Goal: Task Accomplishment & Management: Manage account settings

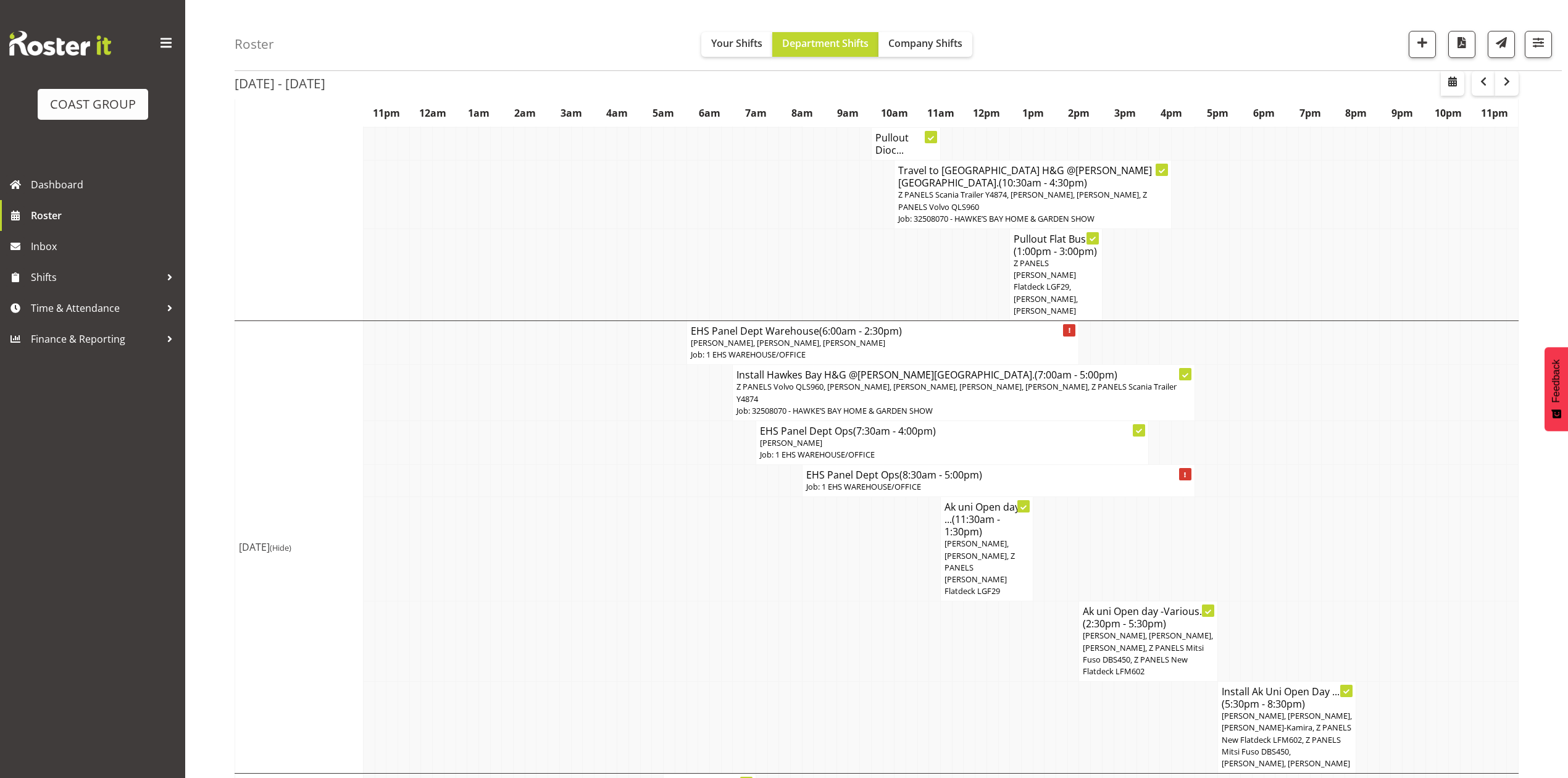
scroll to position [247, 0]
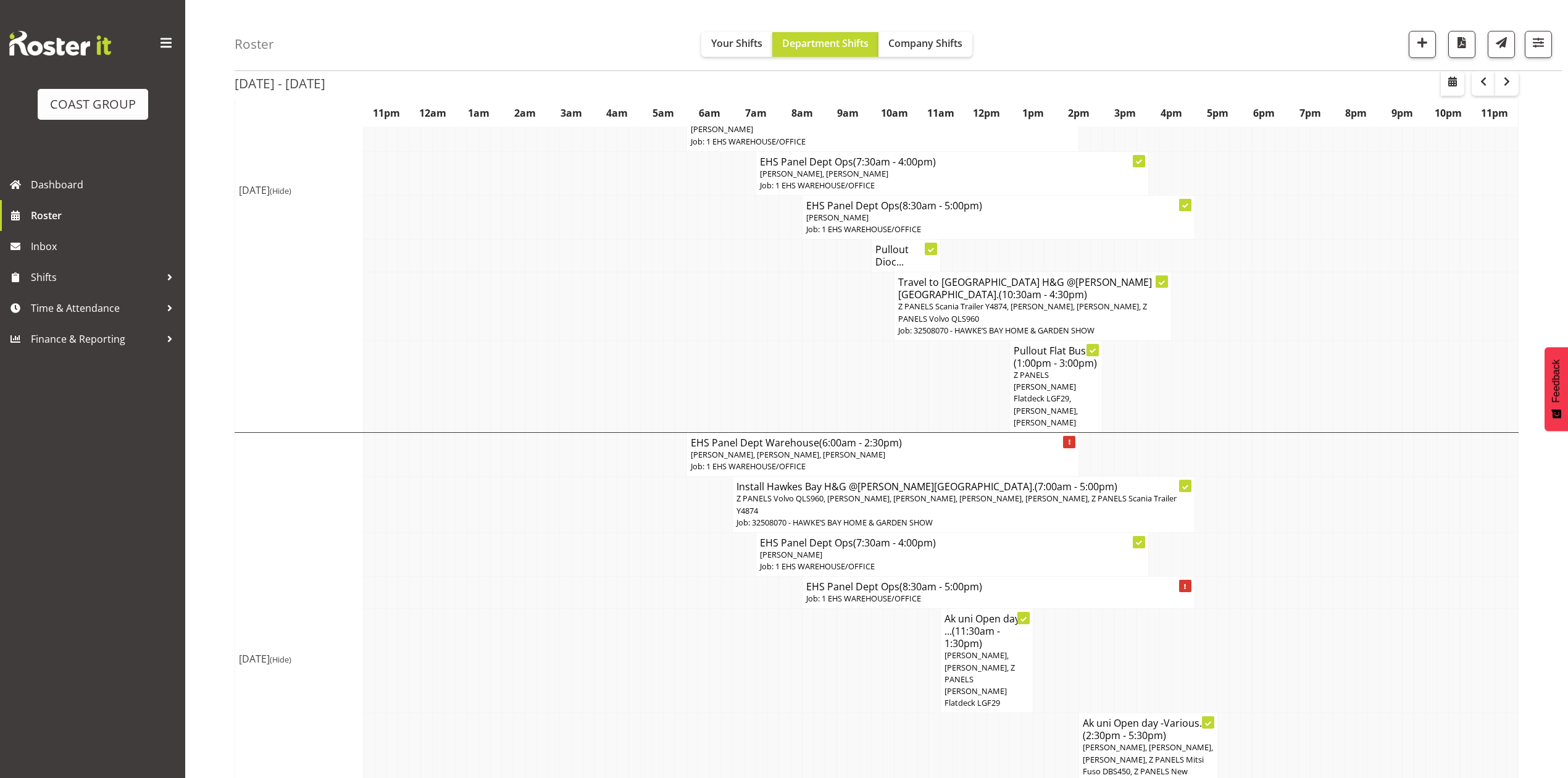
click at [1302, 330] on td at bounding box center [1304, 307] width 12 height 69
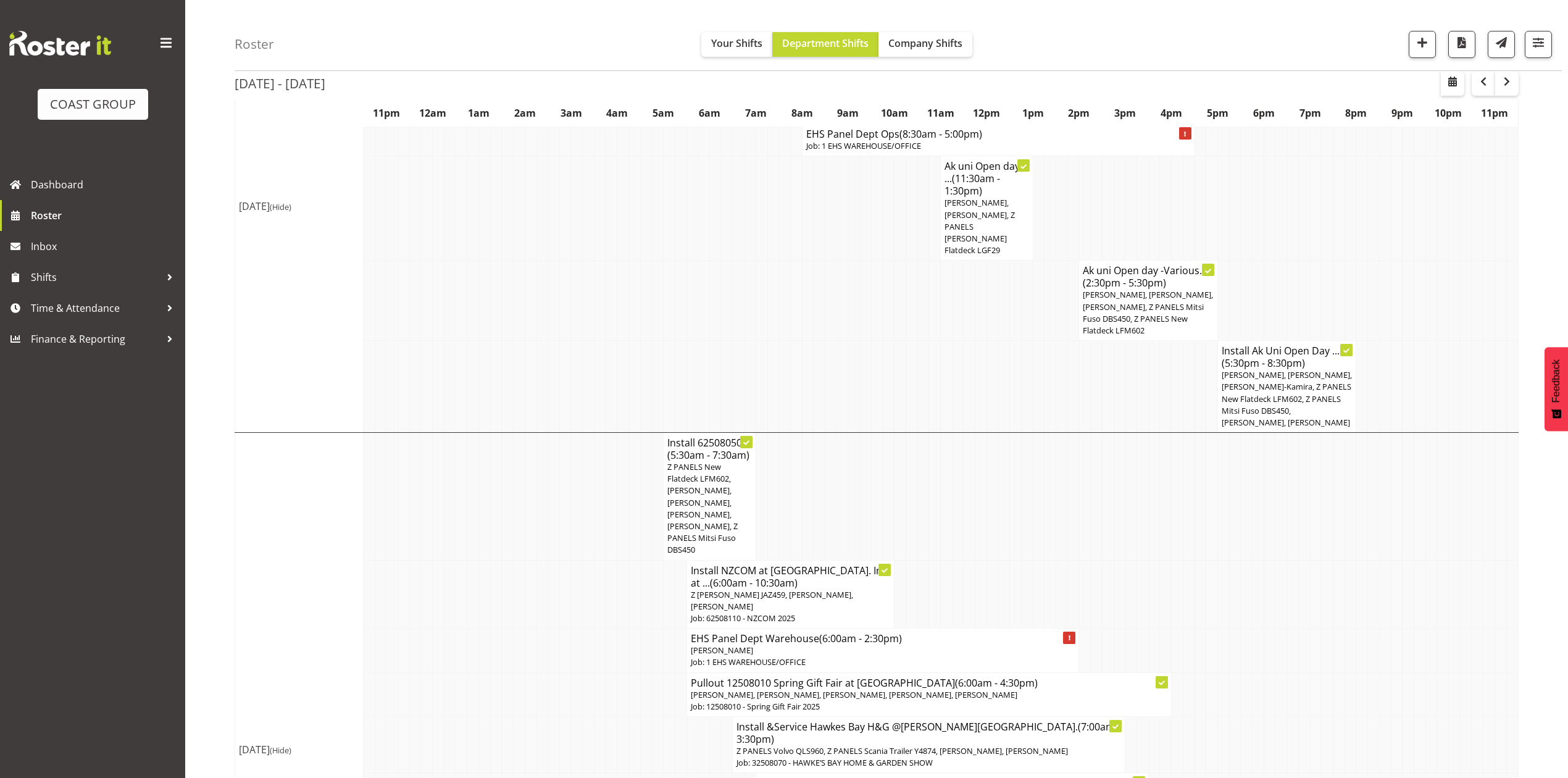
scroll to position [741, 0]
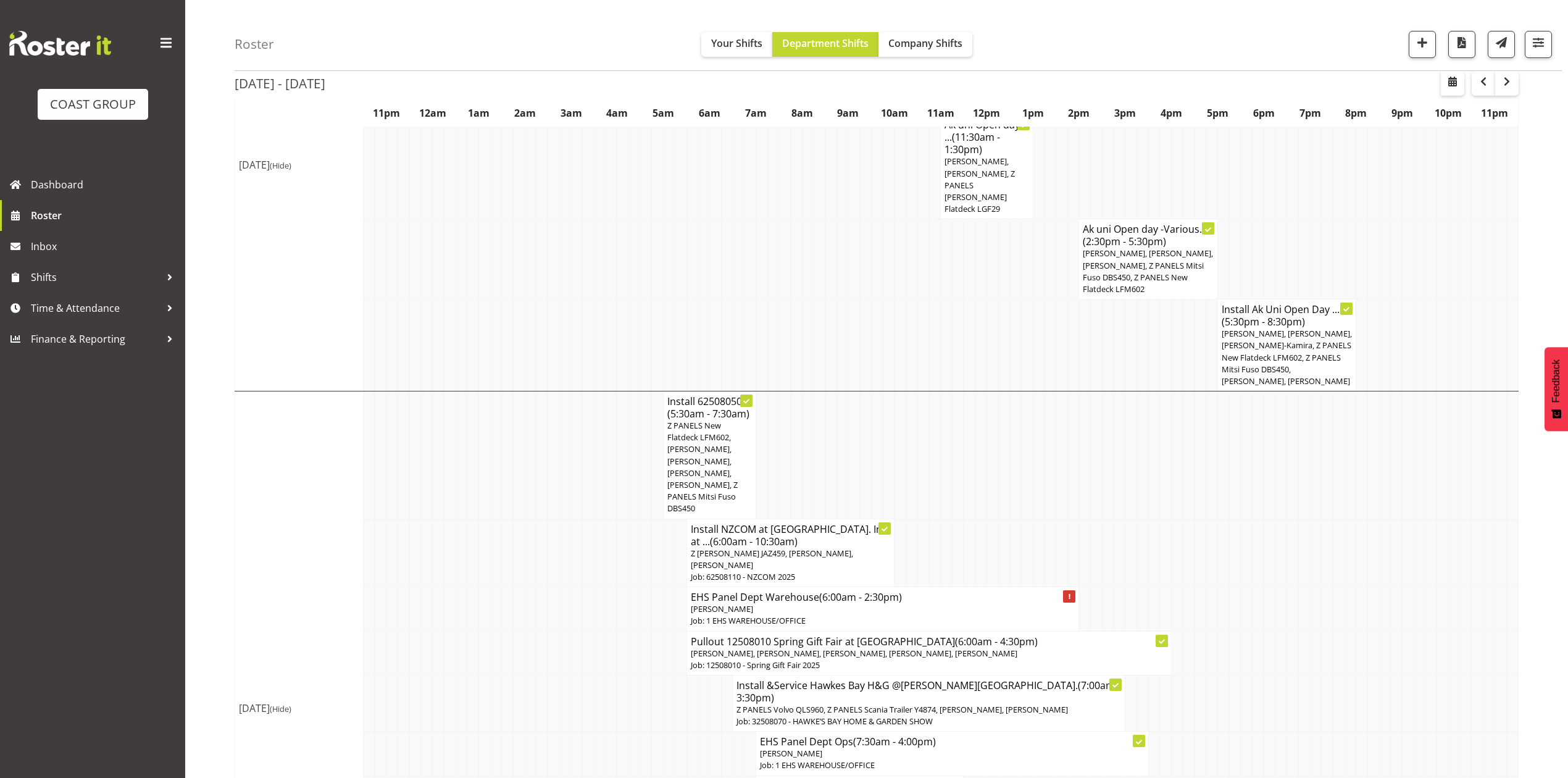
click at [719, 431] on span "Z PANELS New Flatdeck LFM602, [PERSON_NAME], [PERSON_NAME], [PERSON_NAME], [PER…" at bounding box center [702, 467] width 70 height 94
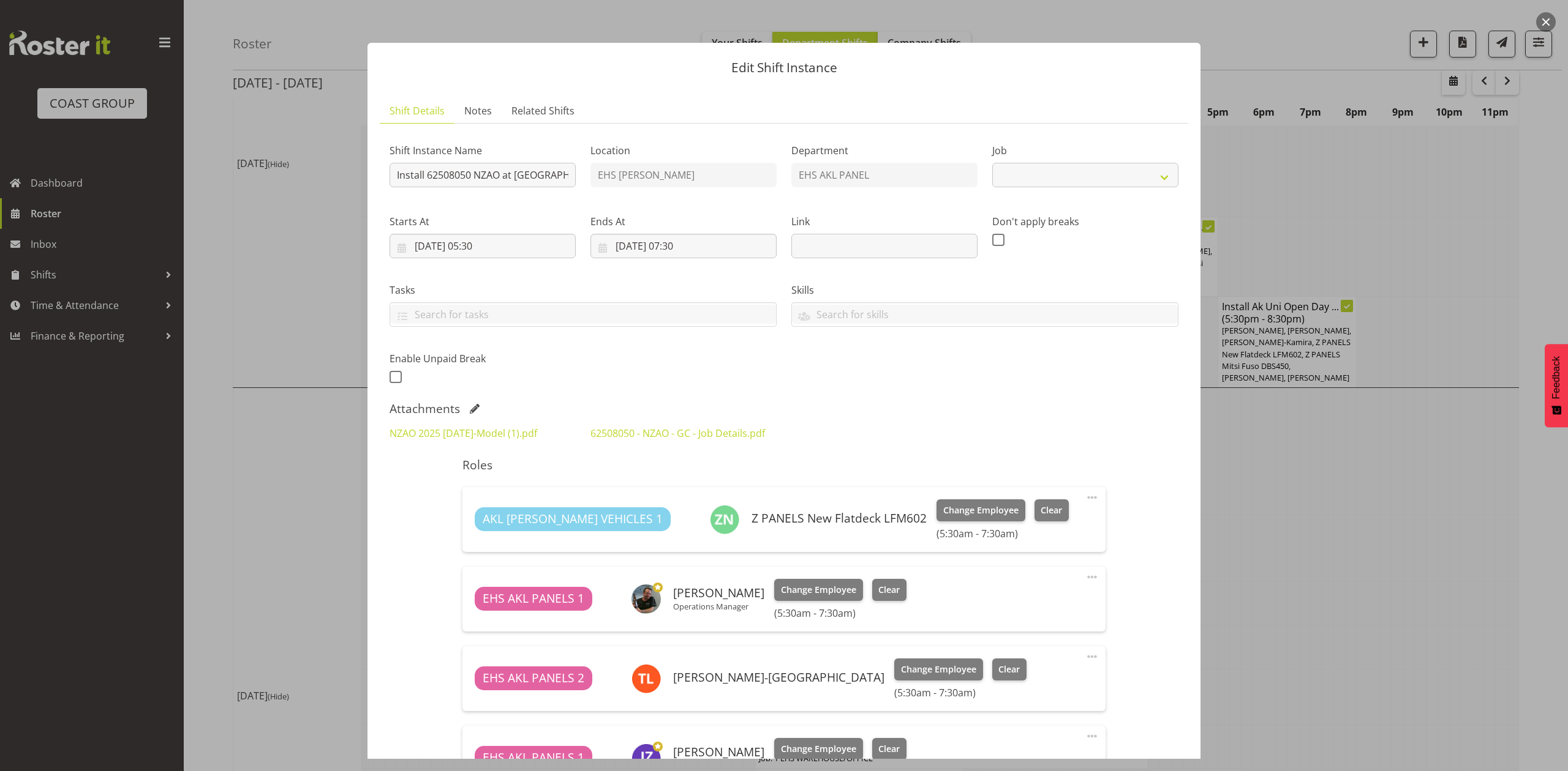
select select "9198"
click at [1311, 507] on div at bounding box center [784, 386] width 1568 height 771
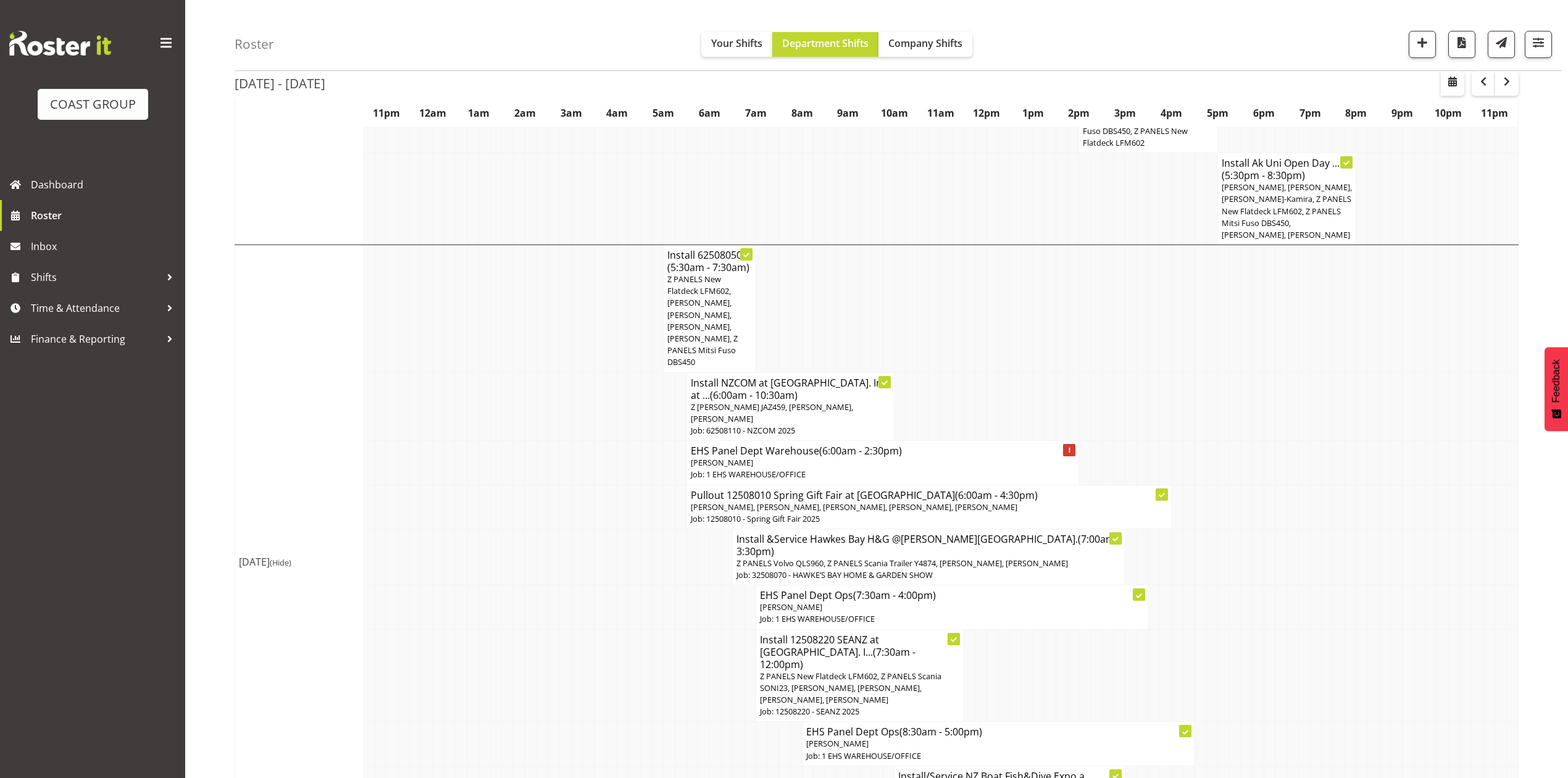
scroll to position [906, 0]
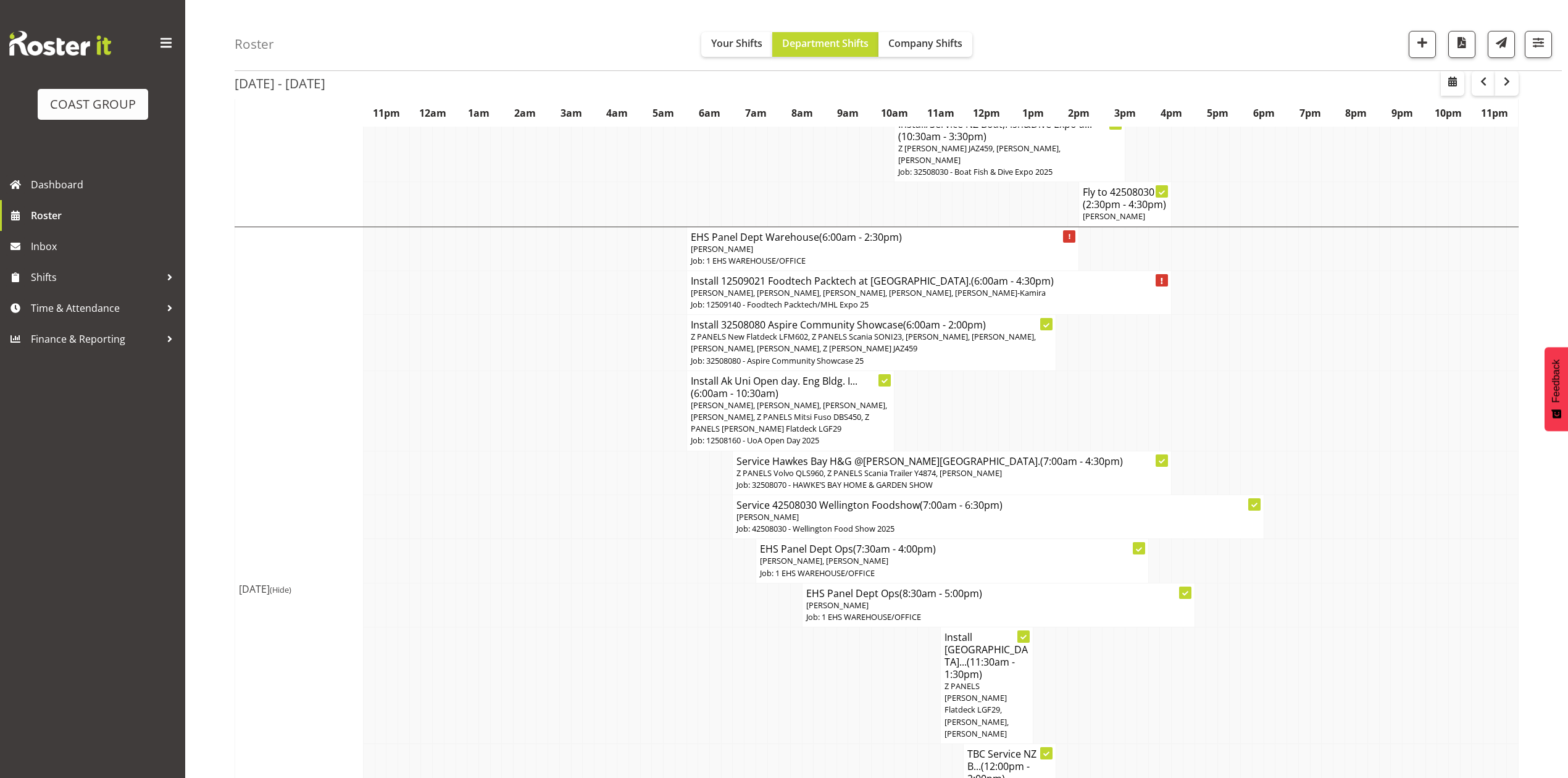
scroll to position [1587, 0]
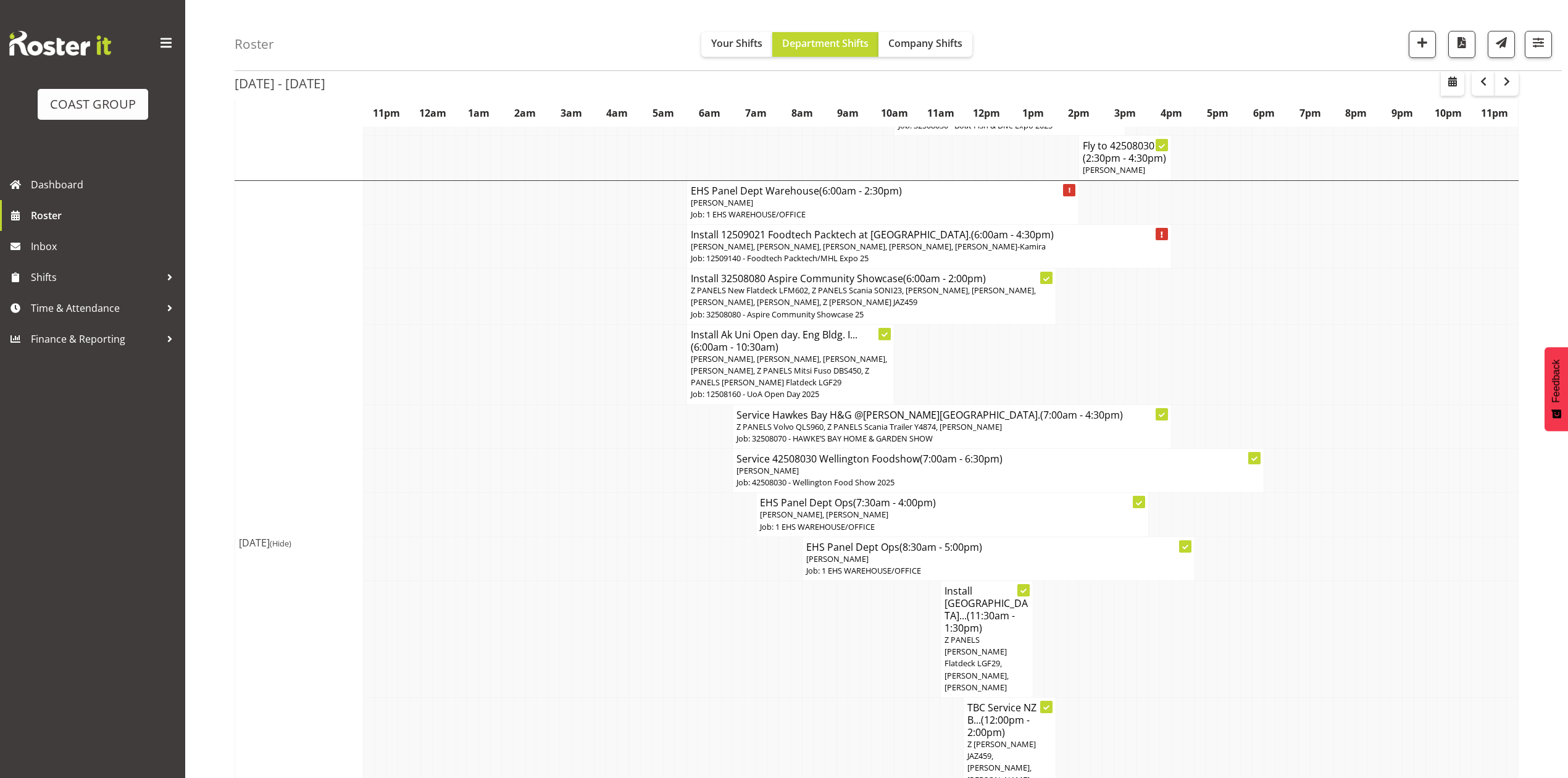
drag, startPoint x: 1299, startPoint y: 389, endPoint x: 1280, endPoint y: 386, distance: 19.2
click at [1296, 449] on tr "Service 42508030 Wellington Foodshow (7:00am - 6:30pm) [PERSON_NAME] Job: 42508…" at bounding box center [877, 471] width 1283 height 44
click at [1401, 405] on tr "Service Hawkes Bay H&G @[PERSON_NAME][GEOGRAPHIC_DATA]. (7:00am - 4:30pm) Z PAN…" at bounding box center [877, 427] width 1283 height 44
click at [1225, 324] on tr "Install Ak Uni Open day. Eng Bldg. I... (6:00am - 10:30am) [PERSON_NAME], [PERS…" at bounding box center [877, 364] width 1283 height 80
click at [1284, 324] on td at bounding box center [1281, 364] width 12 height 80
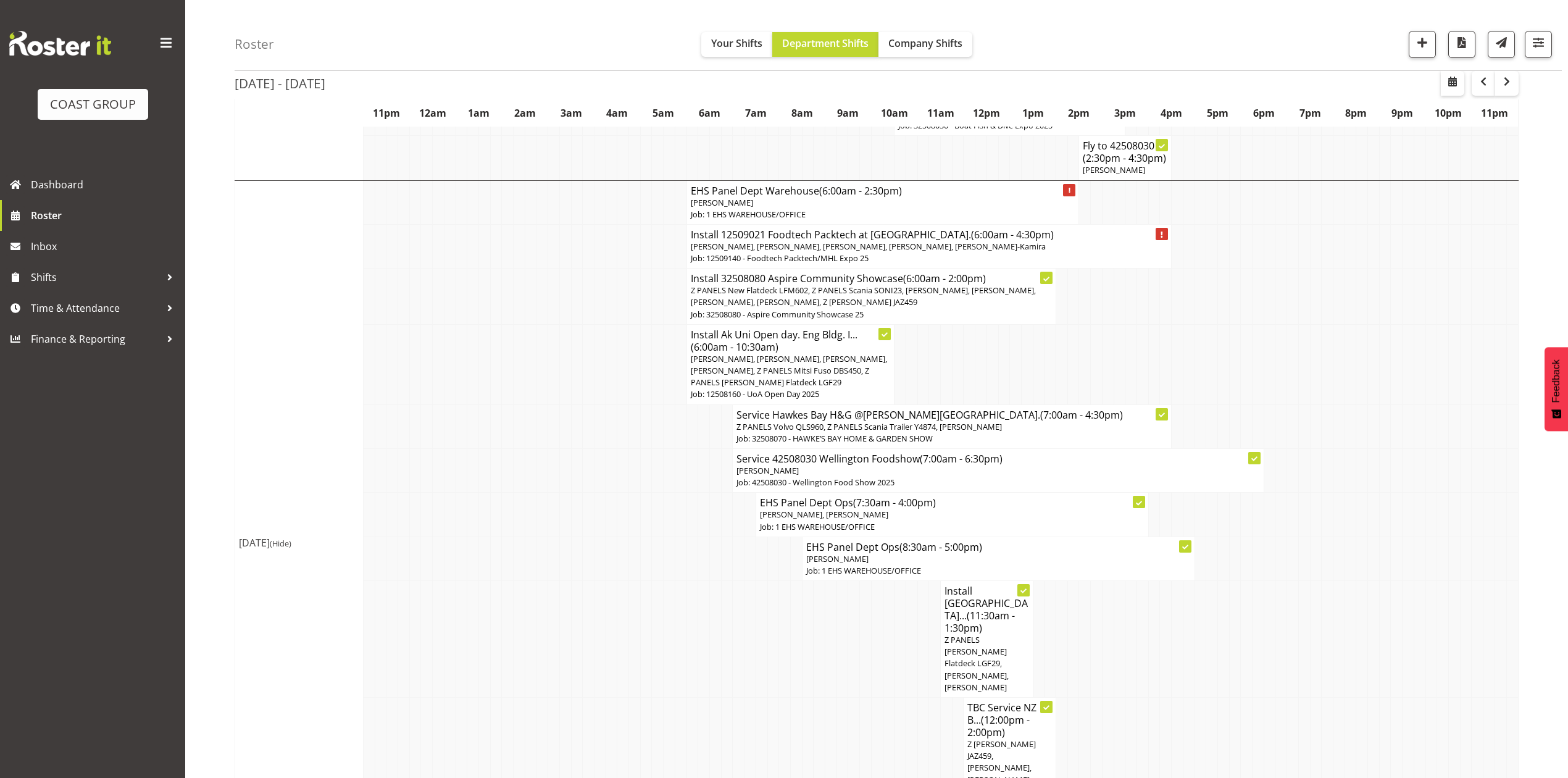
click at [1303, 324] on td at bounding box center [1304, 364] width 12 height 80
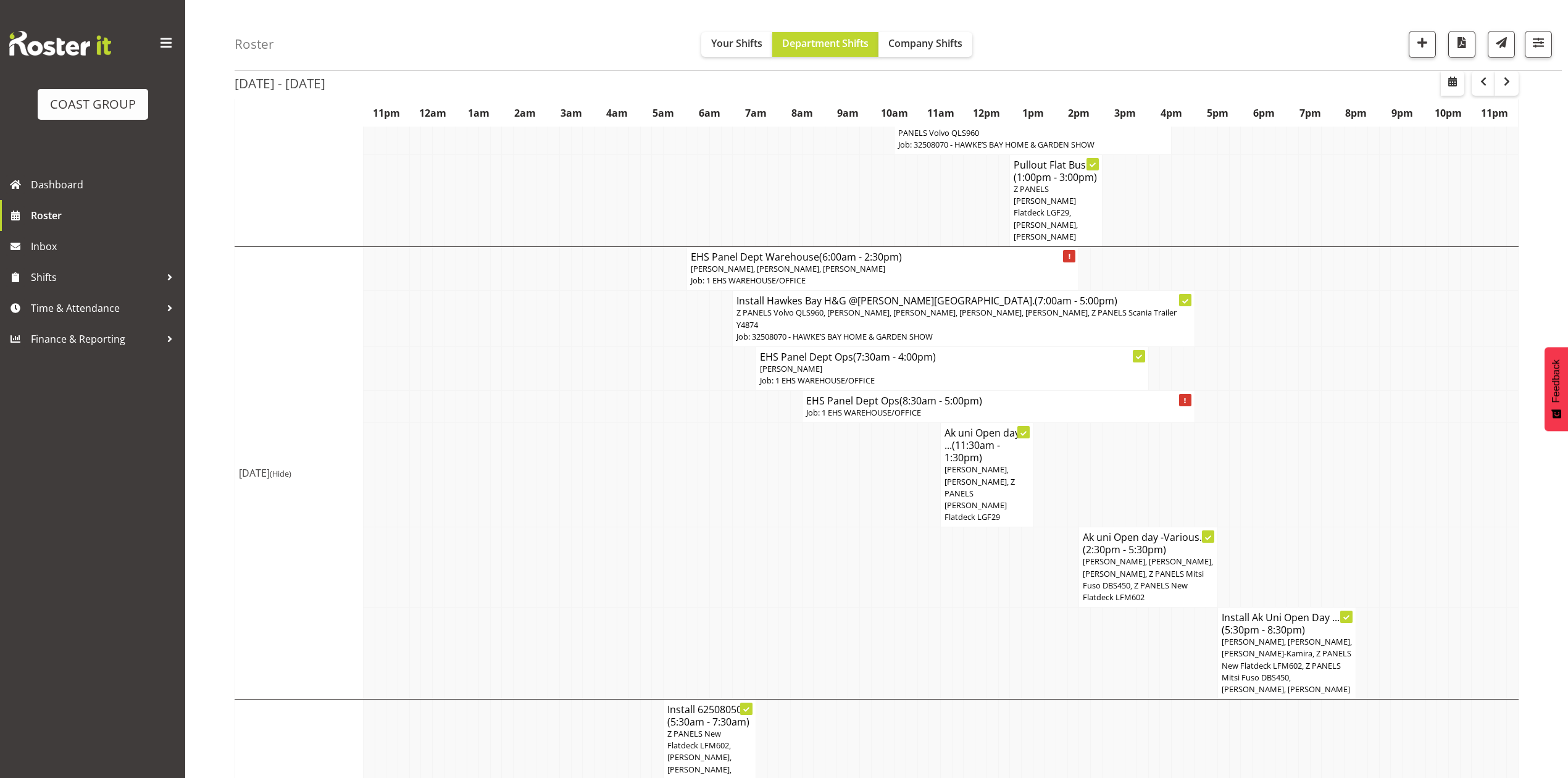
scroll to position [515, 0]
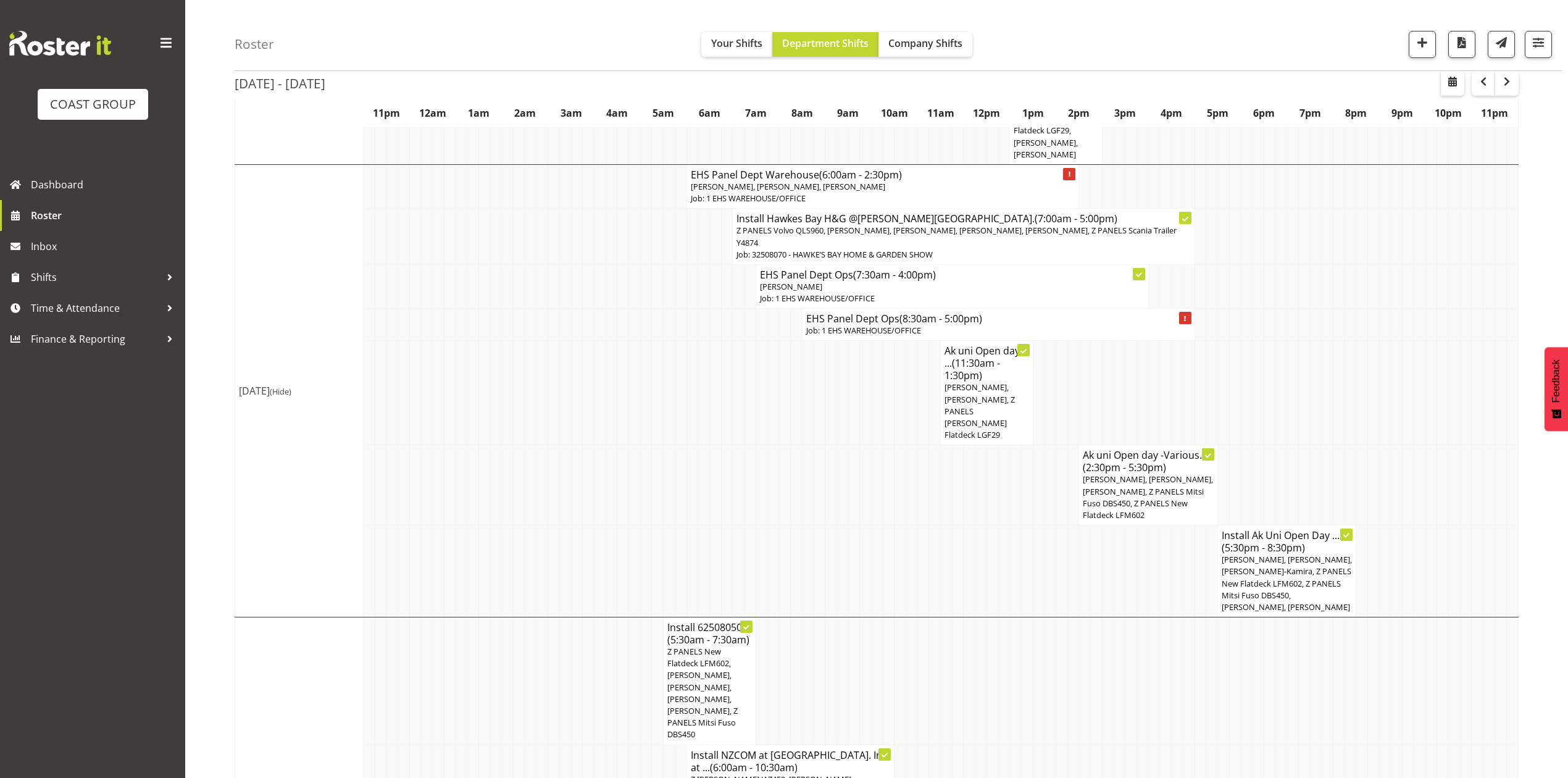
click at [1302, 406] on td at bounding box center [1304, 393] width 12 height 104
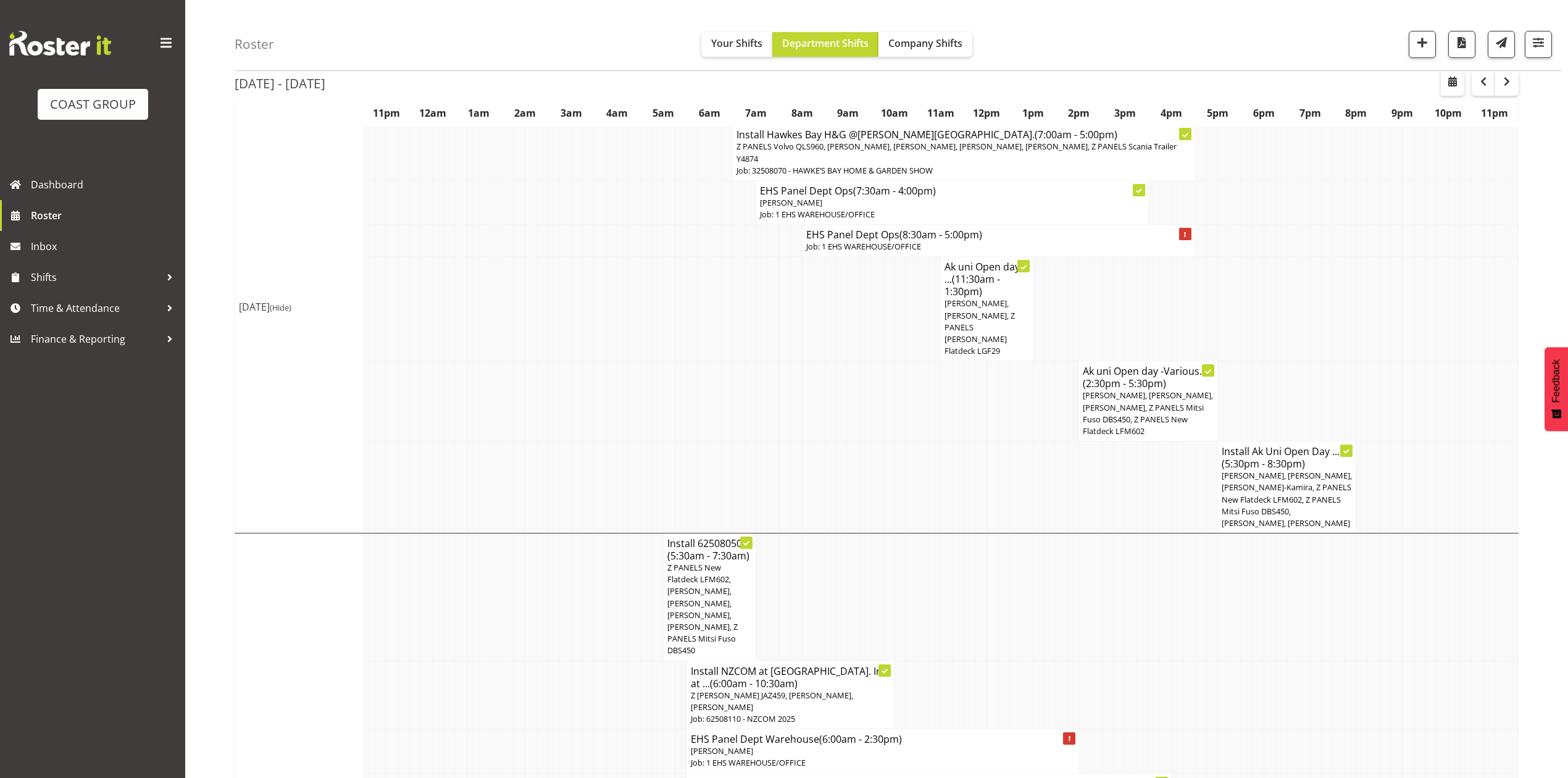
scroll to position [598, 0]
click at [1294, 364] on td at bounding box center [1293, 402] width 12 height 80
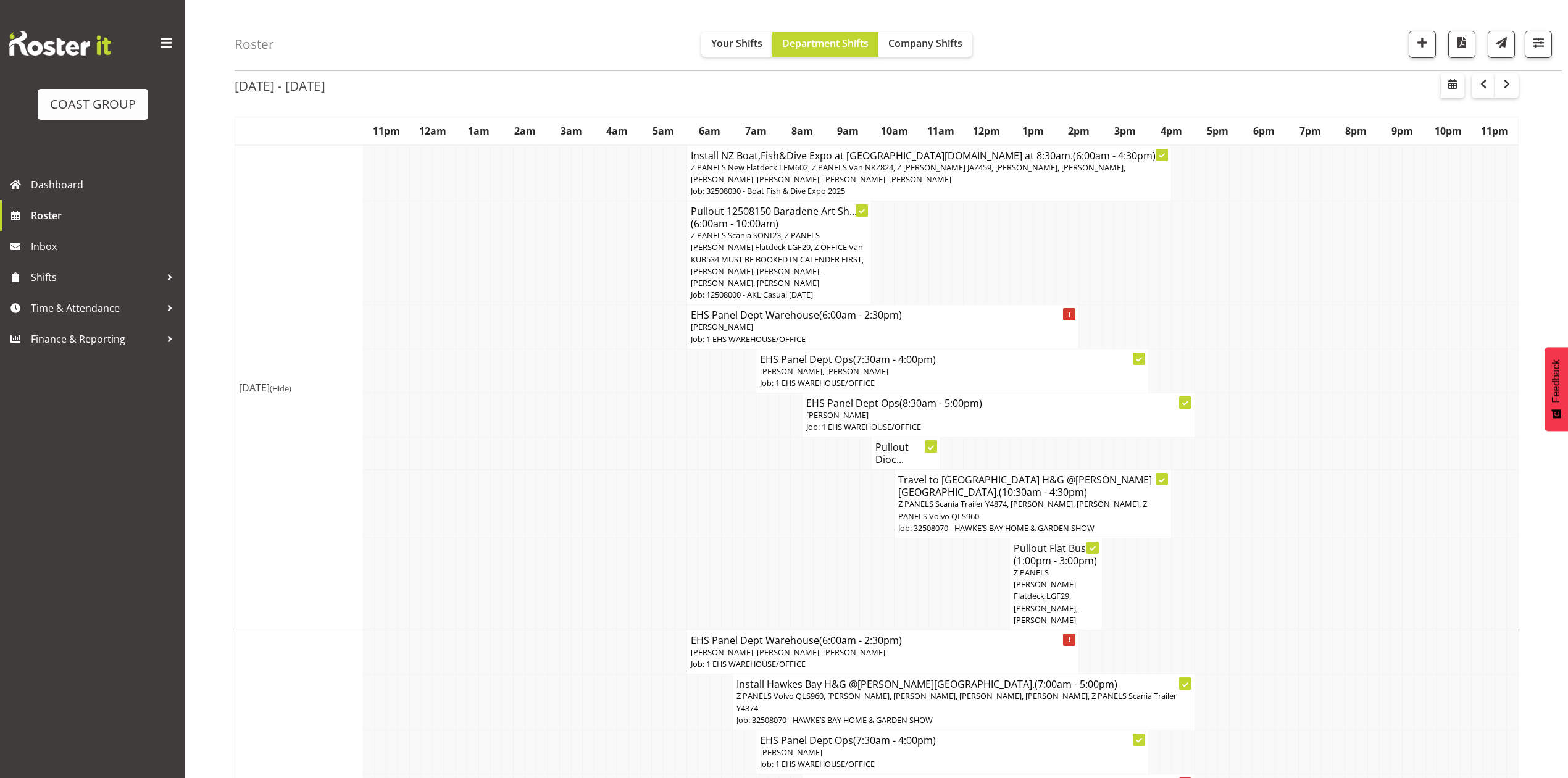
scroll to position [21, 0]
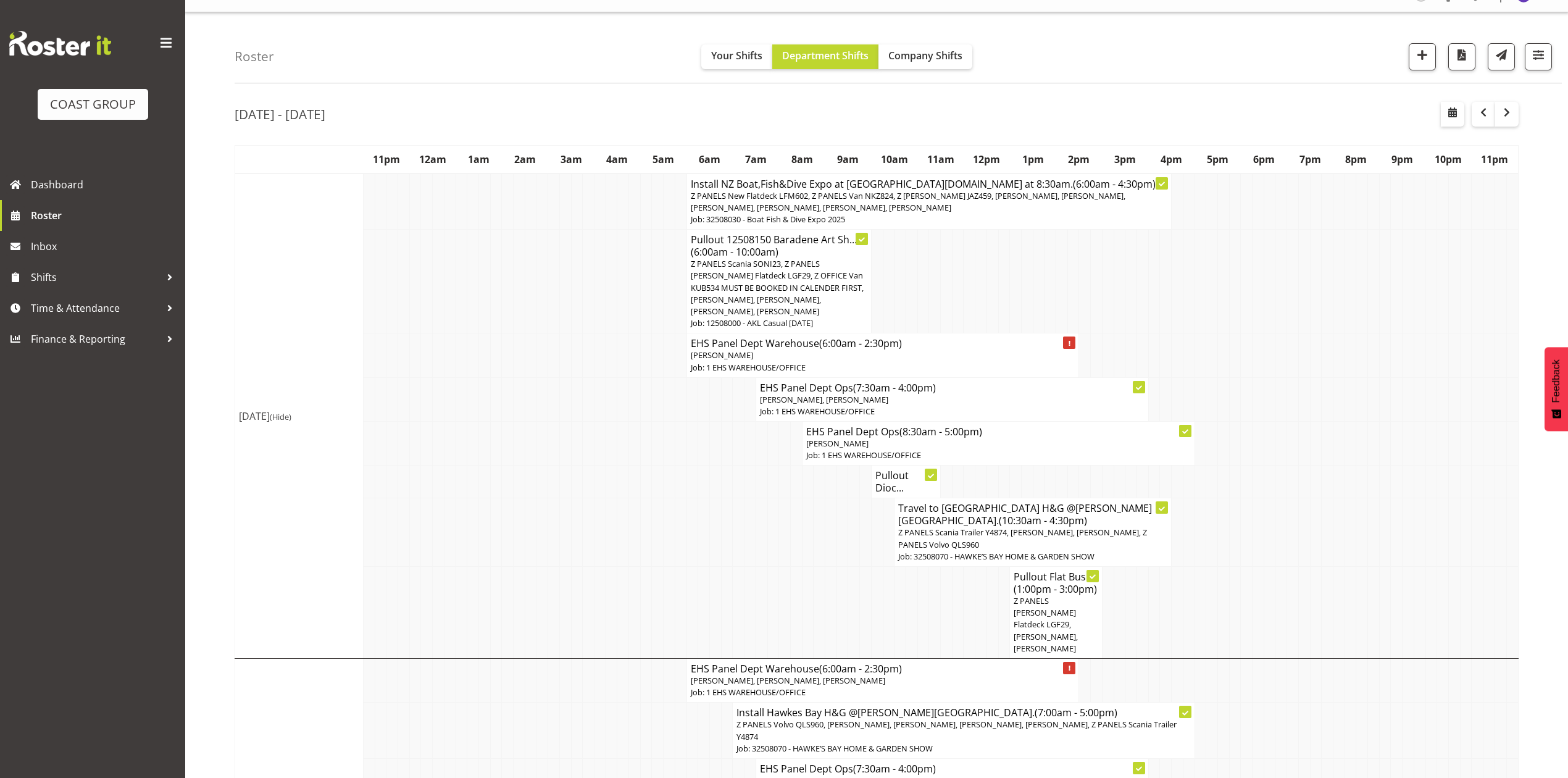
drag, startPoint x: 1280, startPoint y: 342, endPoint x: 1257, endPoint y: 329, distance: 26.4
click at [1257, 329] on td at bounding box center [1259, 282] width 12 height 104
click at [1278, 341] on td at bounding box center [1281, 356] width 12 height 44
drag, startPoint x: 1359, startPoint y: 240, endPoint x: 1364, endPoint y: 248, distance: 9.4
click at [1359, 240] on td at bounding box center [1362, 282] width 12 height 104
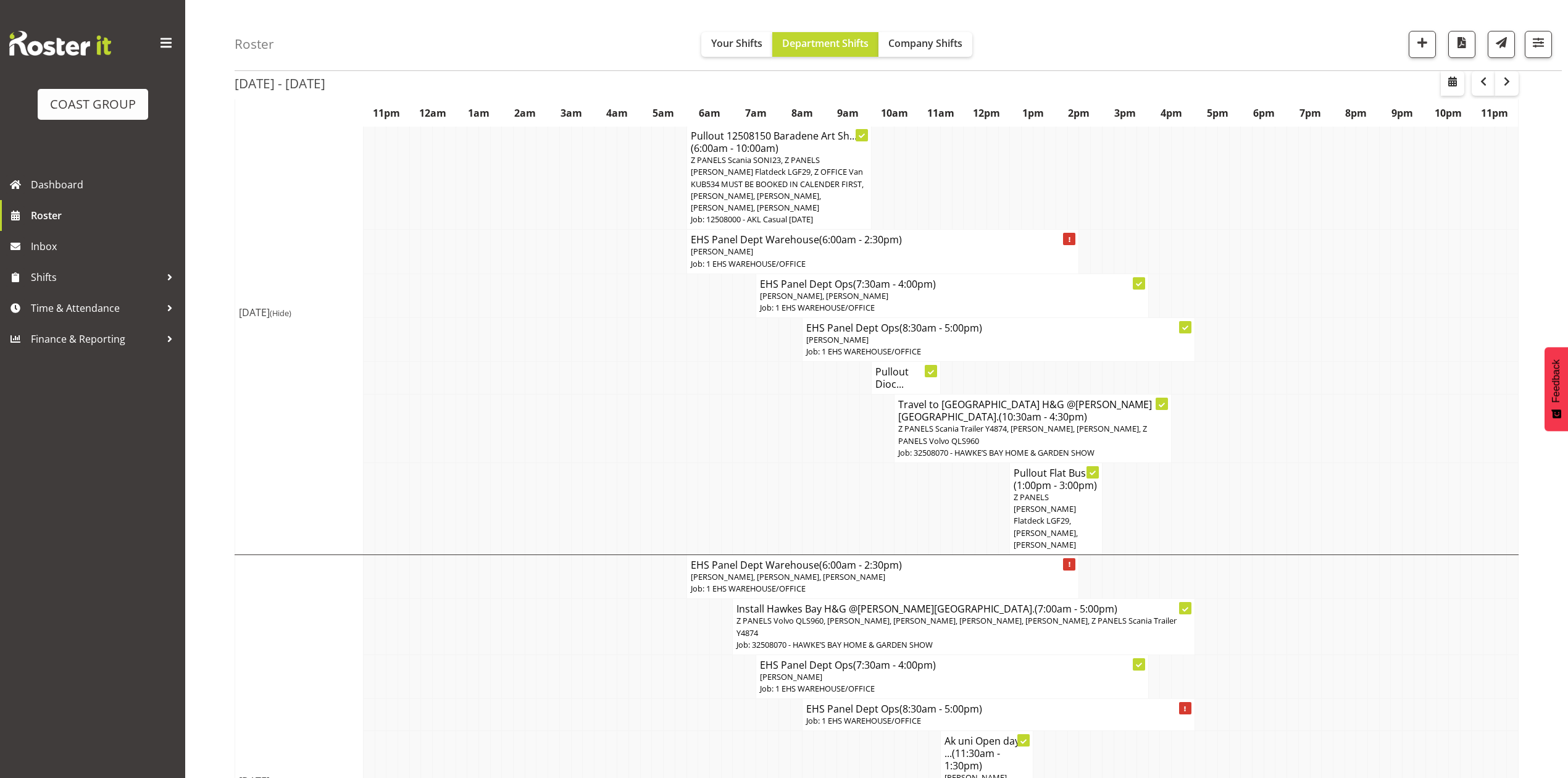
scroll to position [164, 0]
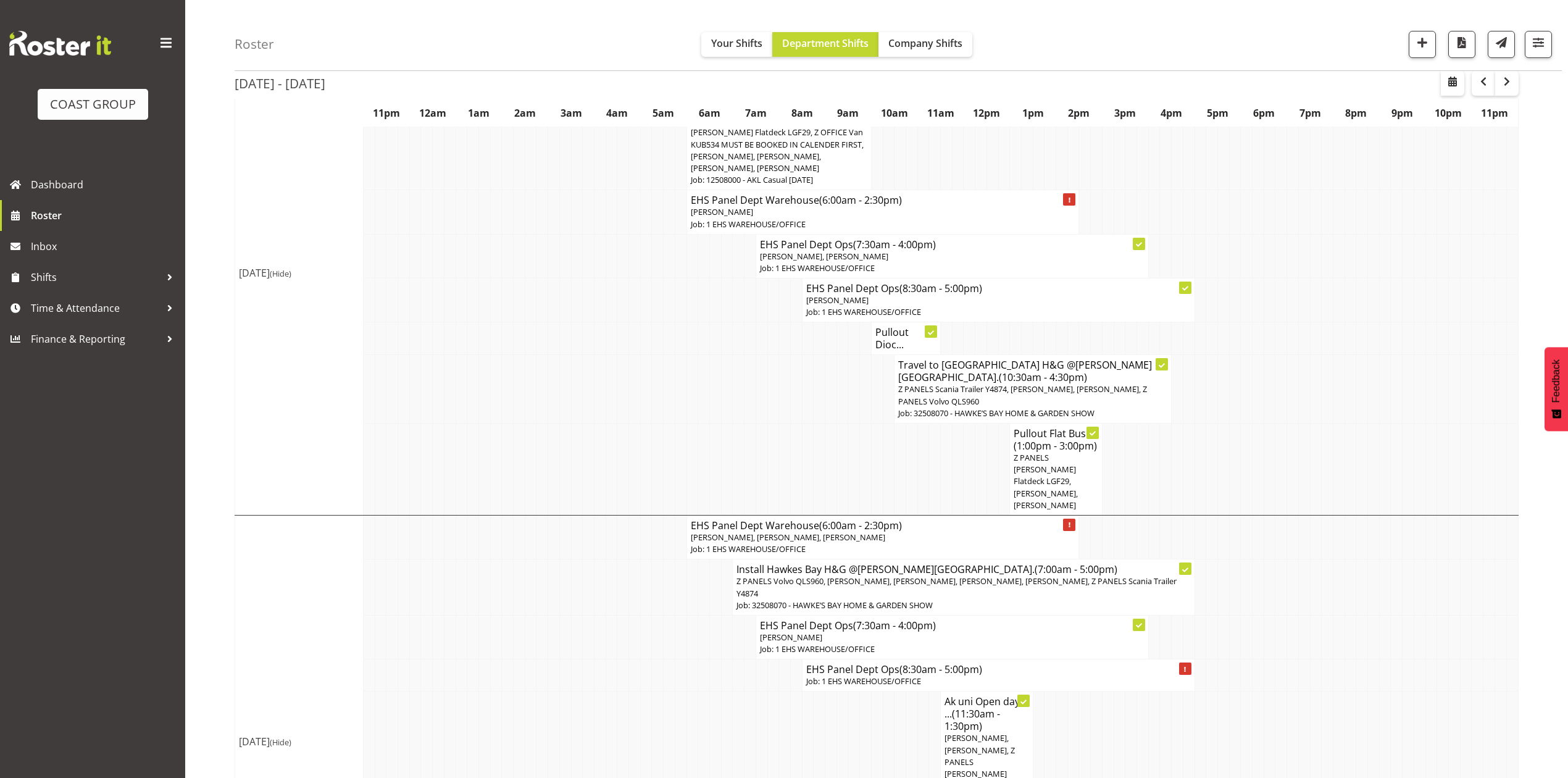
drag, startPoint x: 1358, startPoint y: 345, endPoint x: 1415, endPoint y: 322, distance: 61.5
click at [1415, 322] on td at bounding box center [1420, 339] width 12 height 33
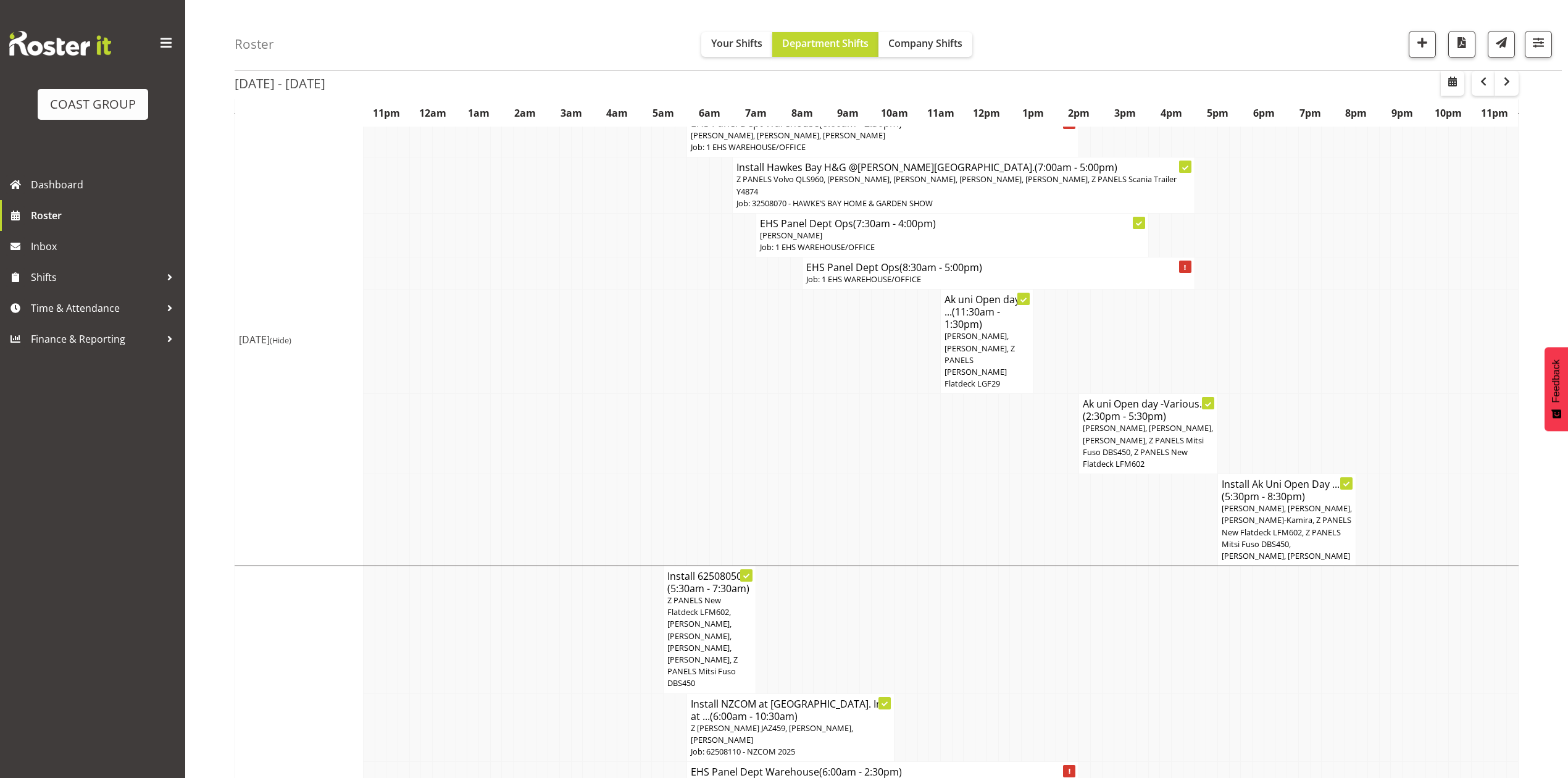
scroll to position [576, 0]
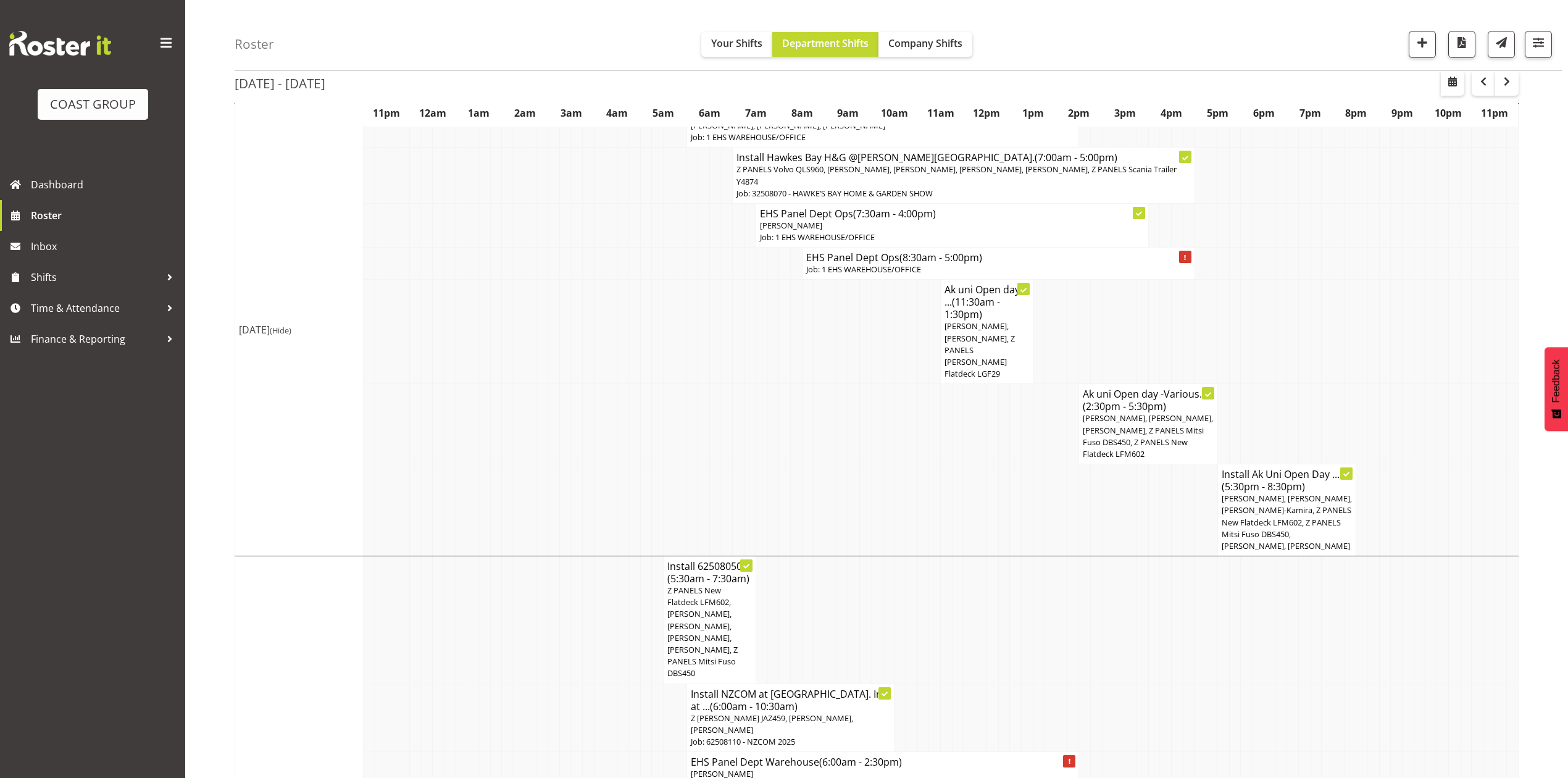
click at [1136, 312] on tr "Ak uni Open day ... (11:30am - 1:30pm) [PERSON_NAME], [PERSON_NAME], Z PANELS […" at bounding box center [877, 332] width 1283 height 104
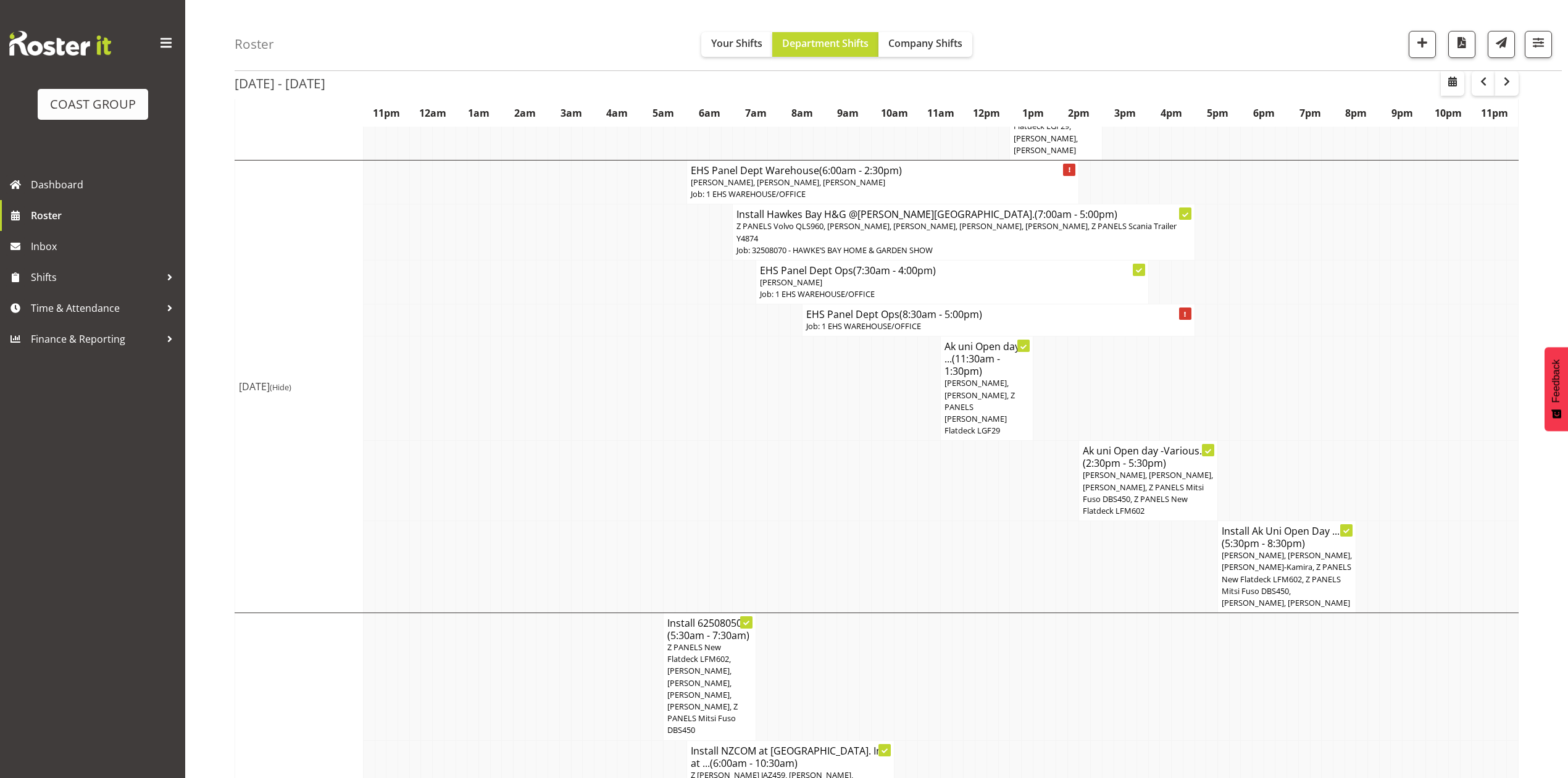
scroll to position [494, 0]
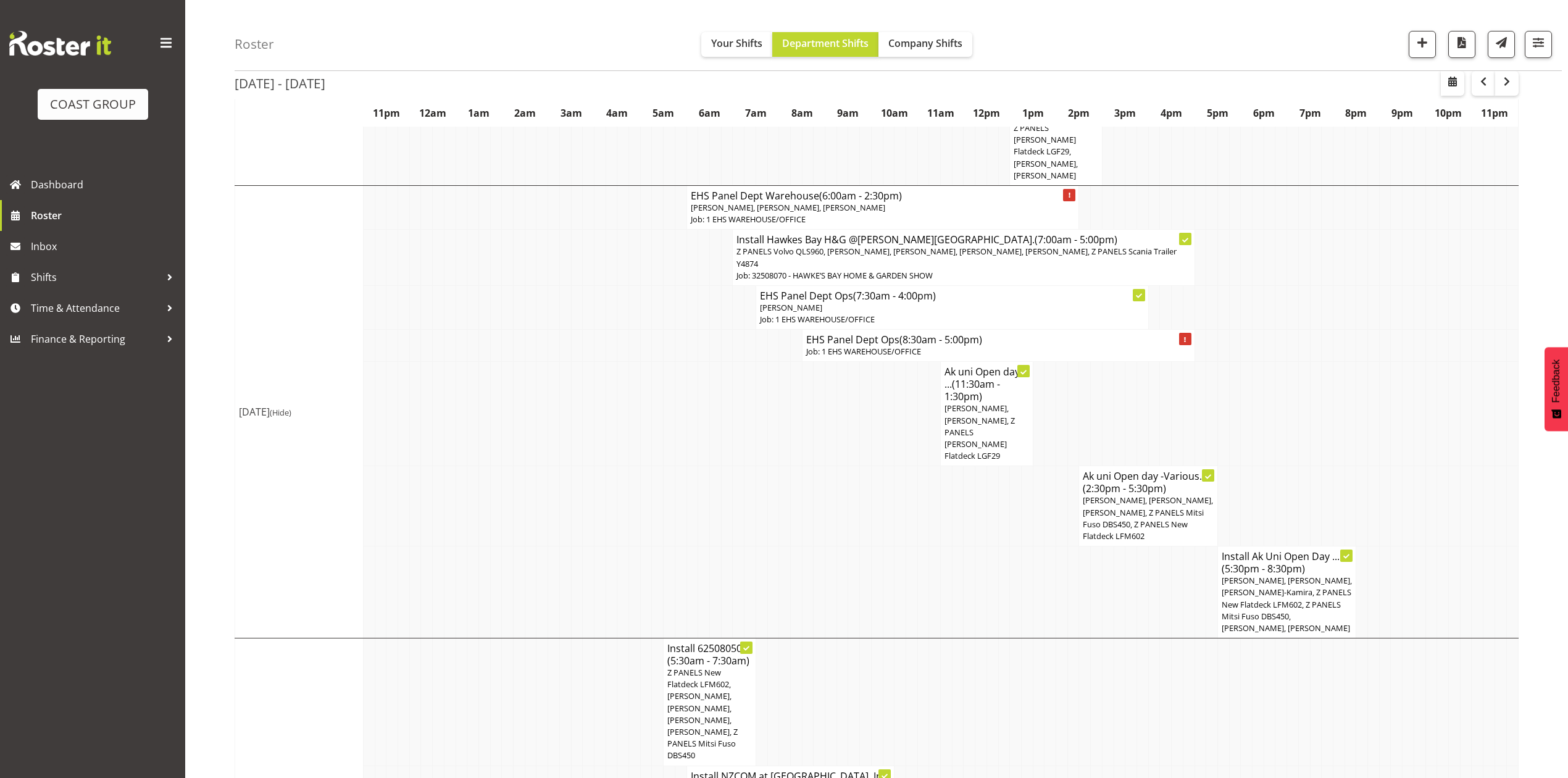
click at [1301, 420] on td at bounding box center [1304, 414] width 12 height 104
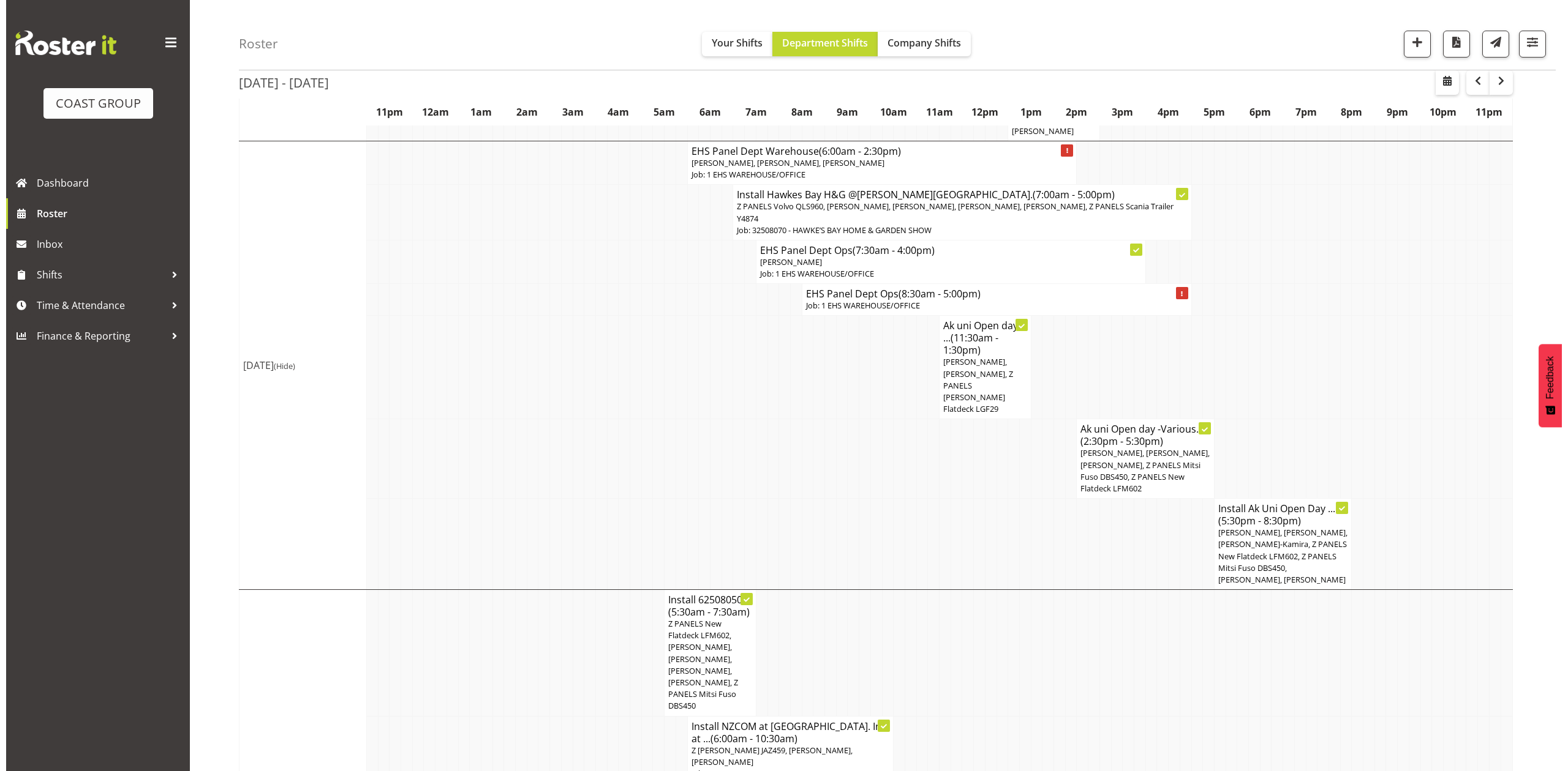
scroll to position [571, 0]
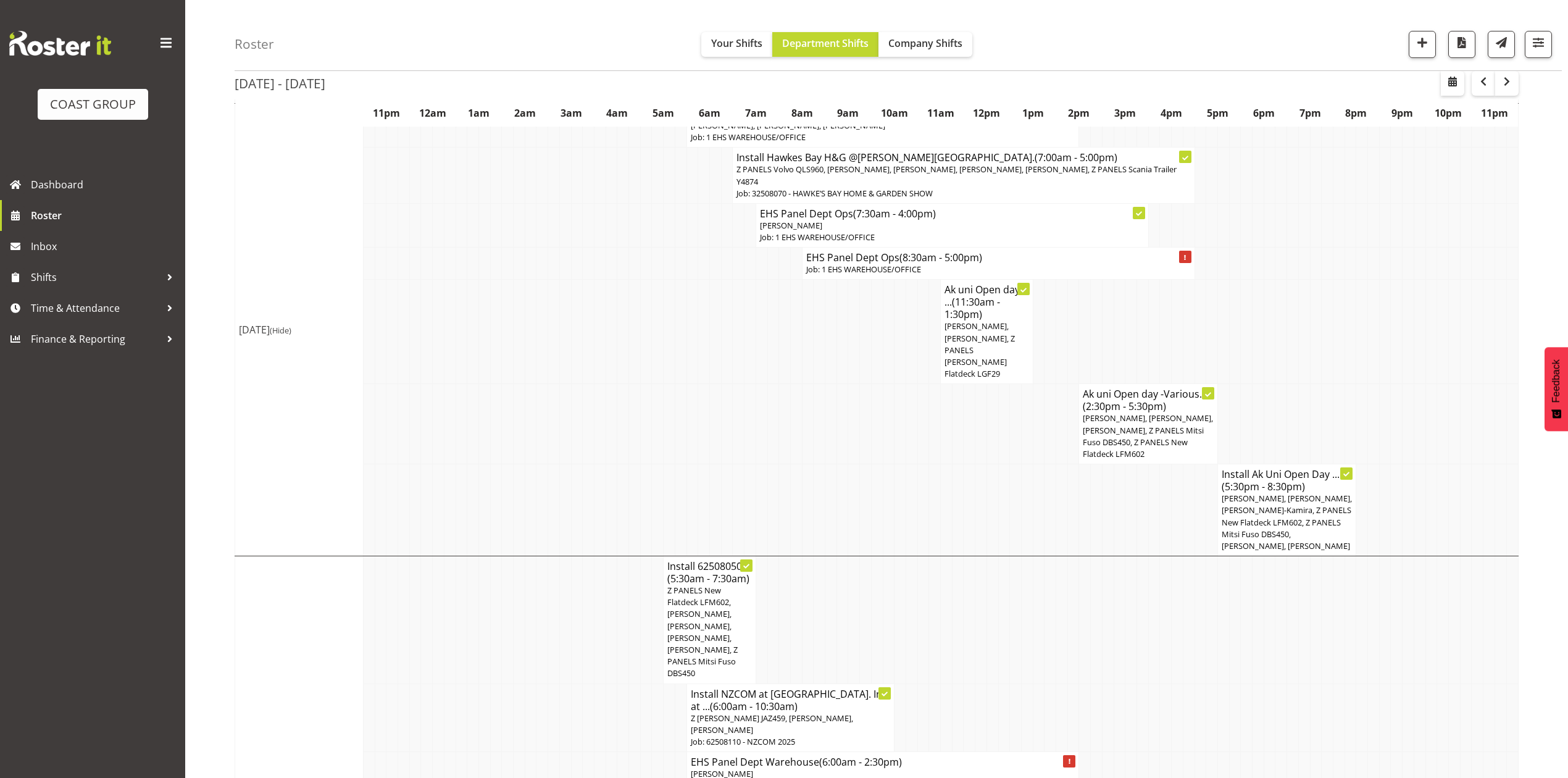
click at [1462, 302] on td at bounding box center [1466, 332] width 12 height 104
click at [1461, 79] on button "button" at bounding box center [1452, 83] width 23 height 25
select select "7"
select select "2025"
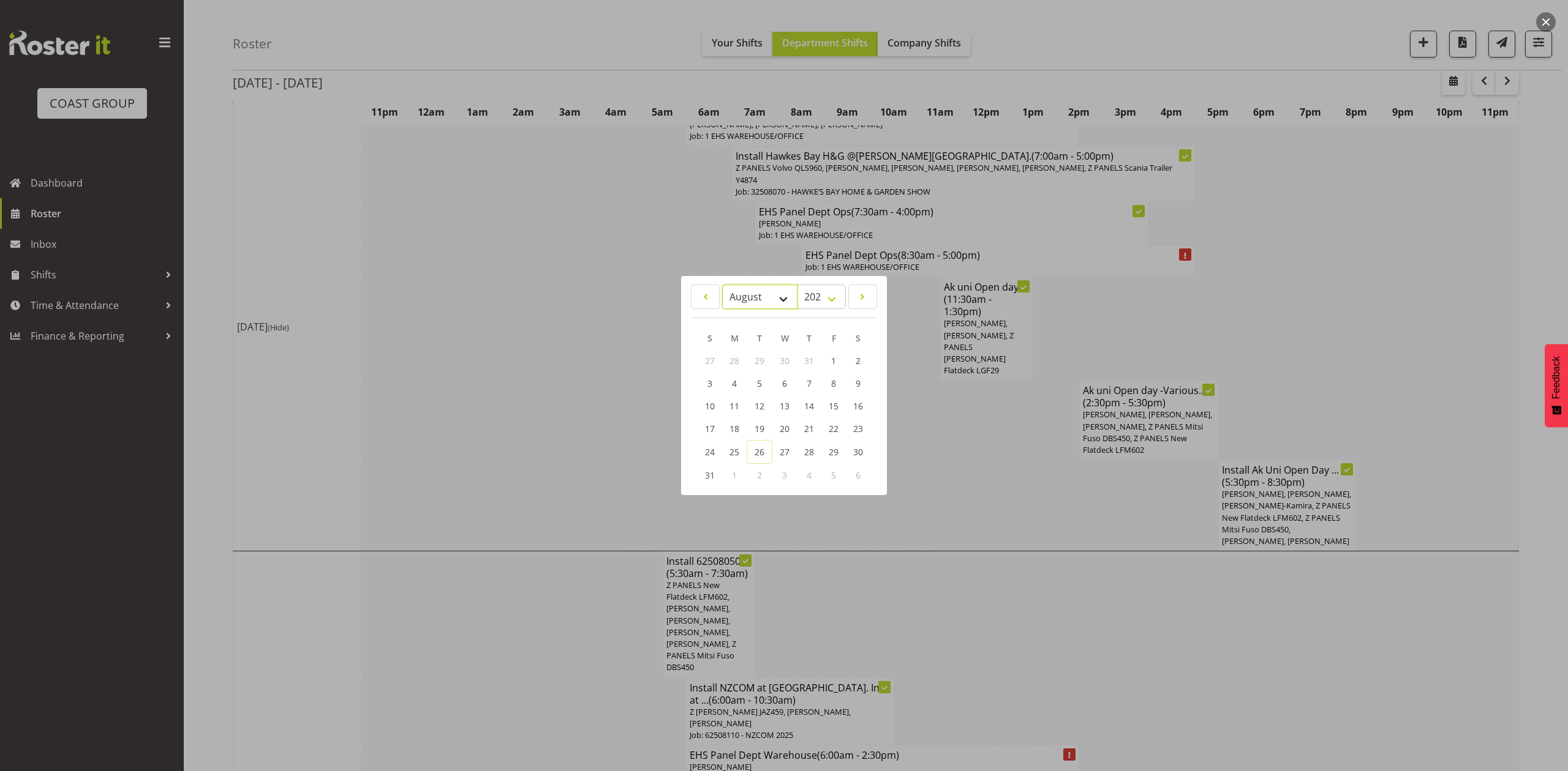
click at [733, 295] on select "January February March April May June July August September October November De…" at bounding box center [759, 297] width 75 height 25
select select "8"
click at [722, 285] on select "January February March April May June July August September October November De…" at bounding box center [759, 297] width 75 height 25
click at [828, 403] on span "19" at bounding box center [833, 407] width 10 height 12
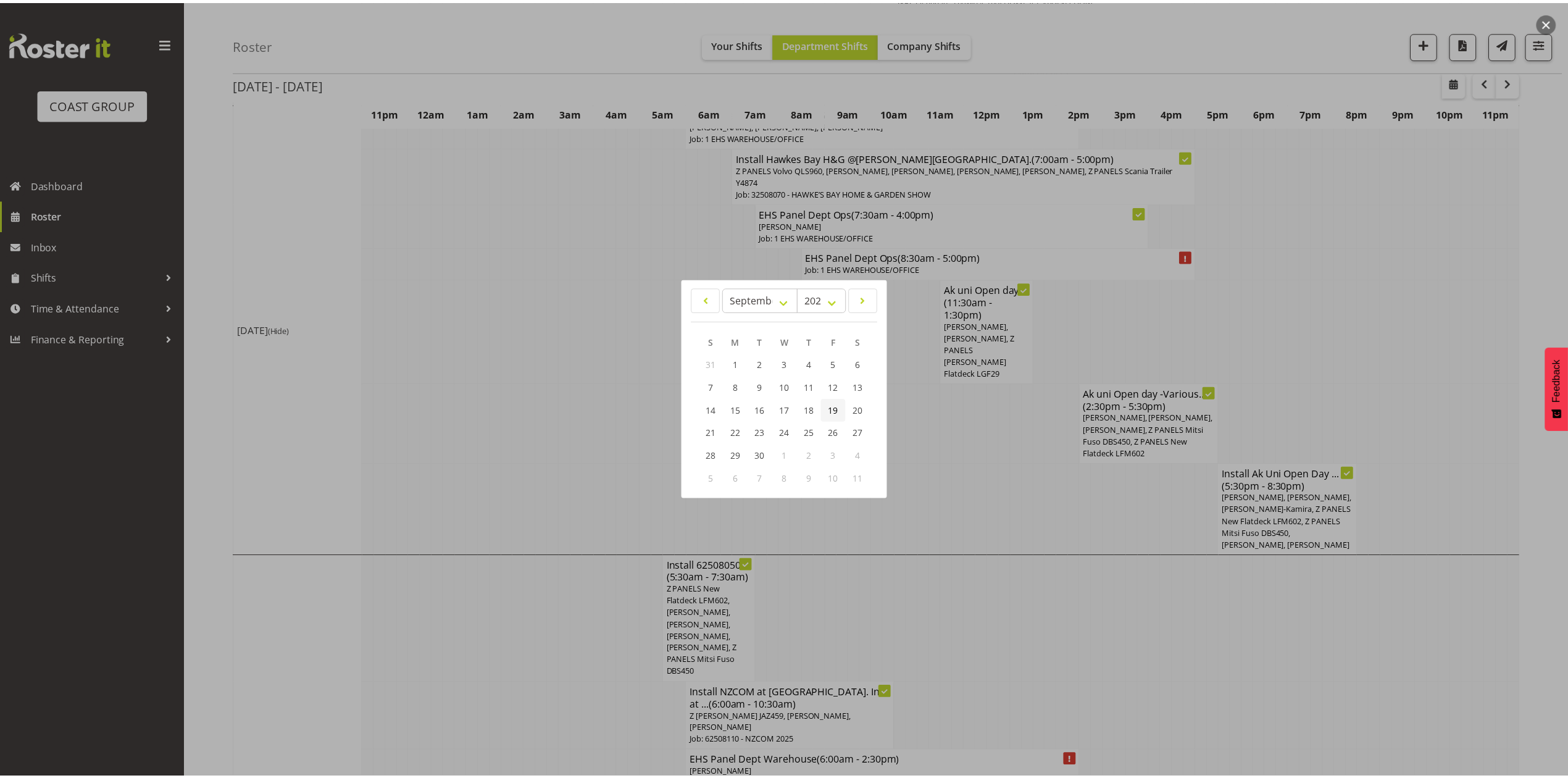
scroll to position [0, 0]
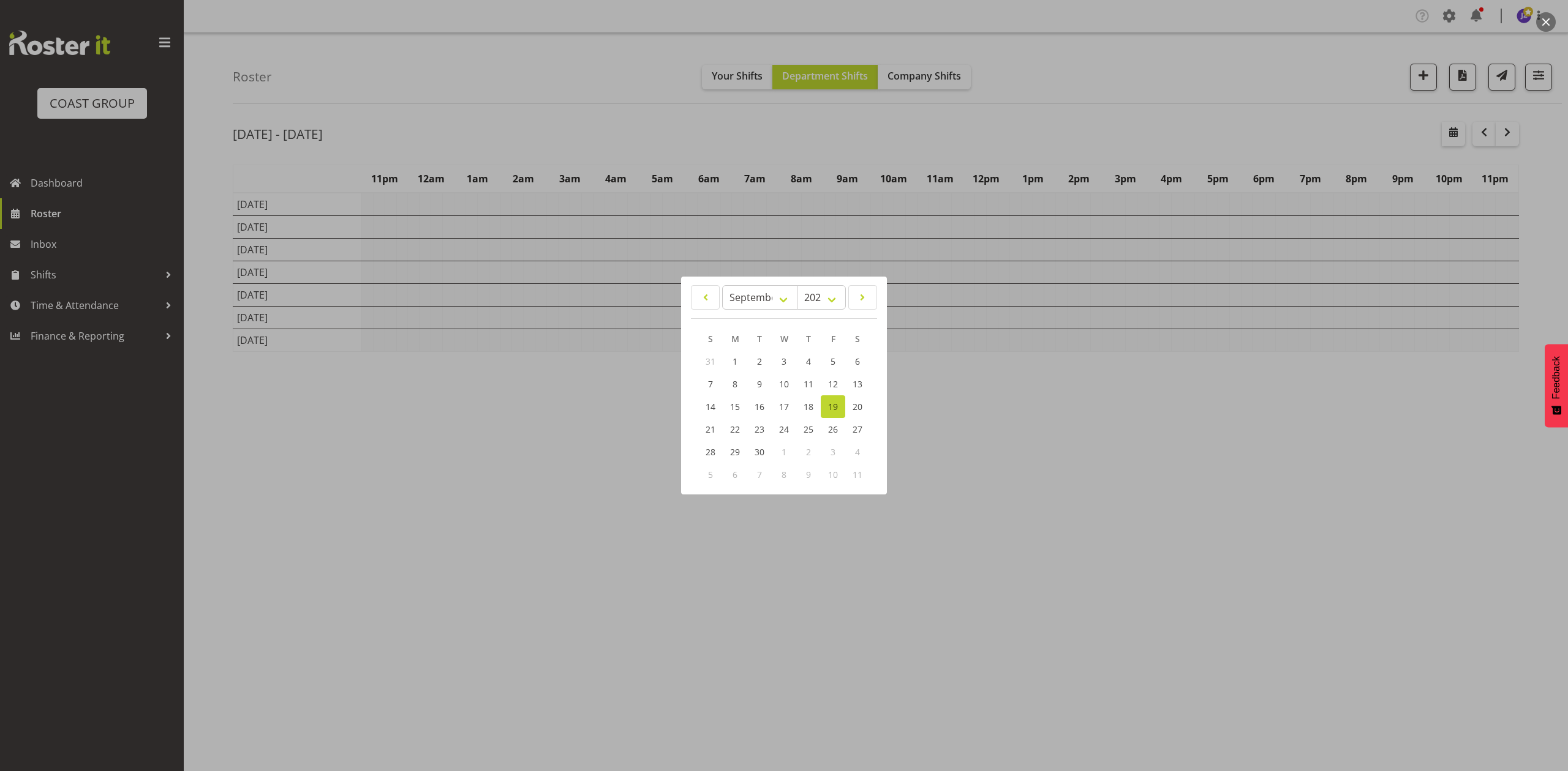
click at [1270, 101] on div at bounding box center [784, 386] width 1568 height 771
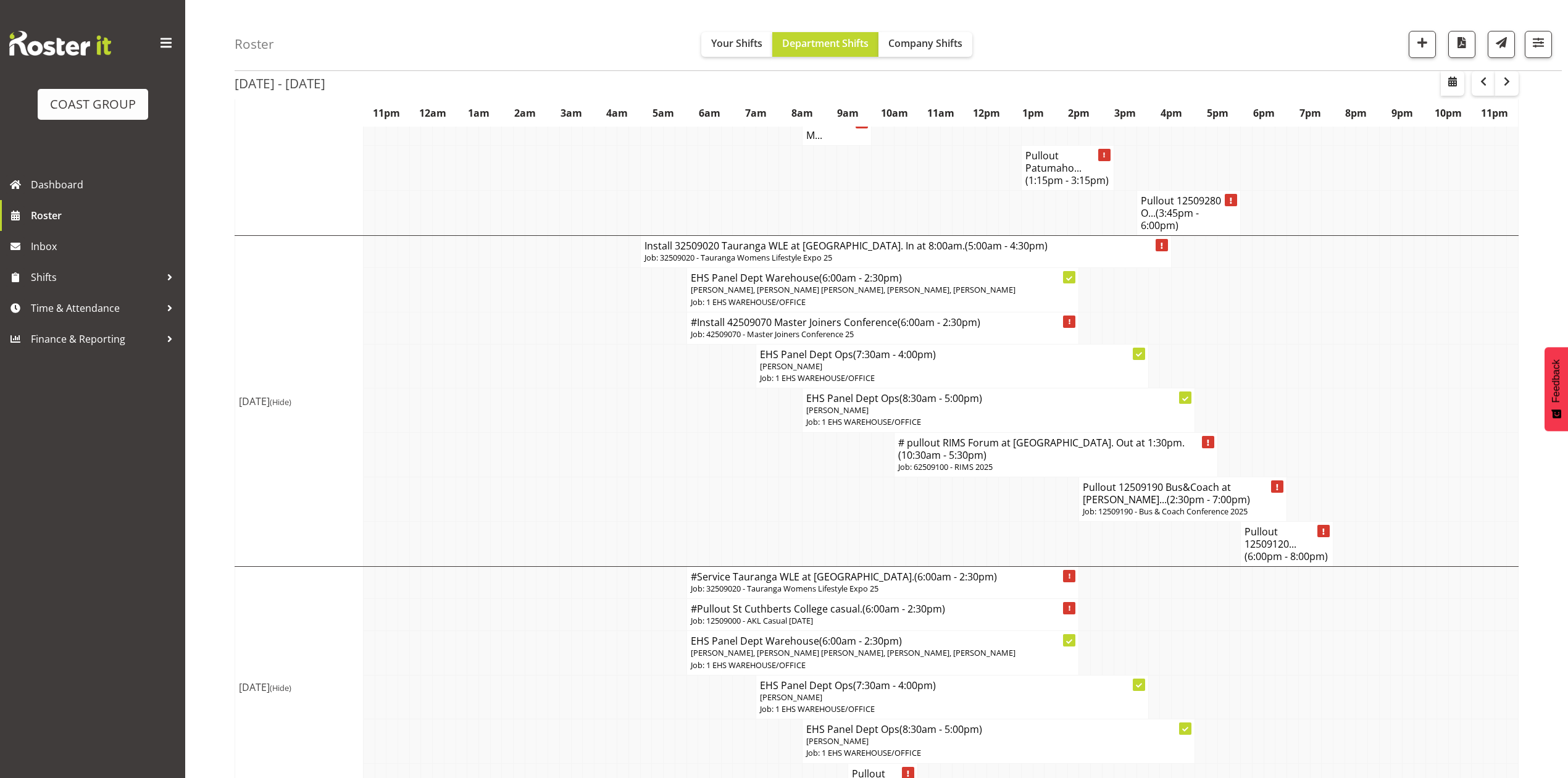
scroll to position [1029, 0]
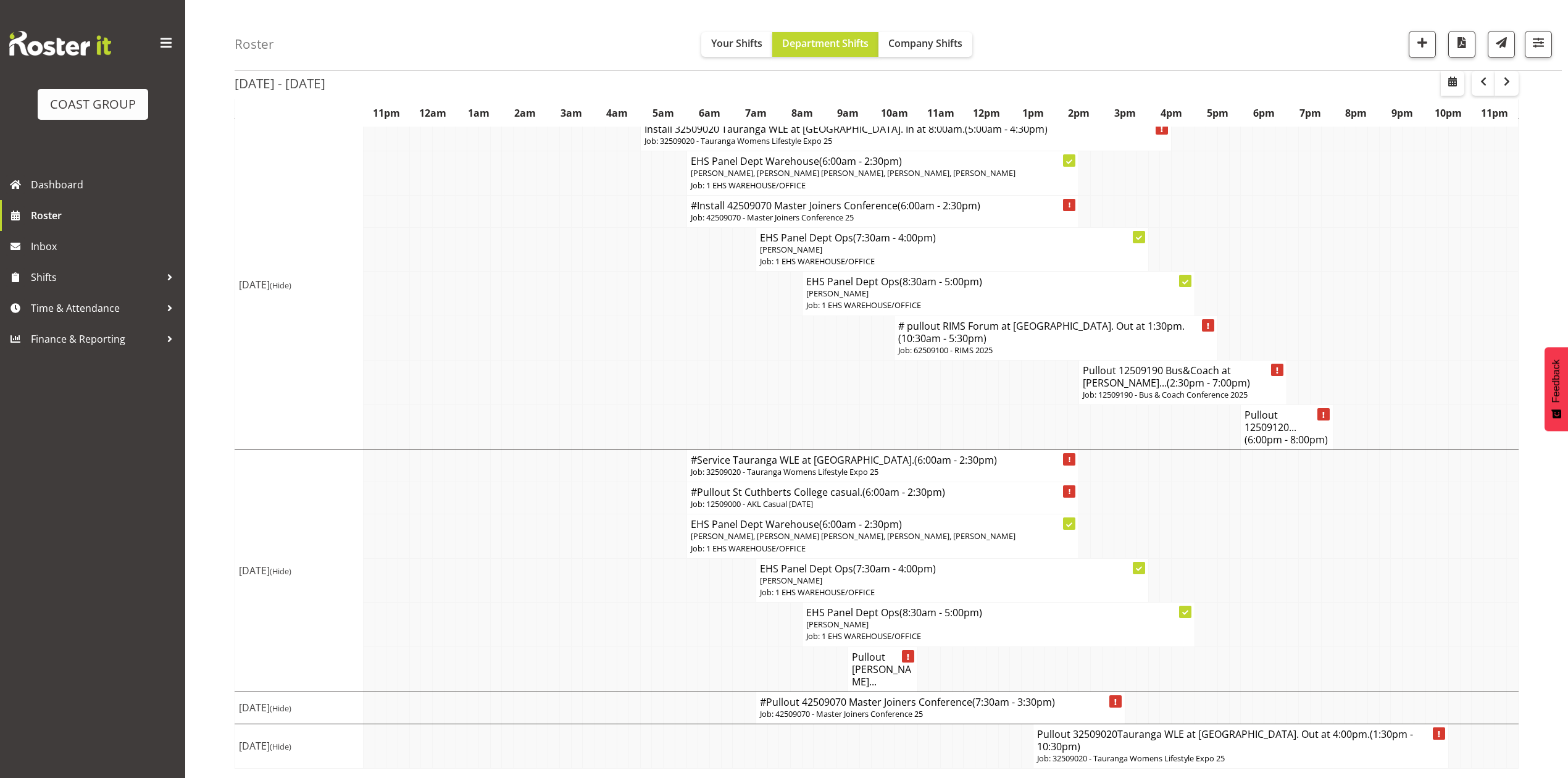
click at [884, 688] on h4 "Pullout [PERSON_NAME]..." at bounding box center [883, 669] width 61 height 37
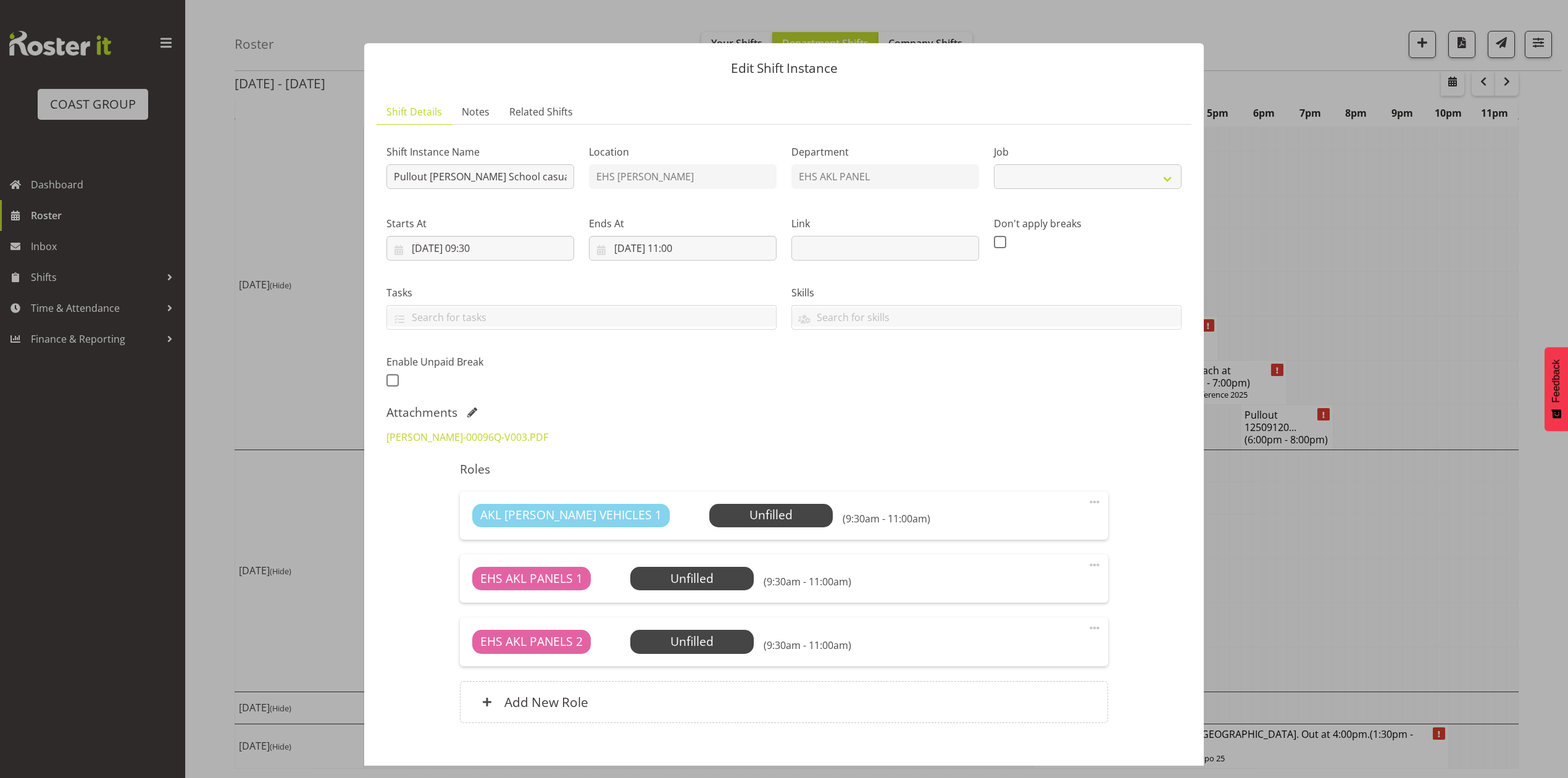
scroll to position [1016, 0]
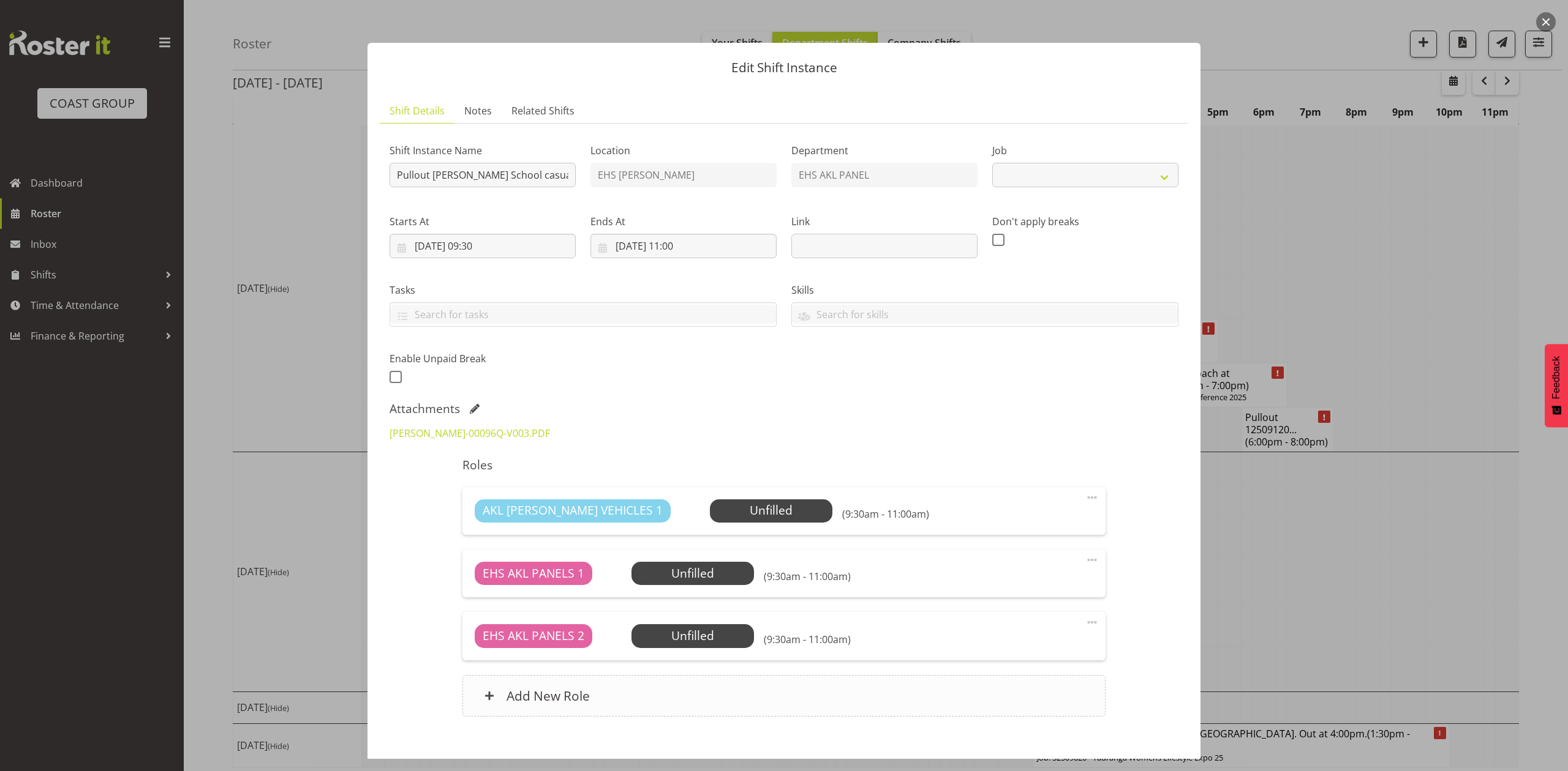
select select "8653"
click at [1294, 530] on div at bounding box center [784, 386] width 1568 height 771
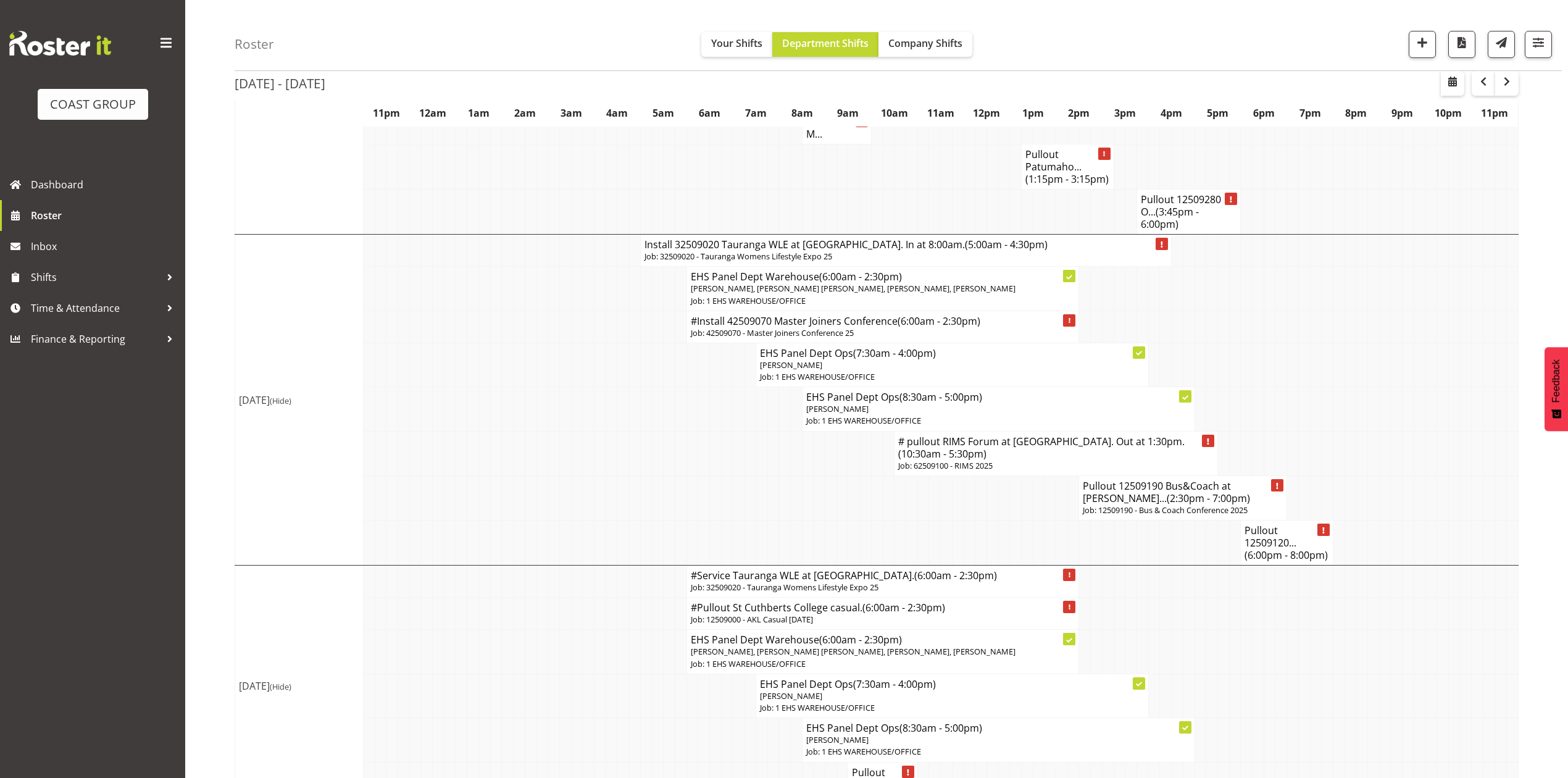
scroll to position [1029, 0]
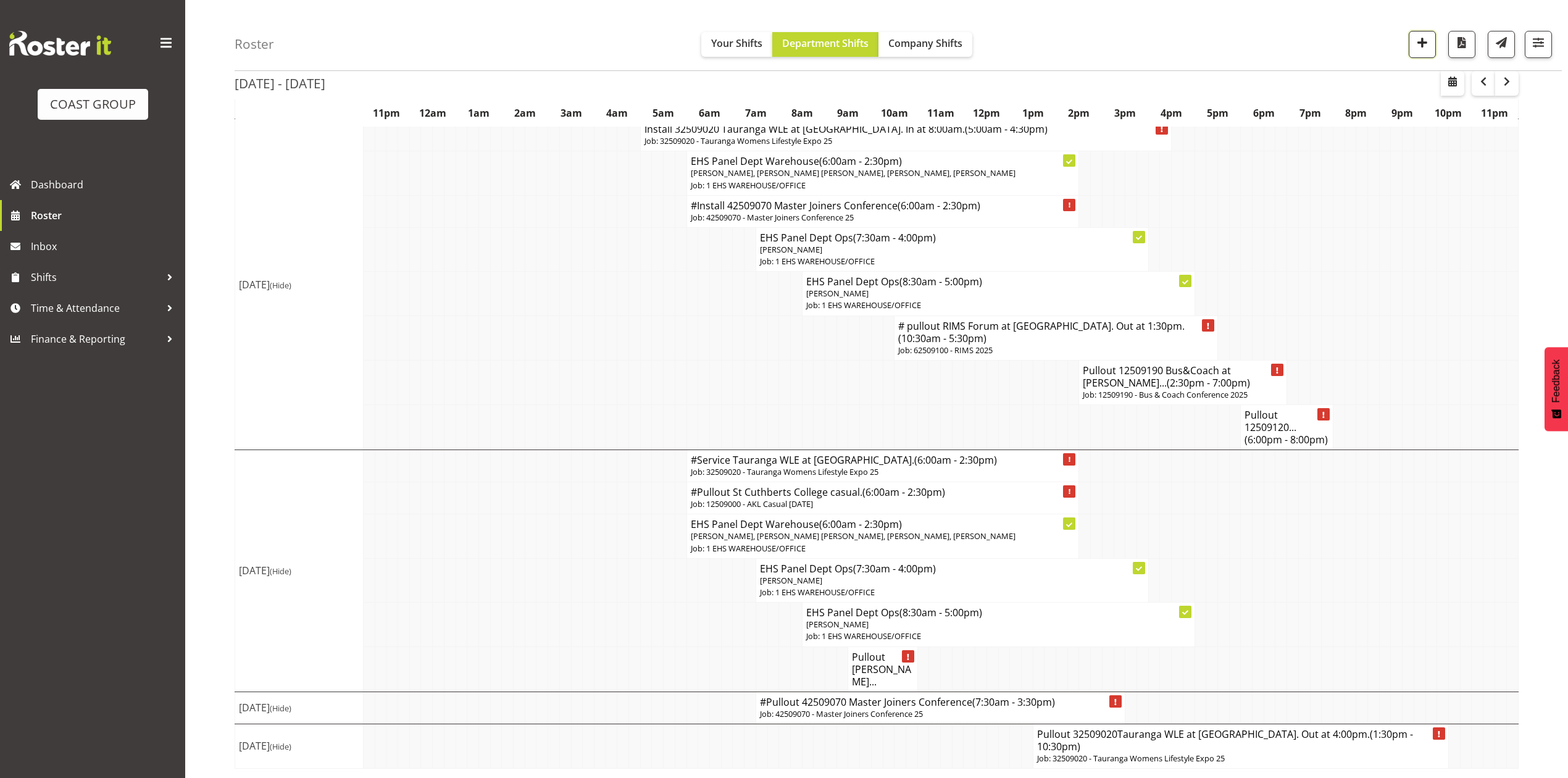
click at [1415, 43] on span "button" at bounding box center [1423, 43] width 16 height 16
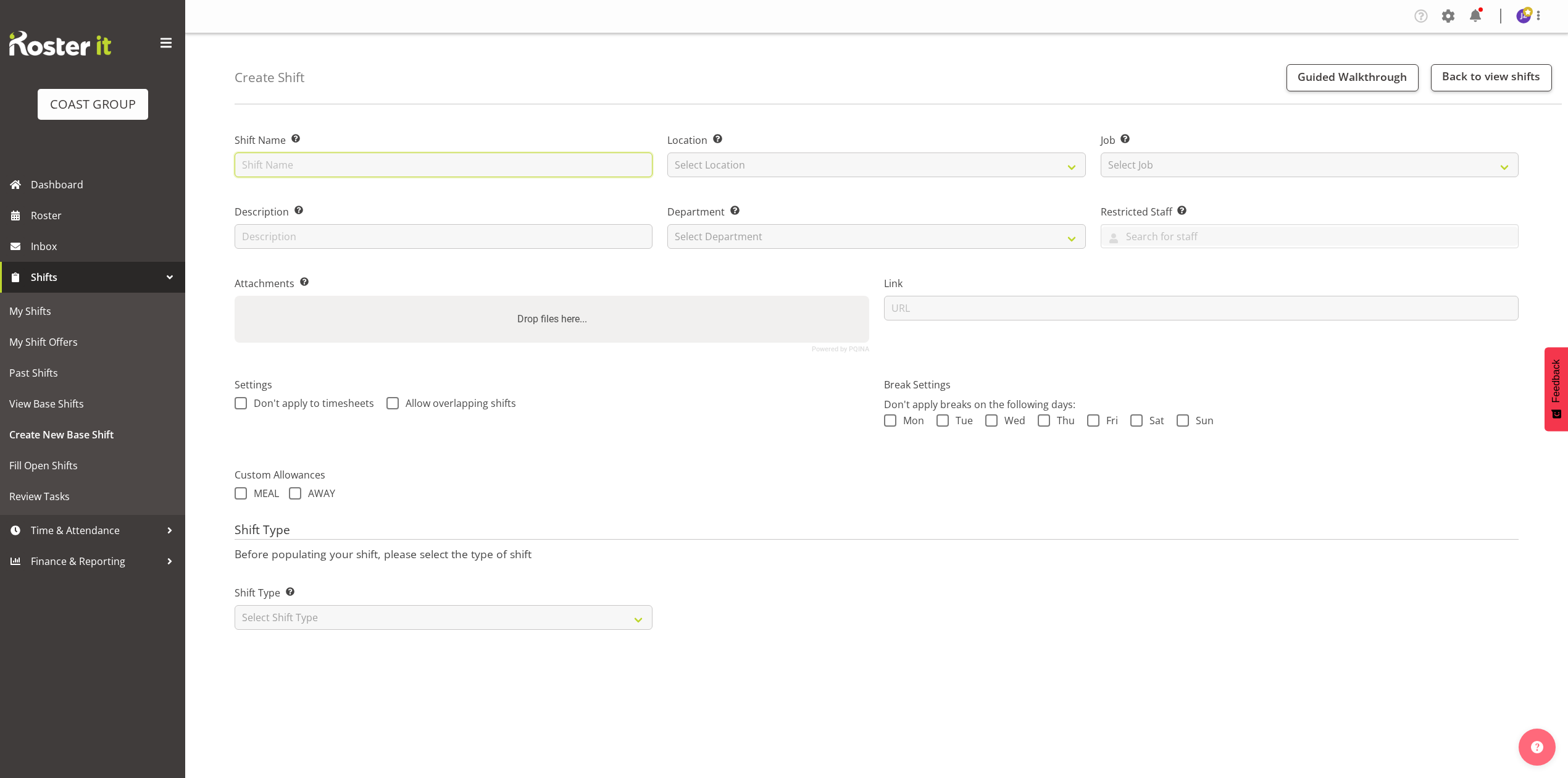
click at [326, 164] on input "text" at bounding box center [443, 165] width 418 height 25
click at [452, 175] on input "text" at bounding box center [443, 165] width 418 height 25
click at [292, 174] on input "text" at bounding box center [443, 165] width 418 height 25
click at [243, 155] on input "text" at bounding box center [443, 165] width 418 height 25
click at [248, 159] on input "text" at bounding box center [443, 165] width 418 height 25
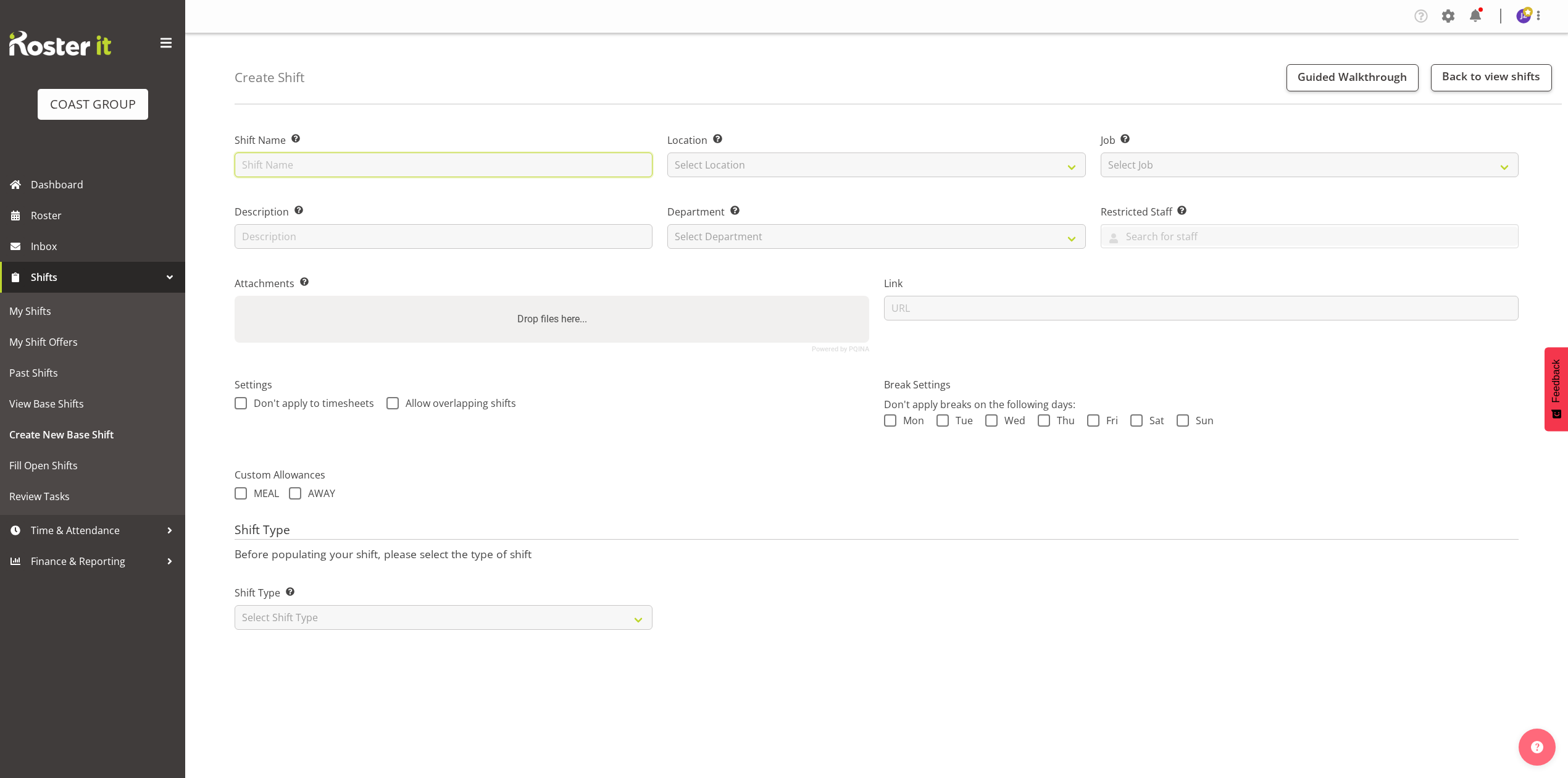
click at [610, 164] on input "text" at bounding box center [443, 165] width 418 height 25
type input "Akl Pet Show 12509210."
click at [817, 160] on select "Select Location EHS RYMER" at bounding box center [876, 165] width 418 height 25
select select "35"
click at [668, 153] on select "Select Location EHS RYMER" at bounding box center [876, 165] width 418 height 25
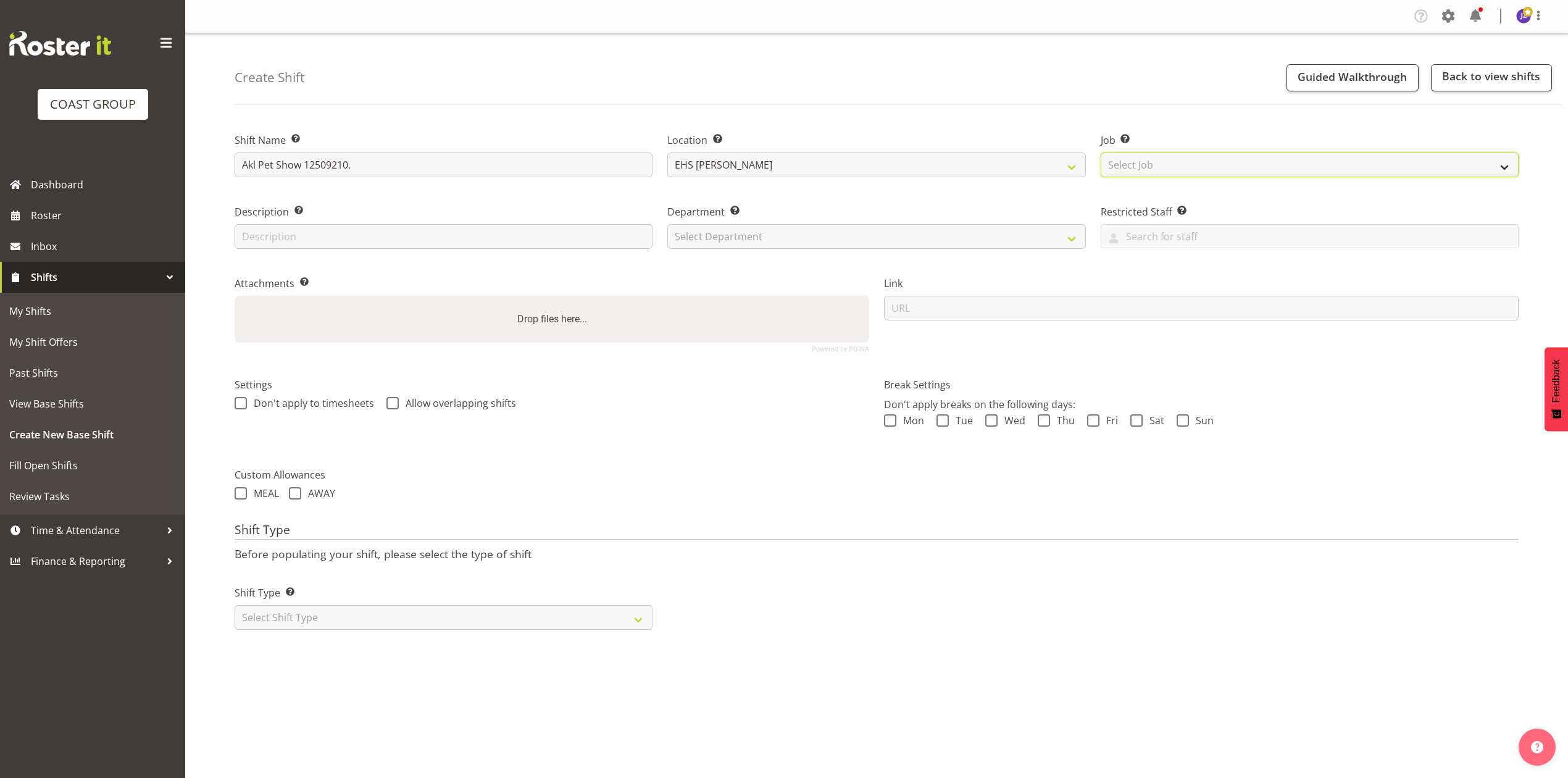
click at [1258, 155] on select "Select Job Create new job 1 Carlton Events 1 Carlton Hamilton 1 Carlton Welling…" at bounding box center [1310, 165] width 418 height 25
select select "10191"
click at [1101, 153] on select "Select Job Create new job 1 Carlton Events 1 Carlton Hamilton 1 Carlton Welling…" at bounding box center [1310, 165] width 418 height 25
click at [834, 236] on select "Select Department EHS AKL PANEL EHS AKL PANEL" at bounding box center [876, 236] width 418 height 25
select select "39"
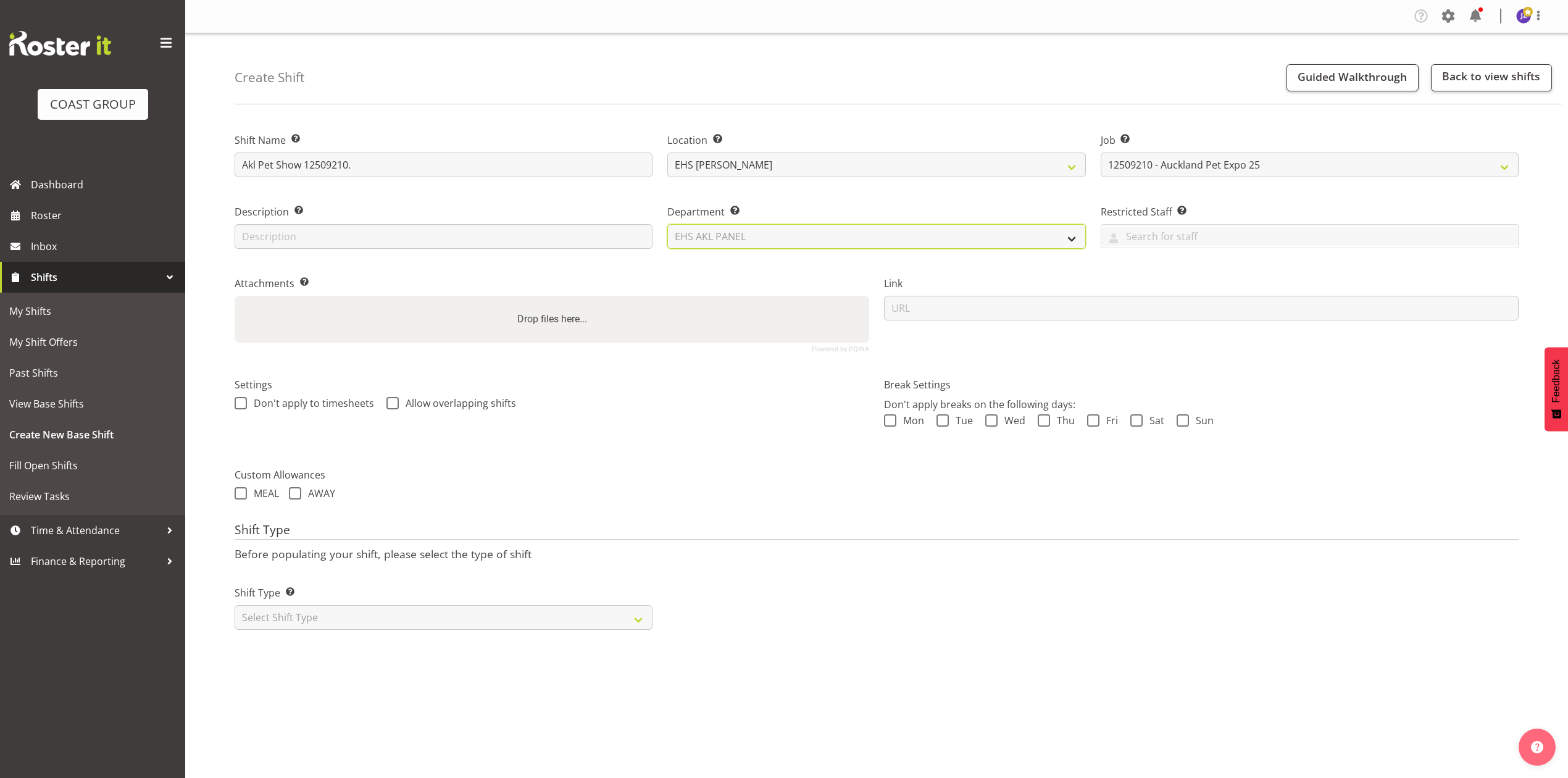
click at [668, 224] on select "Select Department EHS AKL PANEL EHS AKL PANEL" at bounding box center [876, 236] width 418 height 25
click at [690, 326] on div "Drop files here..." at bounding box center [552, 319] width 635 height 47
click at [235, 296] on input "Drop files here..." at bounding box center [552, 297] width 635 height 4
click at [527, 322] on label "Drop files here..." at bounding box center [552, 319] width 79 height 25
click at [527, 300] on input "Drop files here..." at bounding box center [552, 297] width 635 height 4
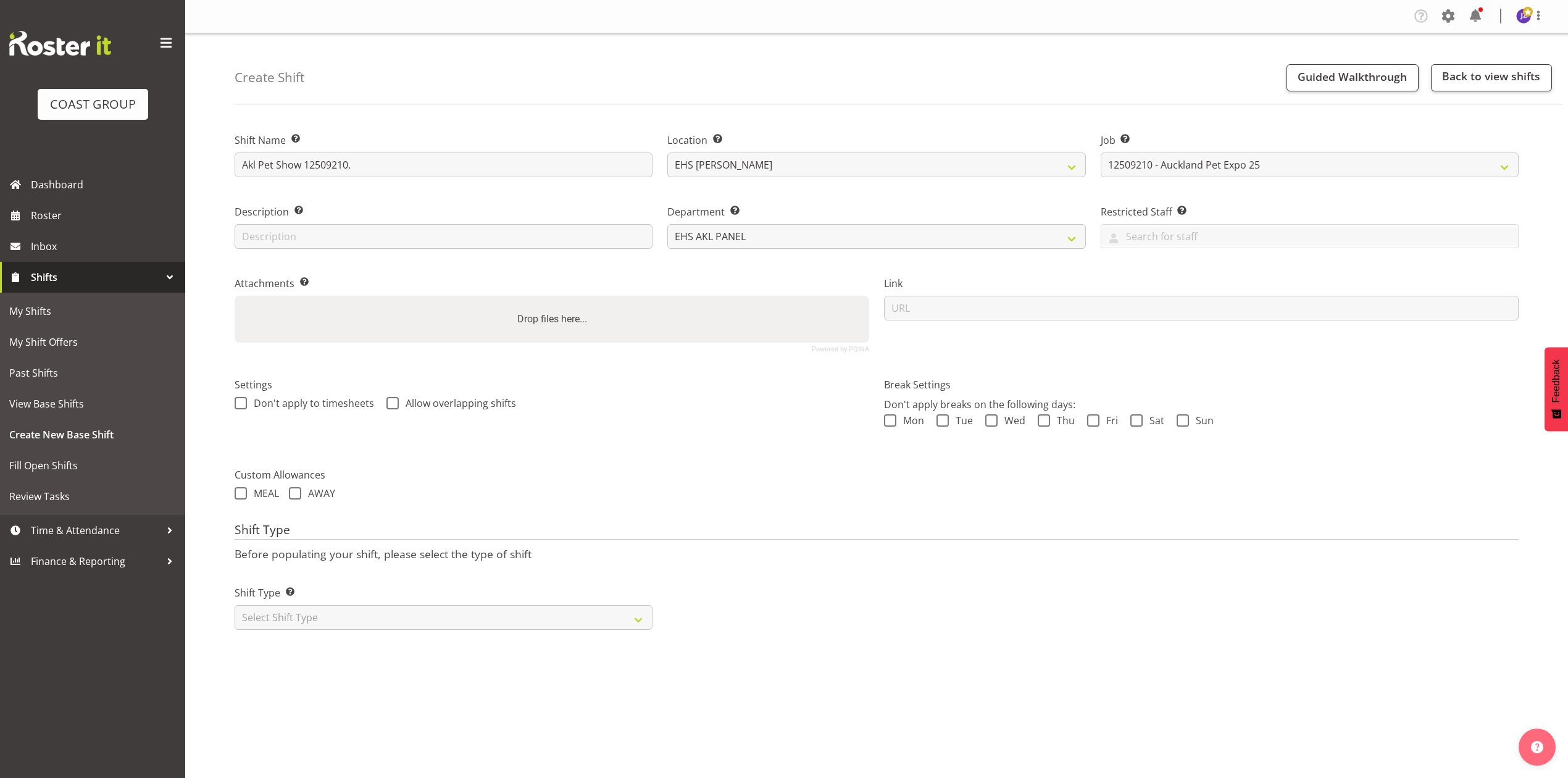
type input "C:\fakepath\Auckland Pet Show 2025 - AL - Job Details.pdf"
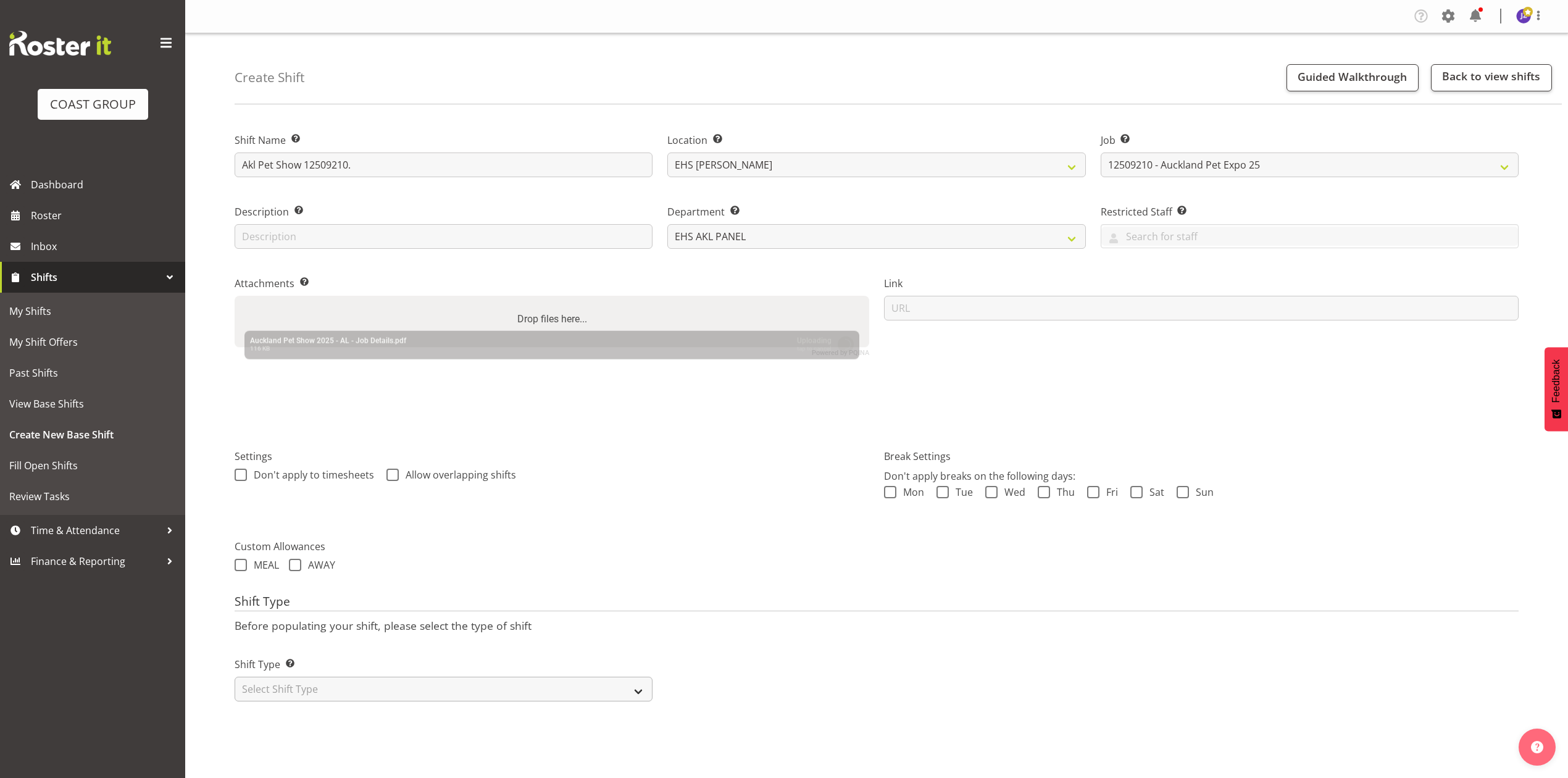
click at [578, 625] on p "Before populating your shift, please select the type of shift" at bounding box center [877, 625] width 1284 height 13
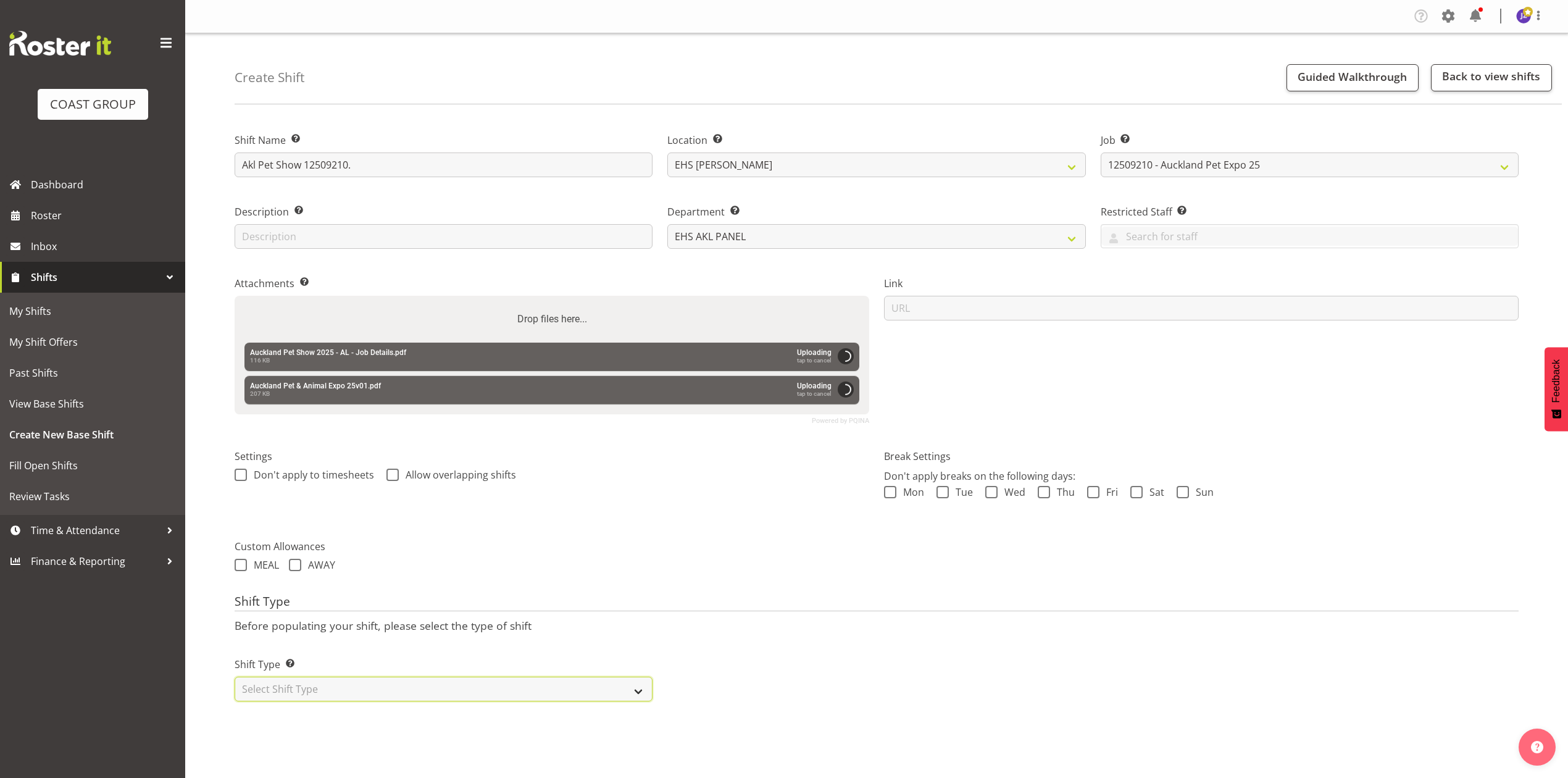
click at [549, 697] on select "Select Shift Type One Off Shift Recurring Shift Rotating Shift" at bounding box center [443, 689] width 418 height 25
select select "recurring"
click at [235, 679] on select "Select Shift Type One Off Shift Recurring Shift Rotating Shift" at bounding box center [443, 689] width 418 height 25
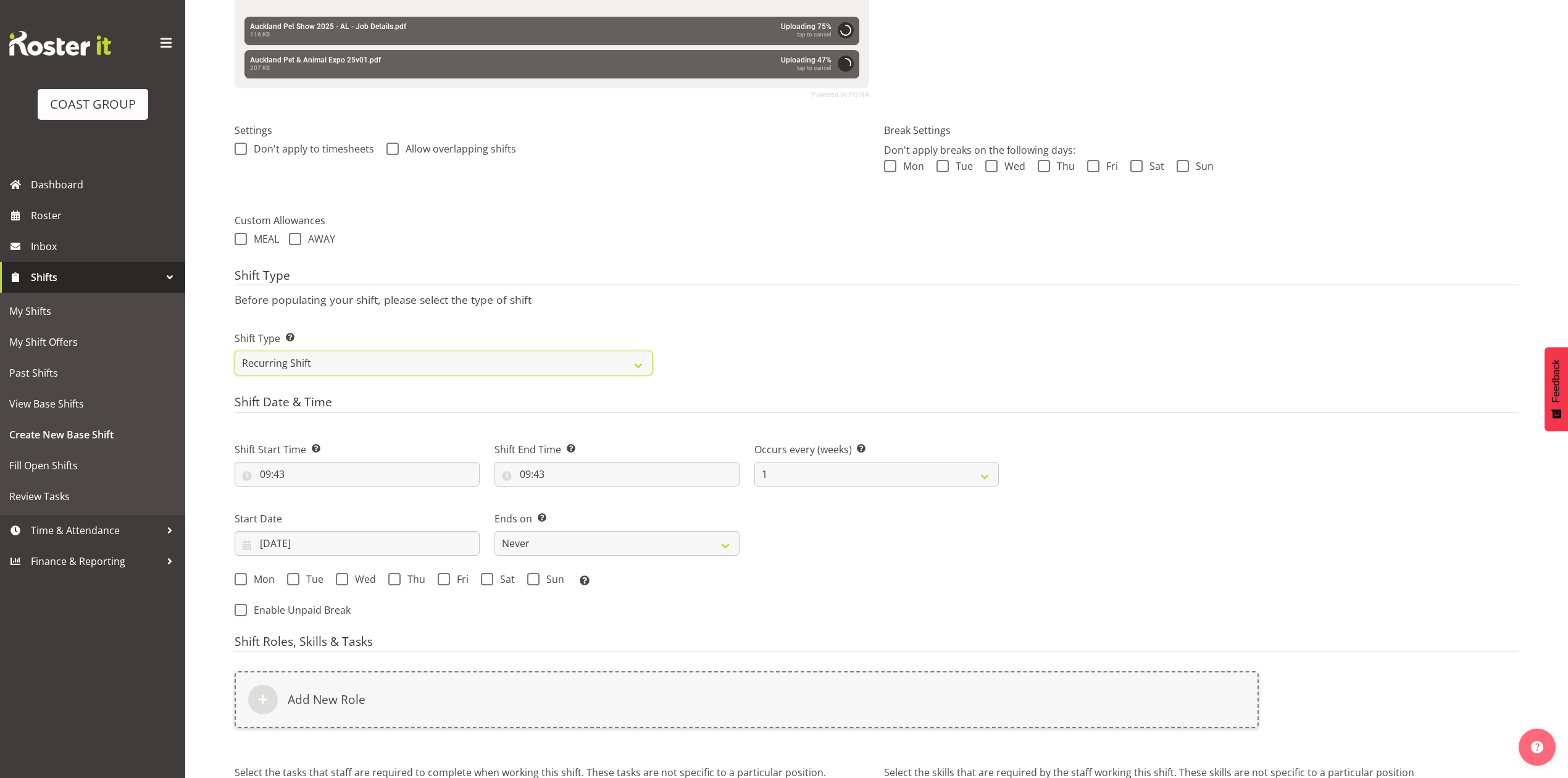
scroll to position [329, 0]
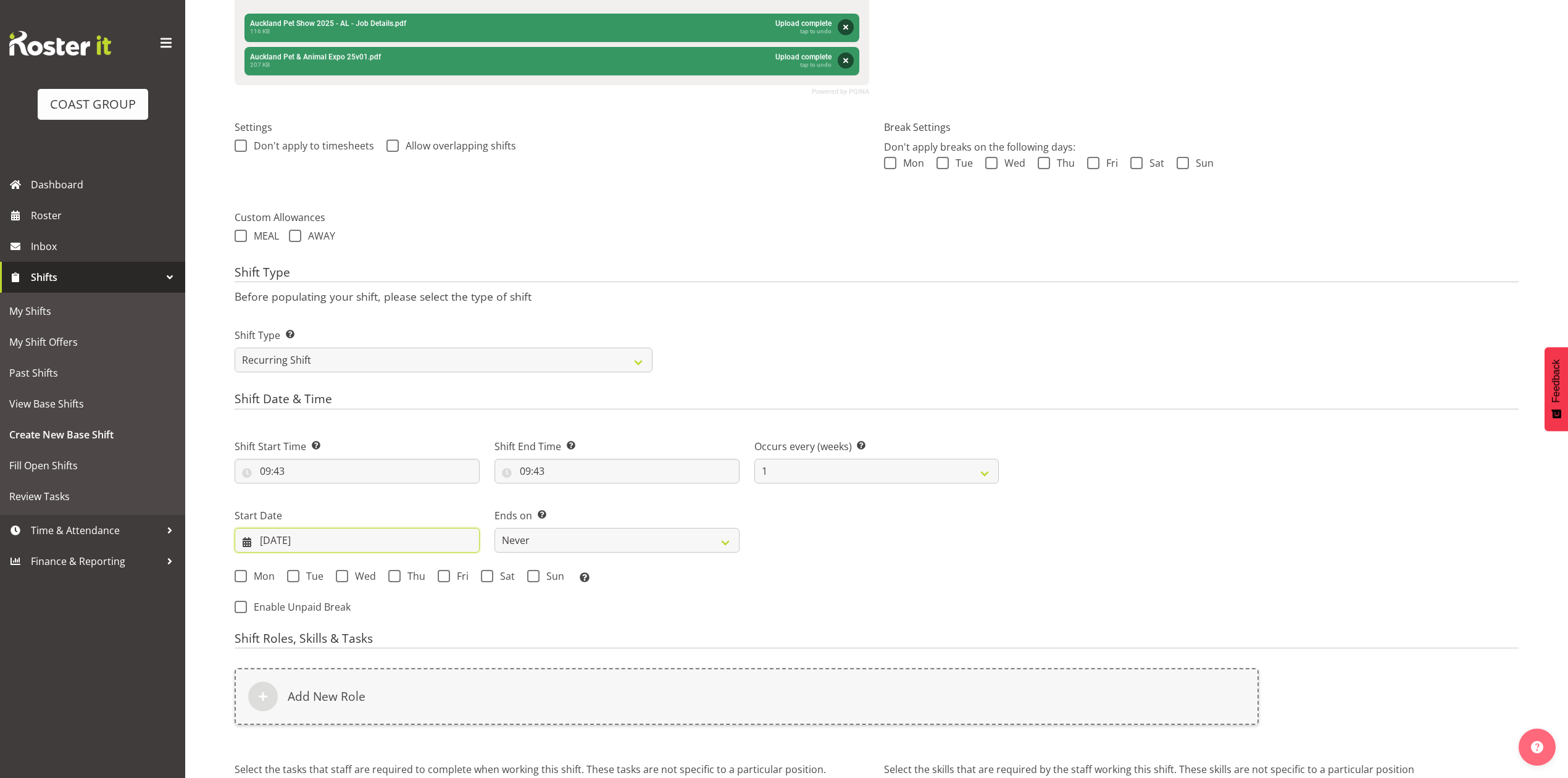
click at [314, 546] on input "26/08/2025" at bounding box center [357, 540] width 245 height 25
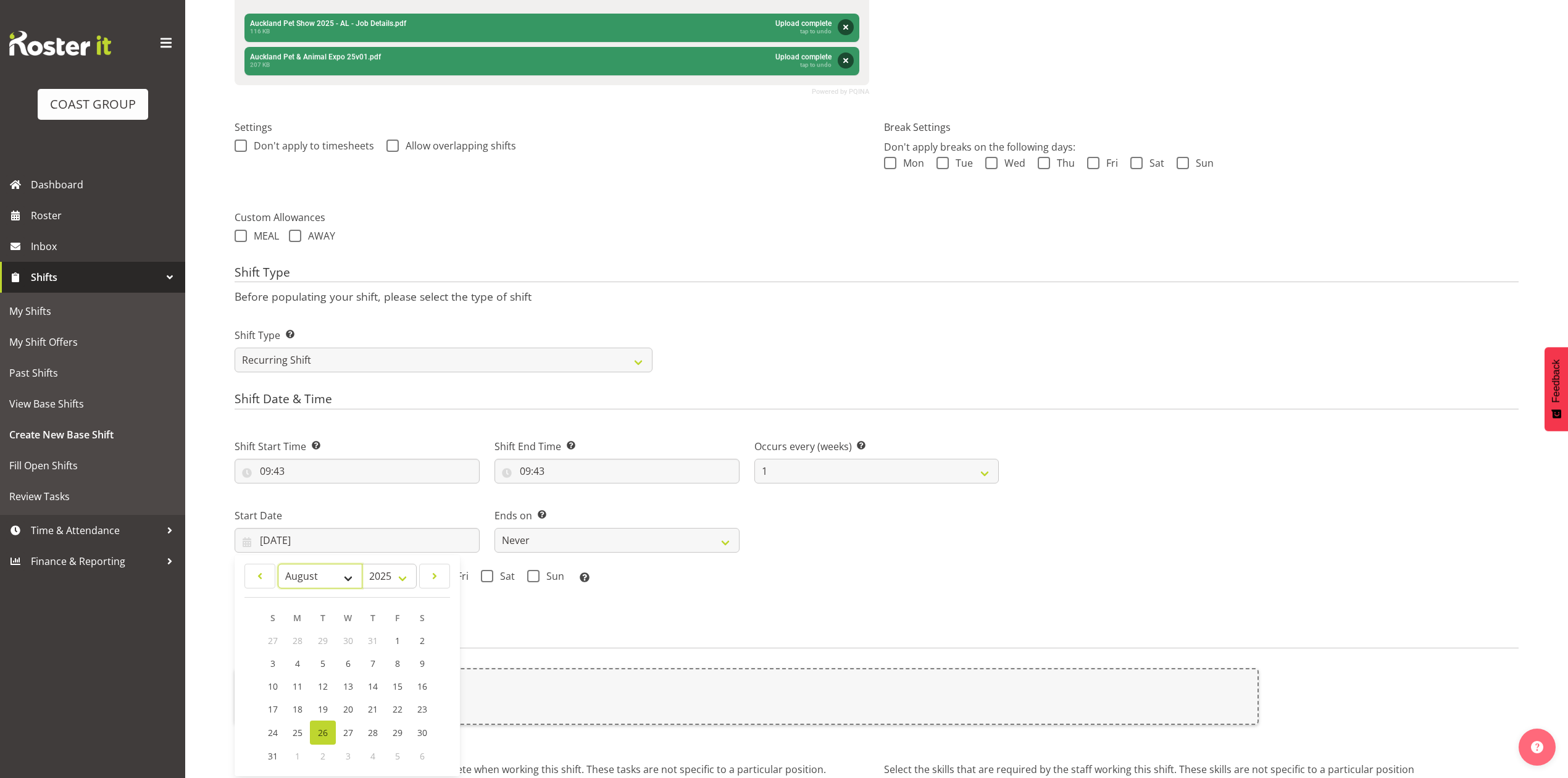
click at [315, 584] on select "January February March April May June July August September October November De…" at bounding box center [320, 576] width 84 height 25
select select "8"
click at [278, 565] on select "January February March April May June July August September October November De…" at bounding box center [320, 576] width 84 height 25
click at [389, 686] on link "19" at bounding box center [397, 686] width 25 height 23
type input "19/09/2025"
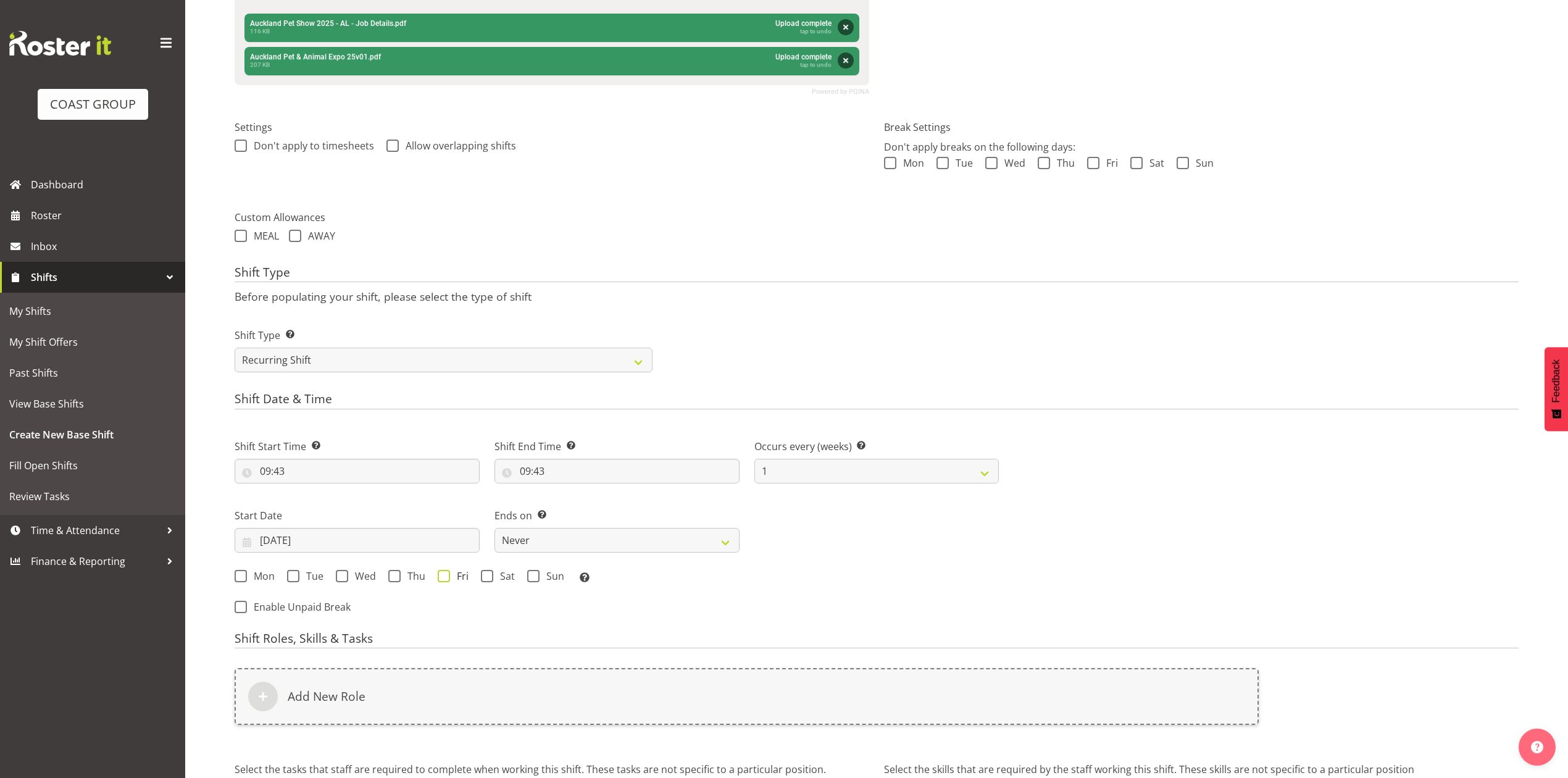
click at [440, 574] on span at bounding box center [443, 576] width 12 height 12
click at [440, 574] on input "Fri" at bounding box center [441, 576] width 8 height 8
checkbox input "true"
click at [641, 552] on select "Never On Date" at bounding box center [617, 540] width 245 height 25
select select "date"
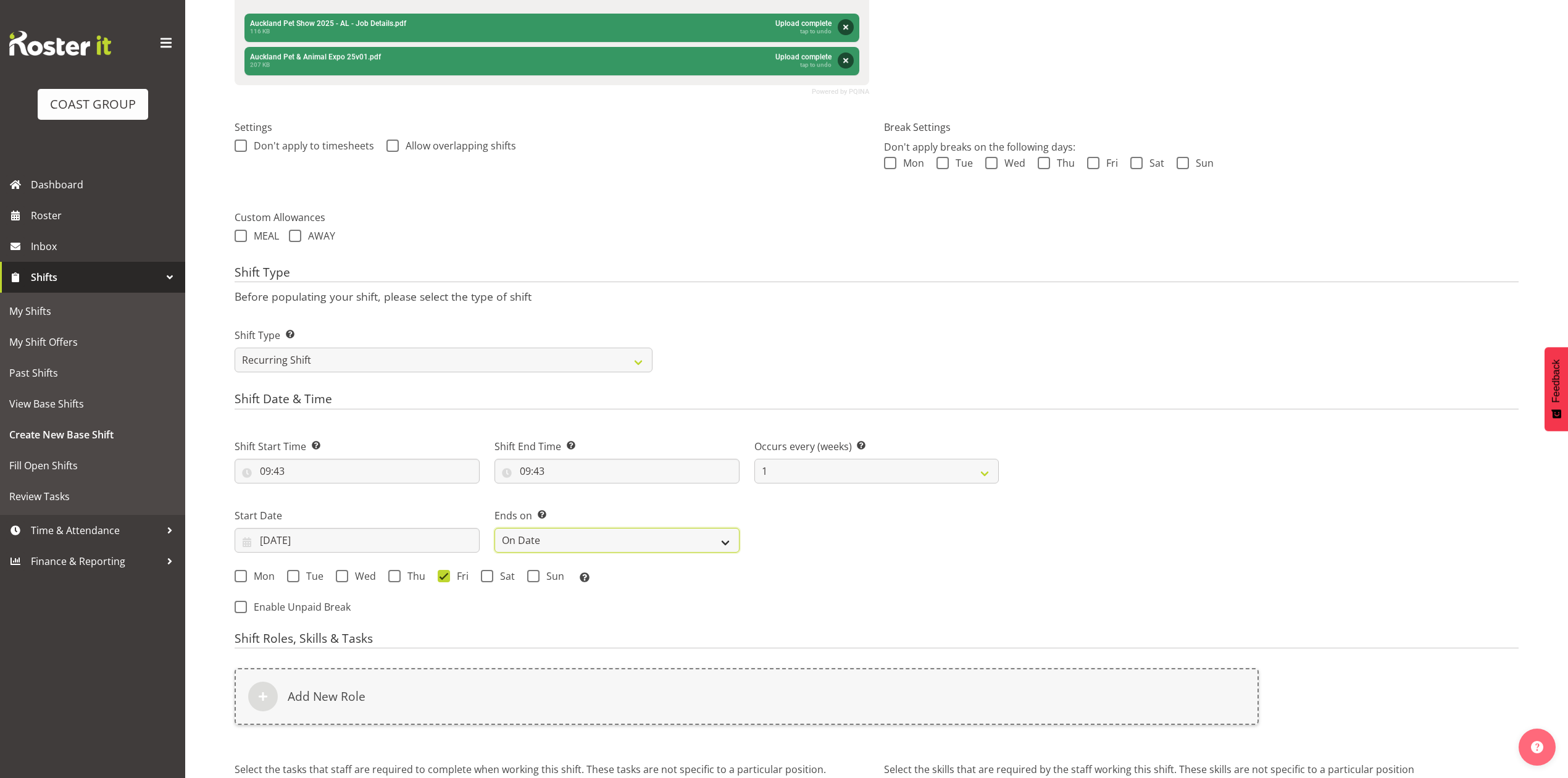
click at [495, 530] on select "Never On Date" at bounding box center [617, 540] width 245 height 25
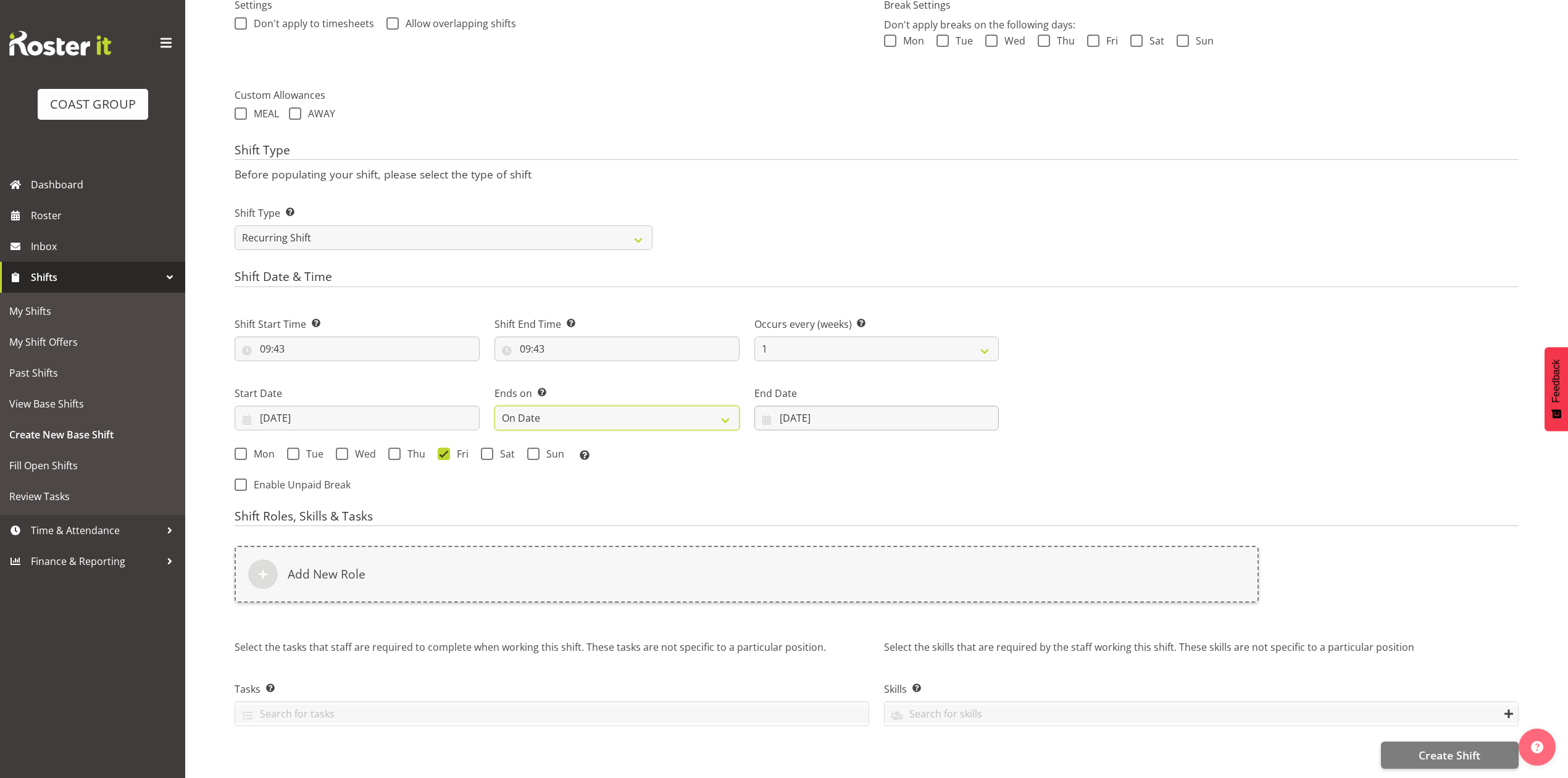
scroll to position [467, 0]
click at [832, 406] on input "26/08/2025" at bounding box center [876, 418] width 245 height 25
drag, startPoint x: 845, startPoint y: 430, endPoint x: 849, endPoint y: 444, distance: 14.6
click at [845, 442] on select "January February March April May June July August September October November De…" at bounding box center [858, 454] width 84 height 25
select select "8"
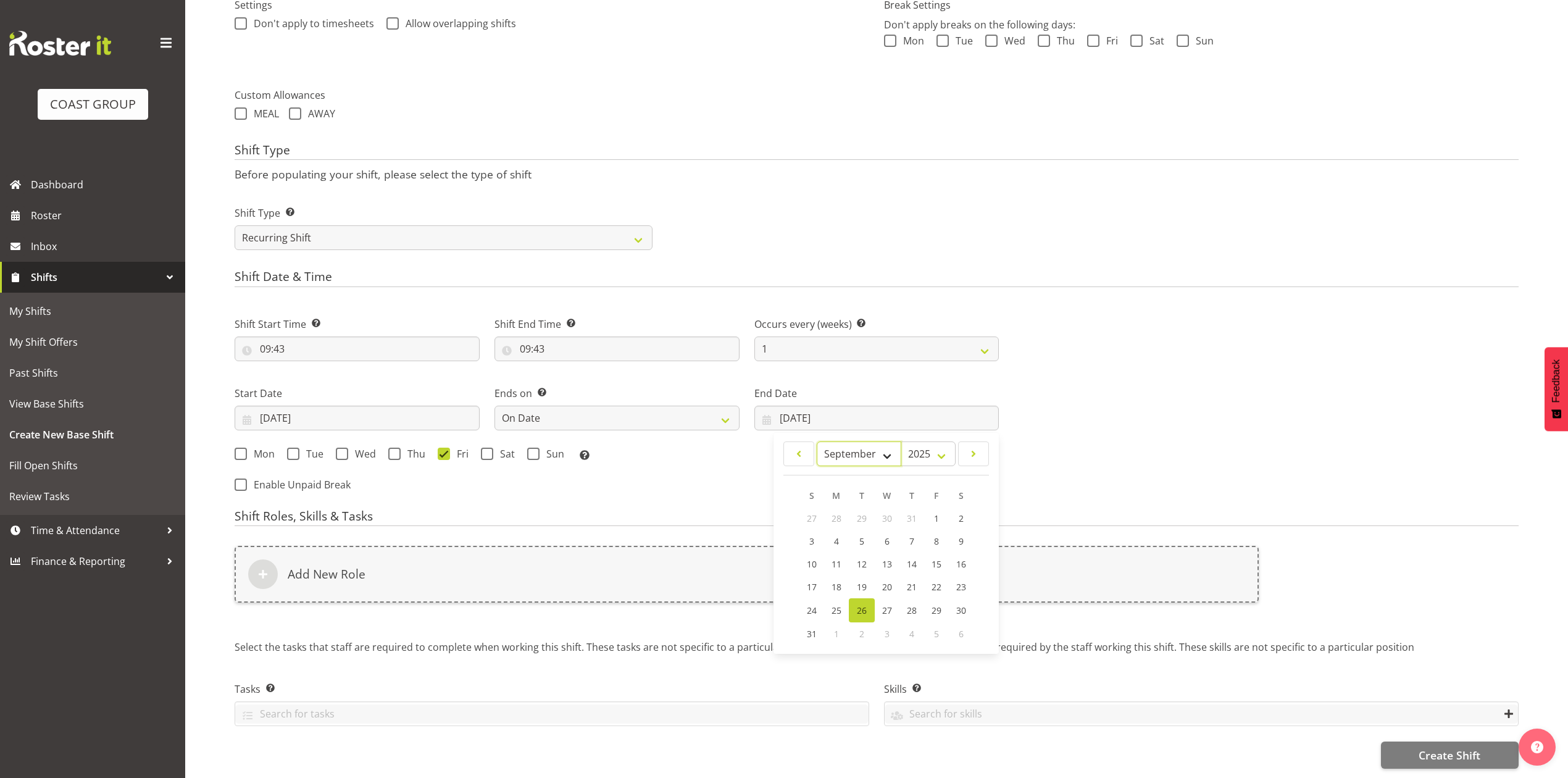
click at [817, 442] on select "January February March April May June July August September October November De…" at bounding box center [858, 454] width 84 height 25
click at [809, 581] on span "21" at bounding box center [812, 587] width 10 height 12
type input "21/09/2025"
click at [531, 448] on span at bounding box center [533, 454] width 12 height 12
click at [531, 449] on input "Sun" at bounding box center [531, 453] width 8 height 8
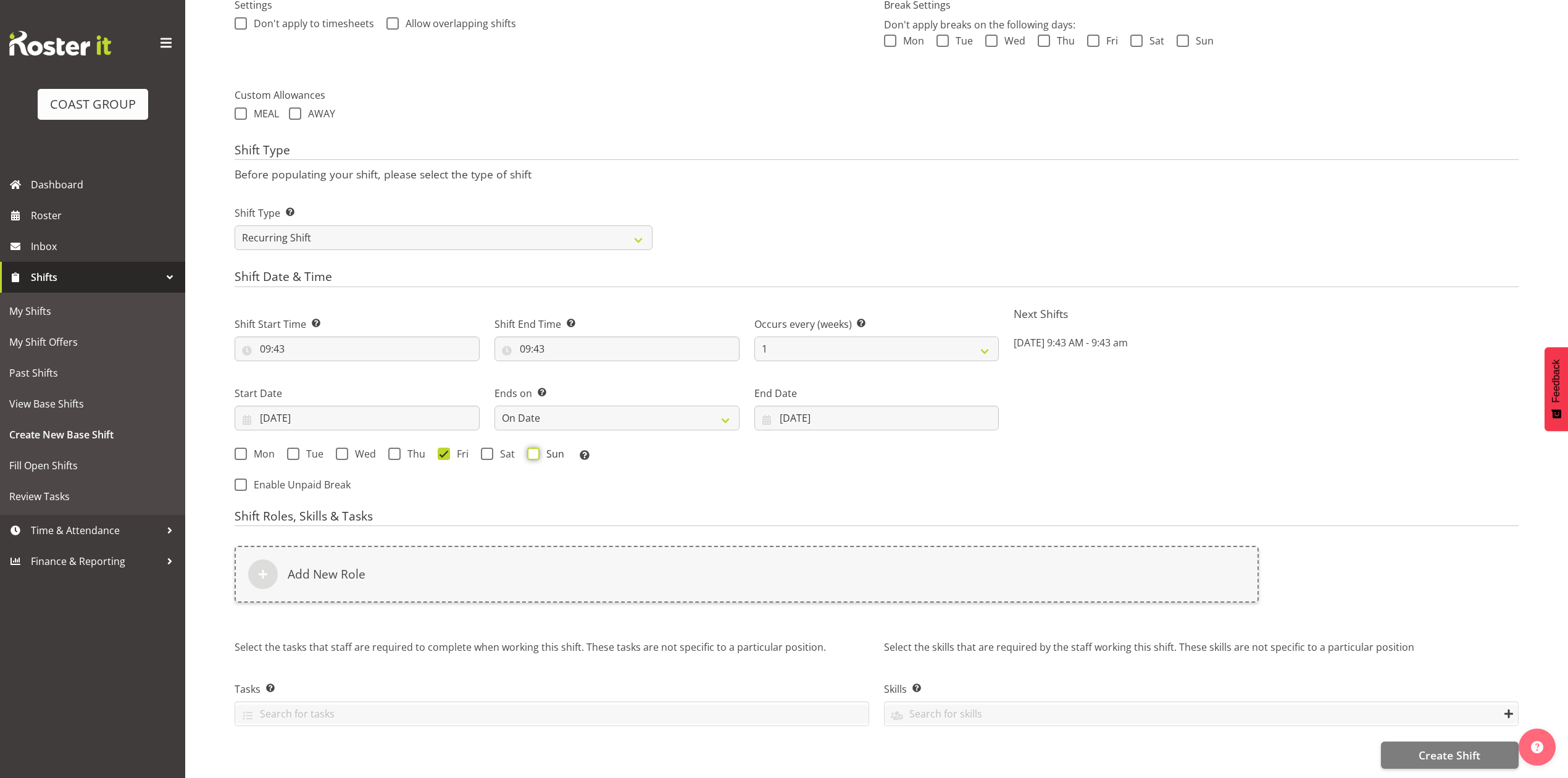
checkbox input "true"
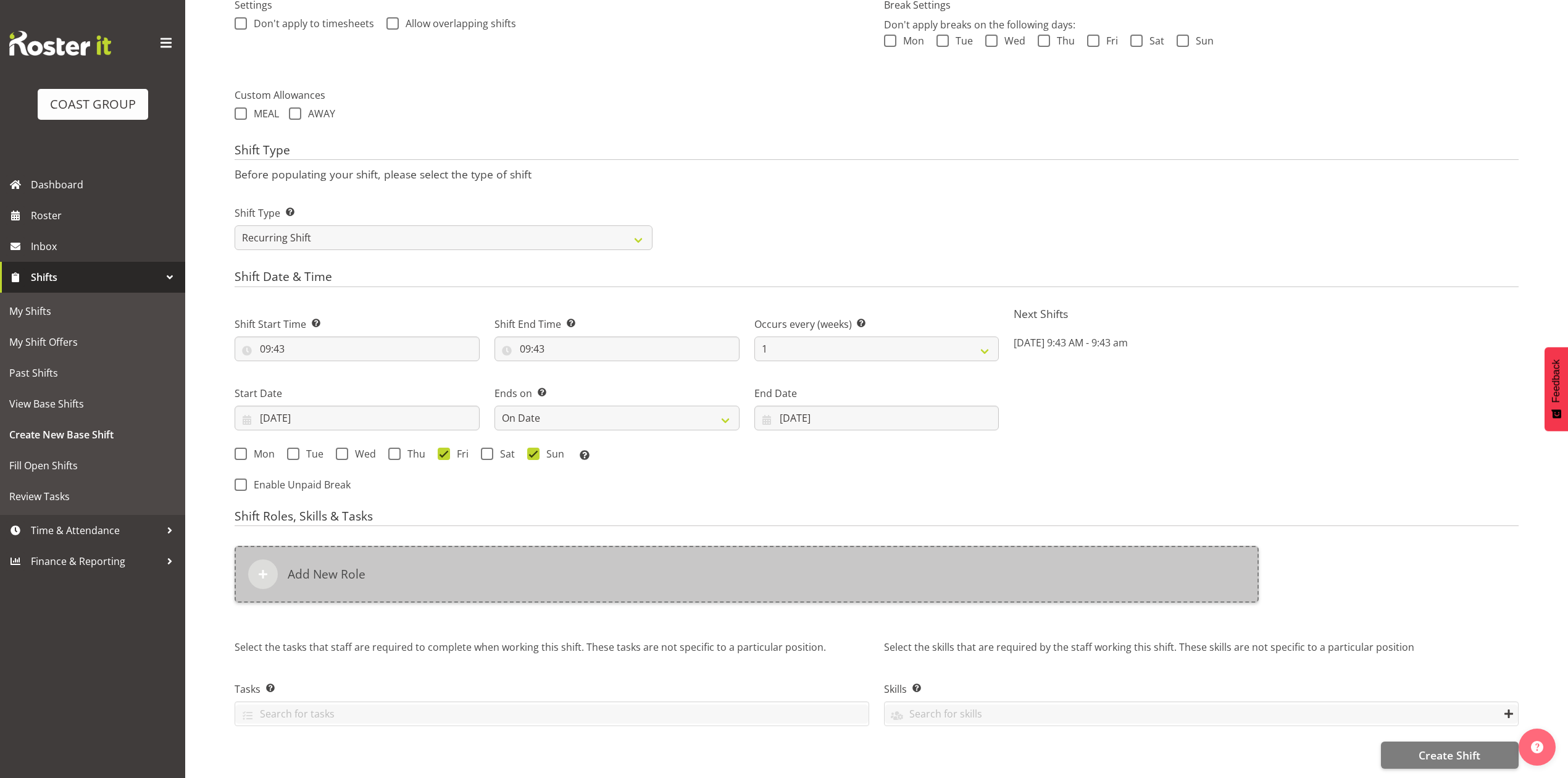
click at [544, 547] on div "Add New Role" at bounding box center [747, 574] width 1025 height 57
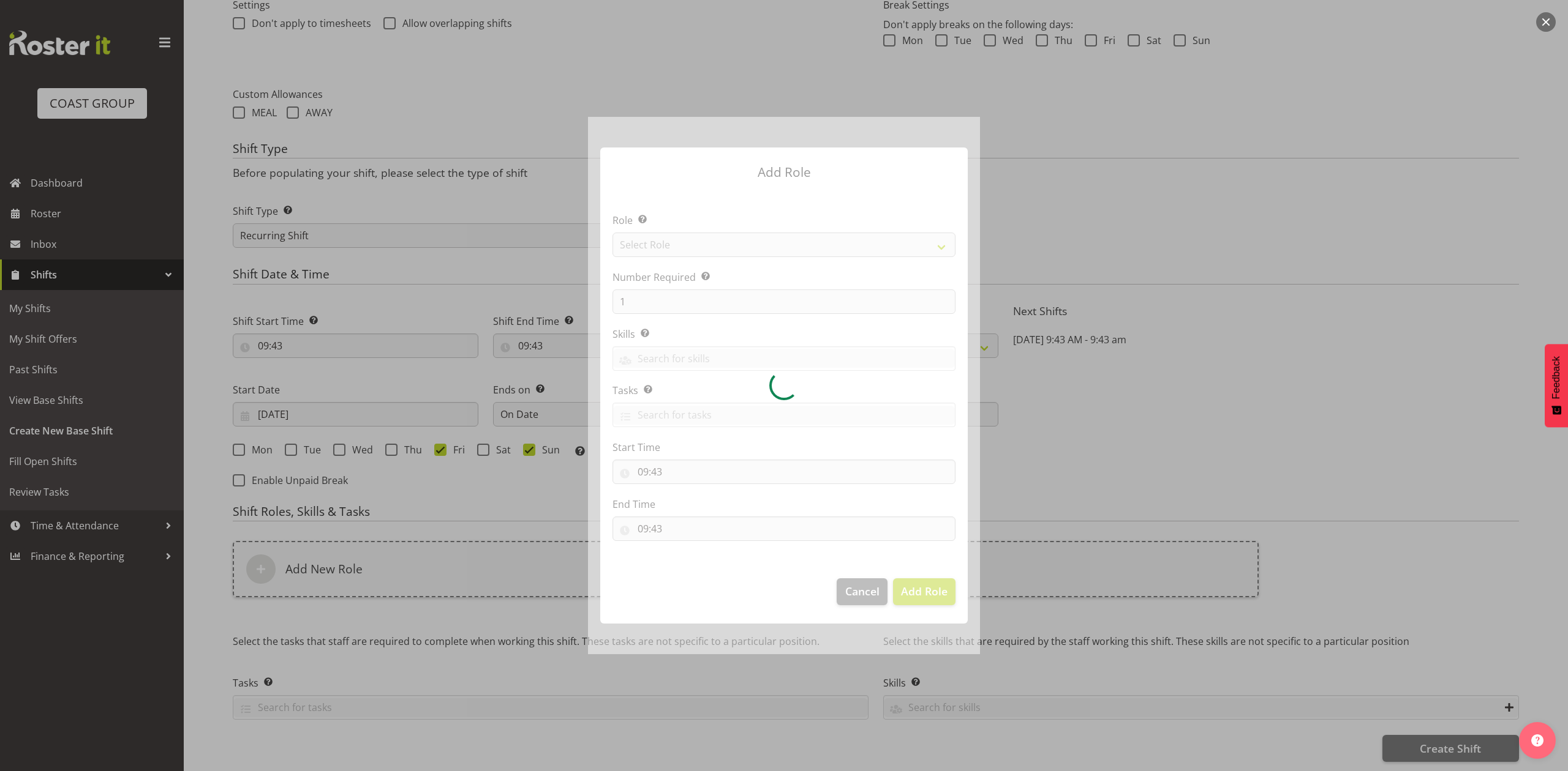
click at [751, 231] on div at bounding box center [783, 385] width 392 height 537
click at [751, 235] on div at bounding box center [783, 385] width 392 height 537
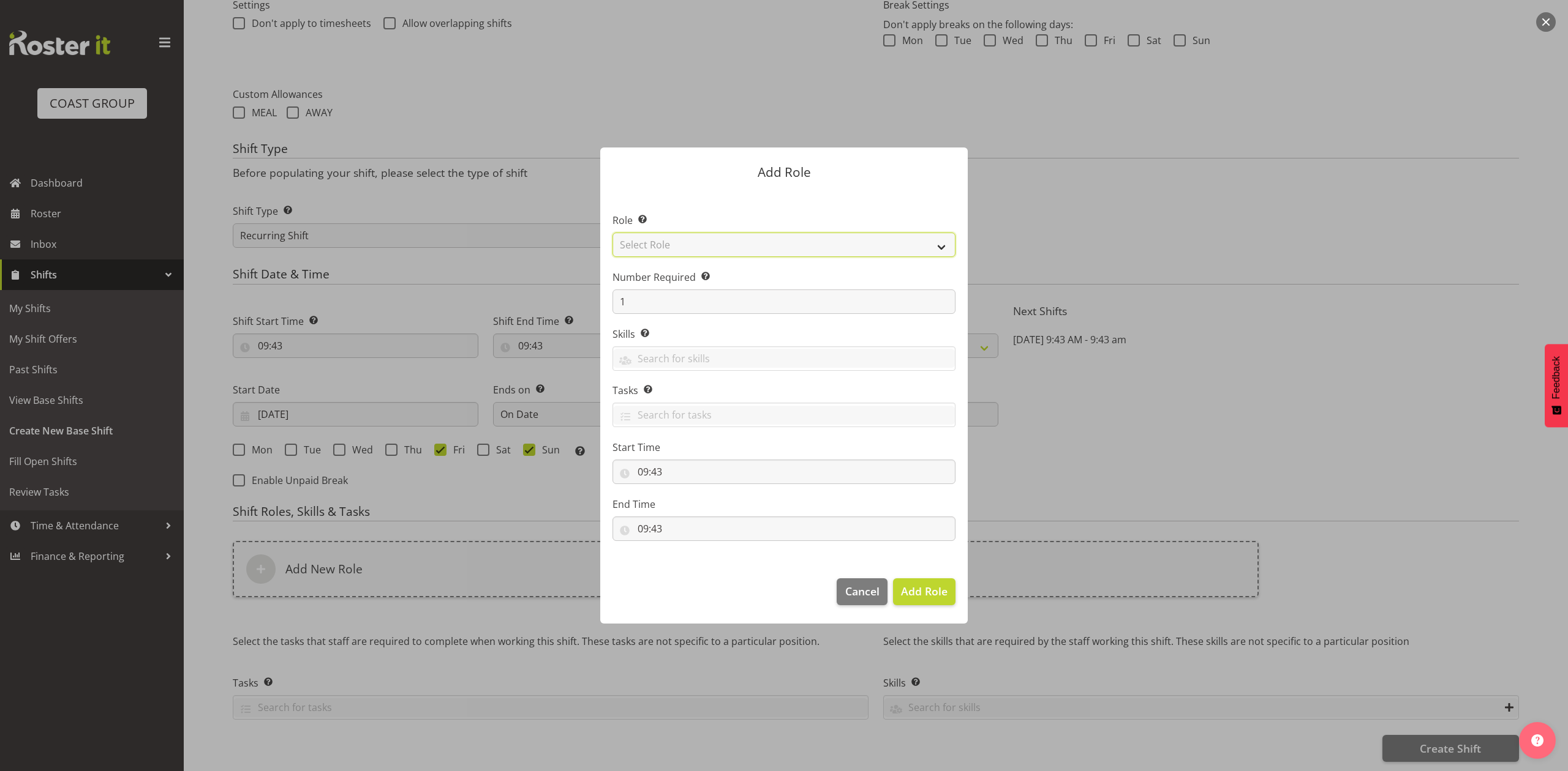
click at [751, 235] on select "Select Role ACCOUNT MANAGER ACCOUNT MANAGER DW ACCOUNTS AKL DIANNA VEHICLES AKL…" at bounding box center [783, 245] width 343 height 25
select select "81"
click at [612, 233] on select "Select Role ACCOUNT MANAGER ACCOUNT MANAGER DW ACCOUNTS AKL DIANNA VEHICLES AKL…" at bounding box center [783, 245] width 343 height 25
click at [909, 587] on span "Add Role" at bounding box center [924, 591] width 46 height 15
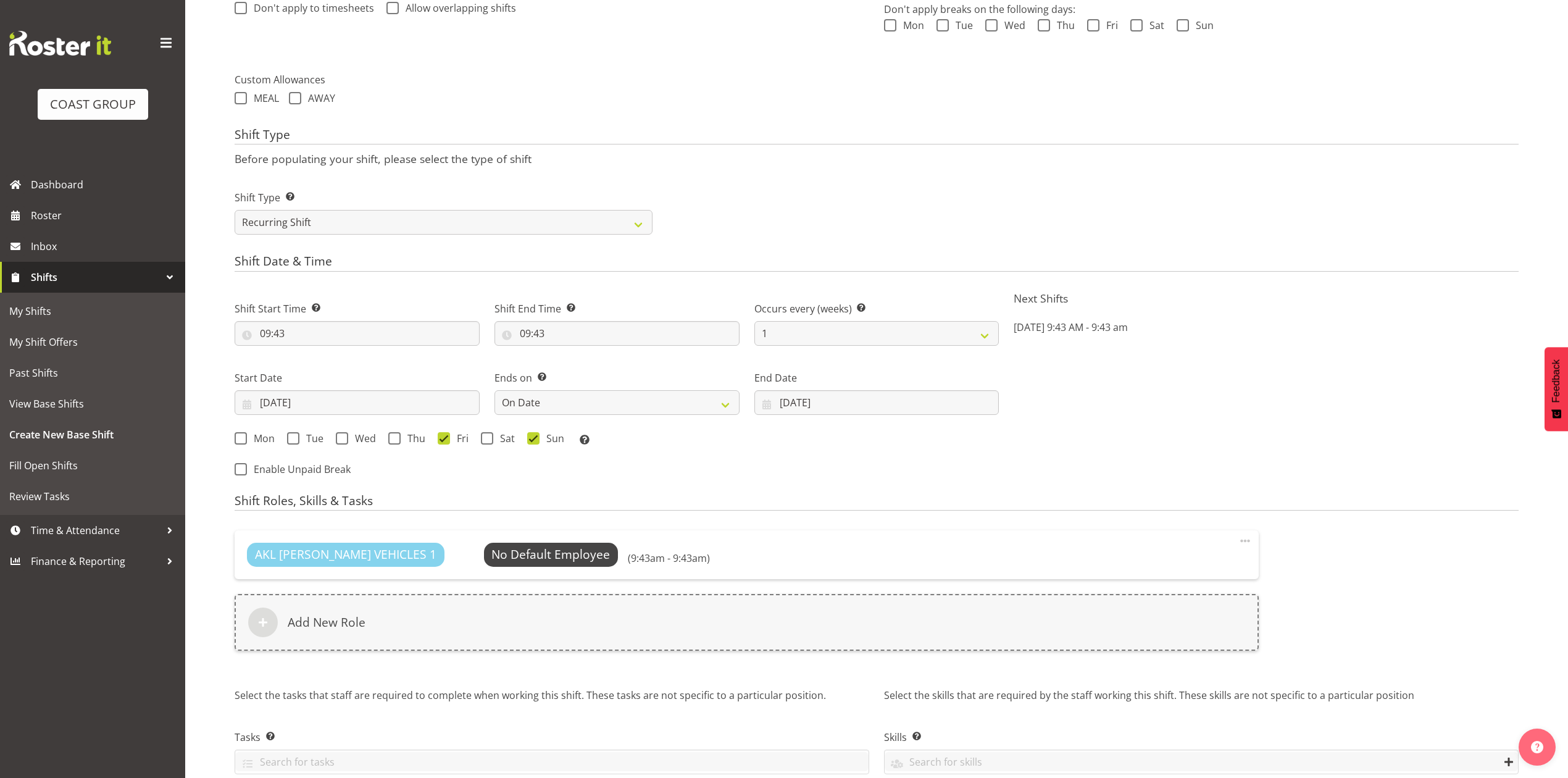
click at [710, 586] on div "AKL RYMER VEHICLES 1 No Default Employee Select Employee (9:43am - 9:43am) Edit…" at bounding box center [747, 590] width 1025 height 120
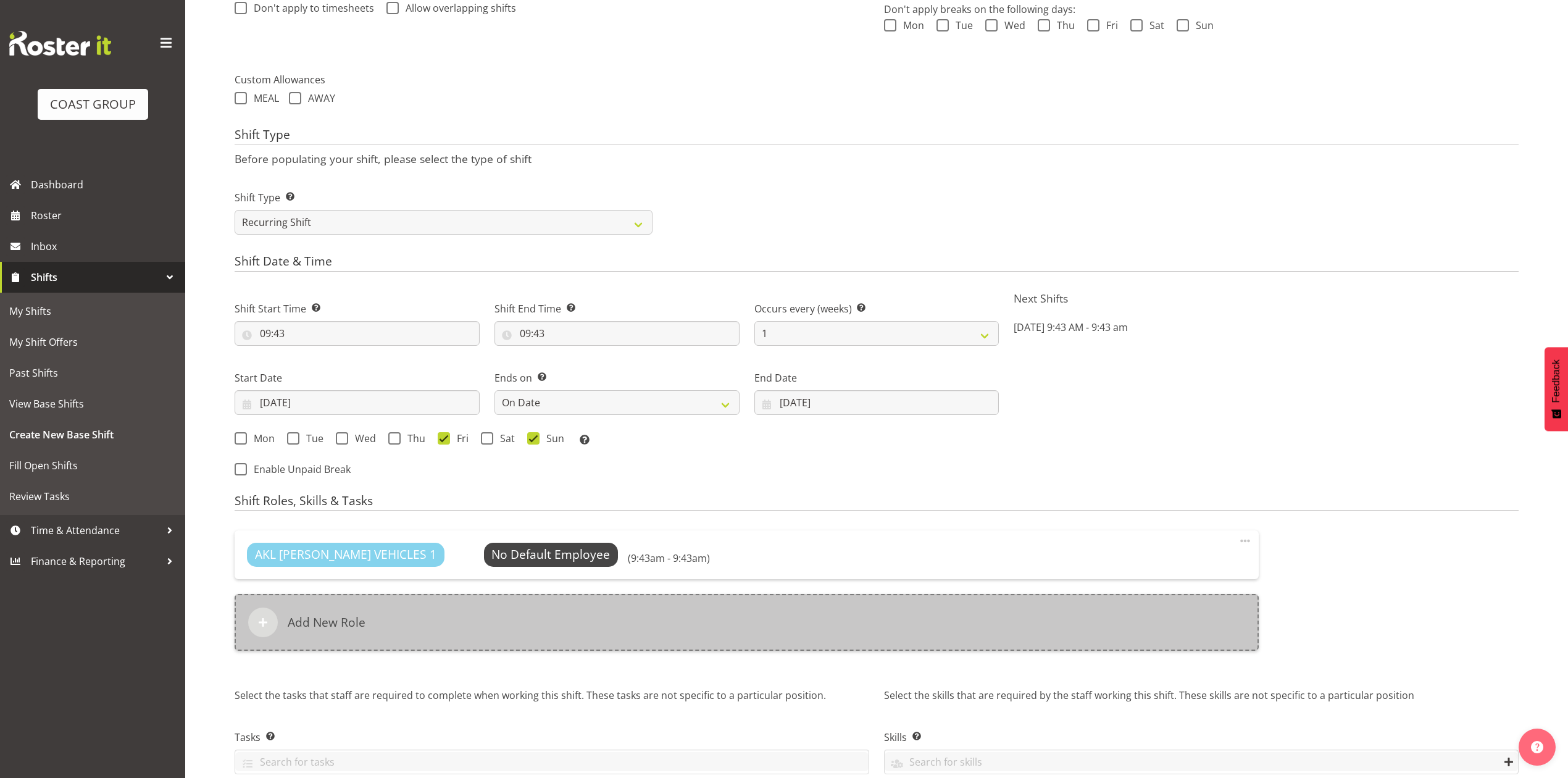
click at [678, 611] on div "Add New Role" at bounding box center [747, 623] width 1025 height 57
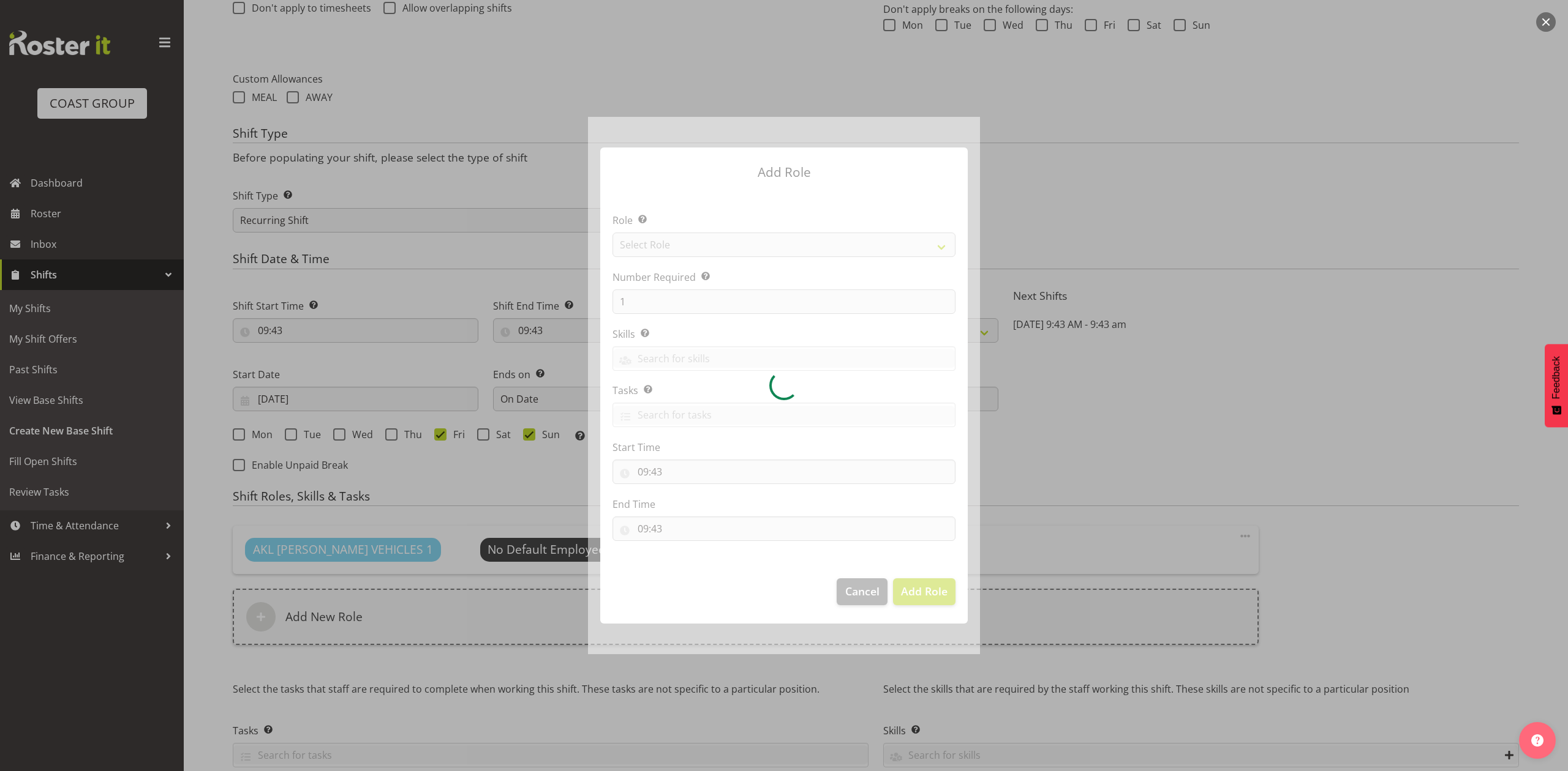
click at [696, 248] on div at bounding box center [783, 385] width 392 height 537
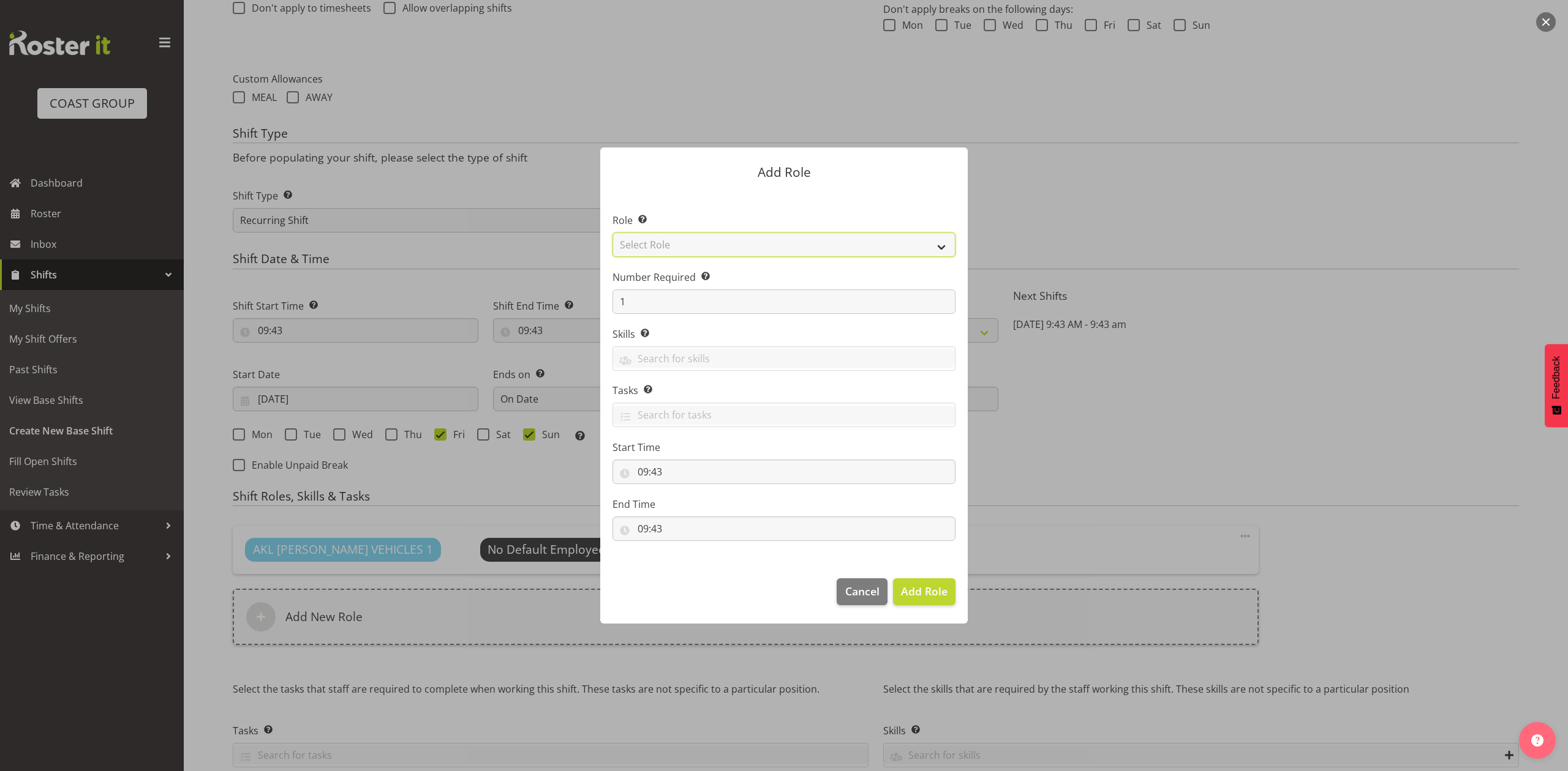
click at [696, 248] on select "Select Role ACCOUNT MANAGER ACCOUNT MANAGER DW ACCOUNTS AKL DIANNA VEHICLES AKL…" at bounding box center [783, 245] width 343 height 25
select select "188"
click at [612, 233] on select "Select Role ACCOUNT MANAGER ACCOUNT MANAGER DW ACCOUNTS AKL DIANNA VEHICLES AKL…" at bounding box center [783, 245] width 343 height 25
click at [643, 301] on input "1" at bounding box center [783, 302] width 343 height 25
type input "2"
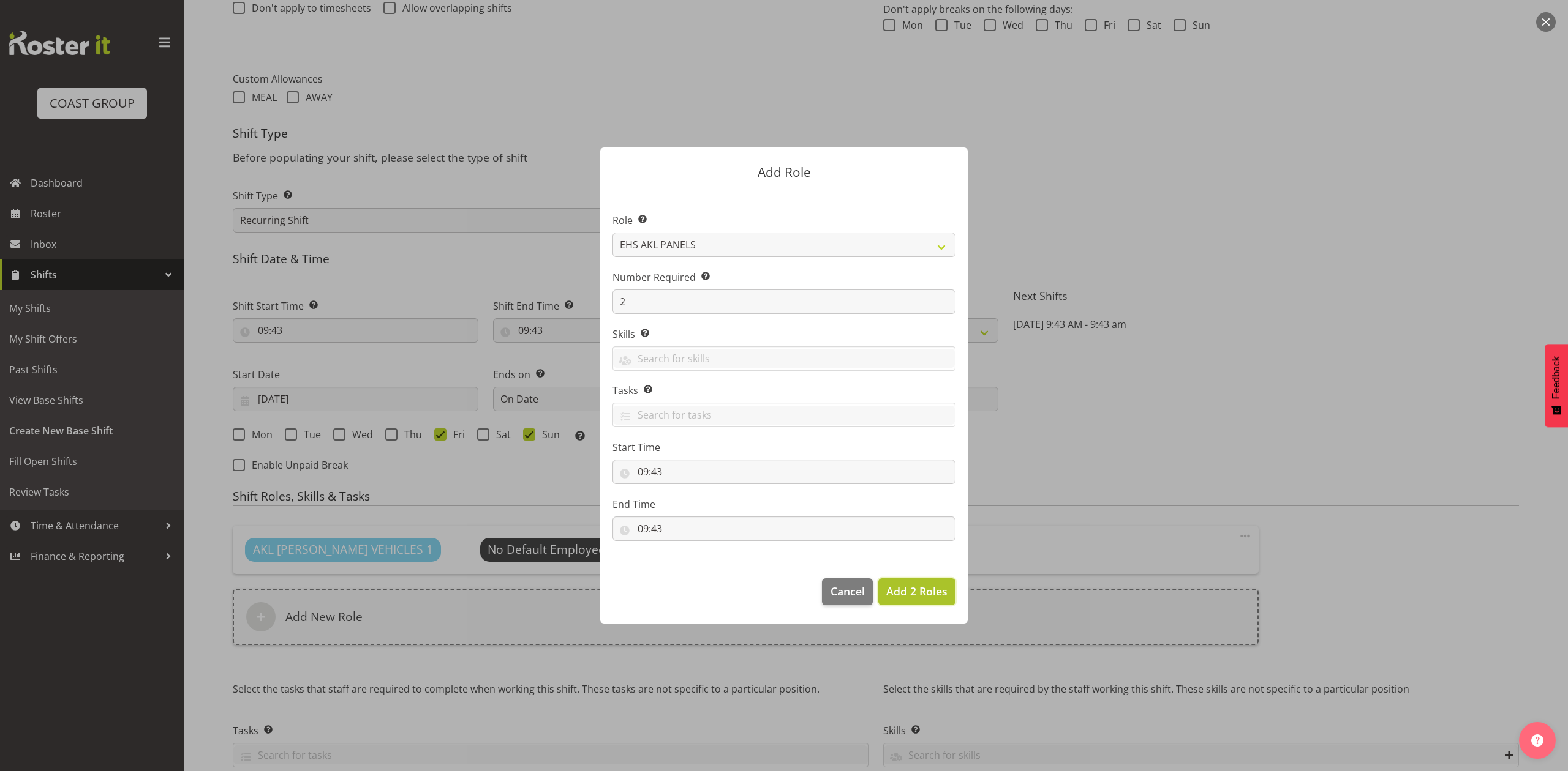
click at [914, 601] on button "Add 2 Roles" at bounding box center [917, 592] width 77 height 27
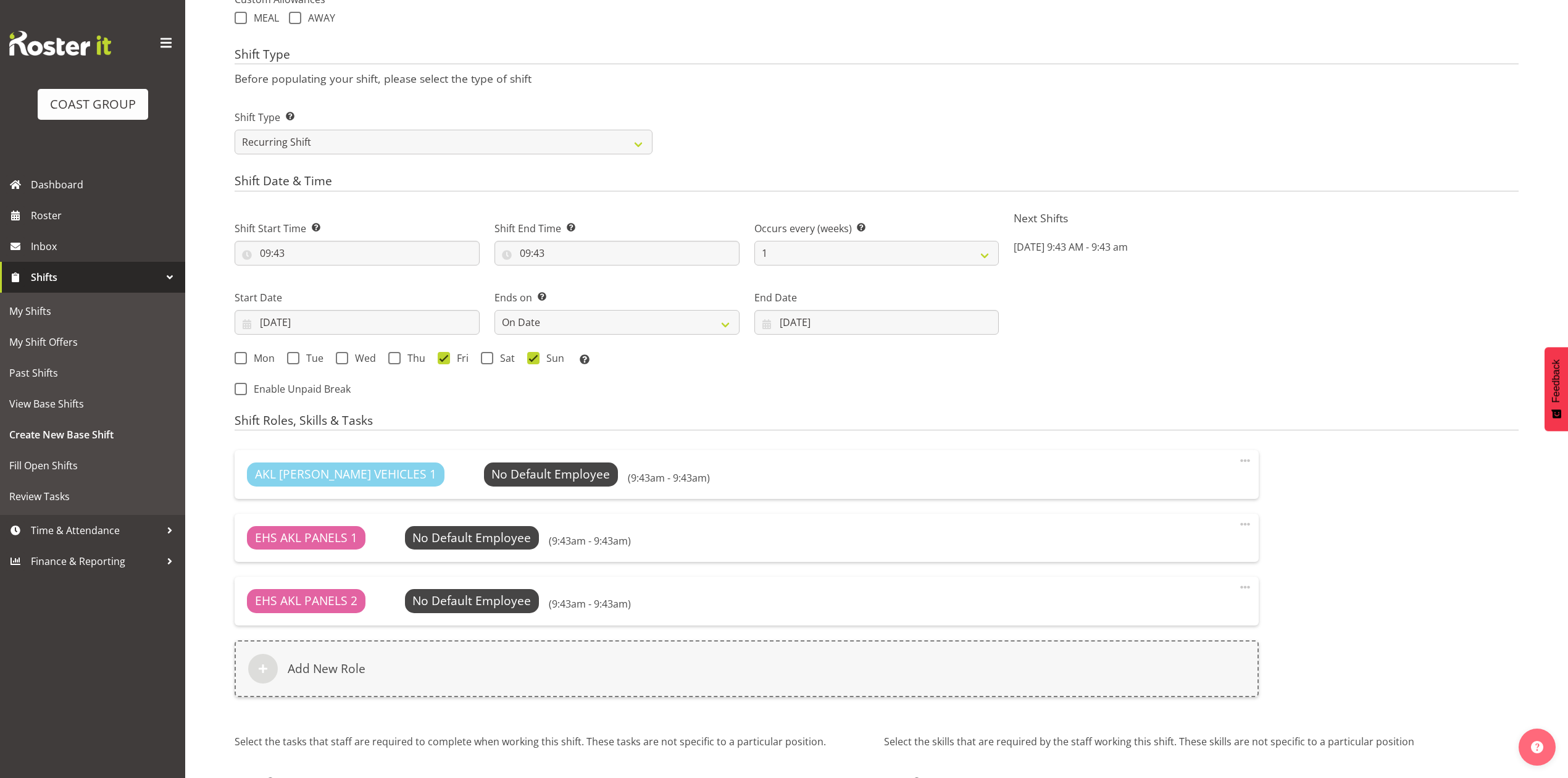
scroll to position [656, 0]
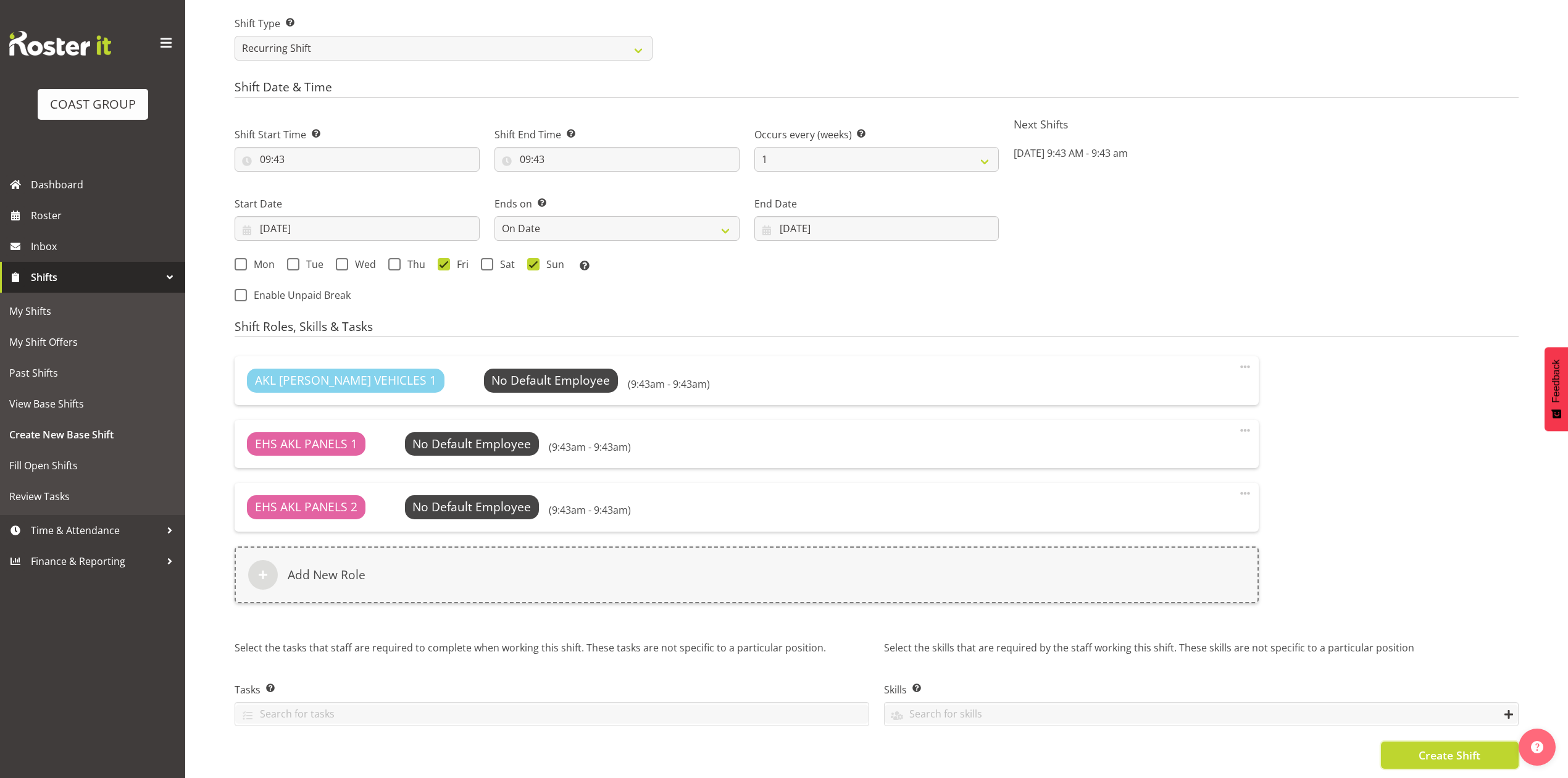
click at [1398, 747] on button "Create Shift" at bounding box center [1450, 755] width 138 height 27
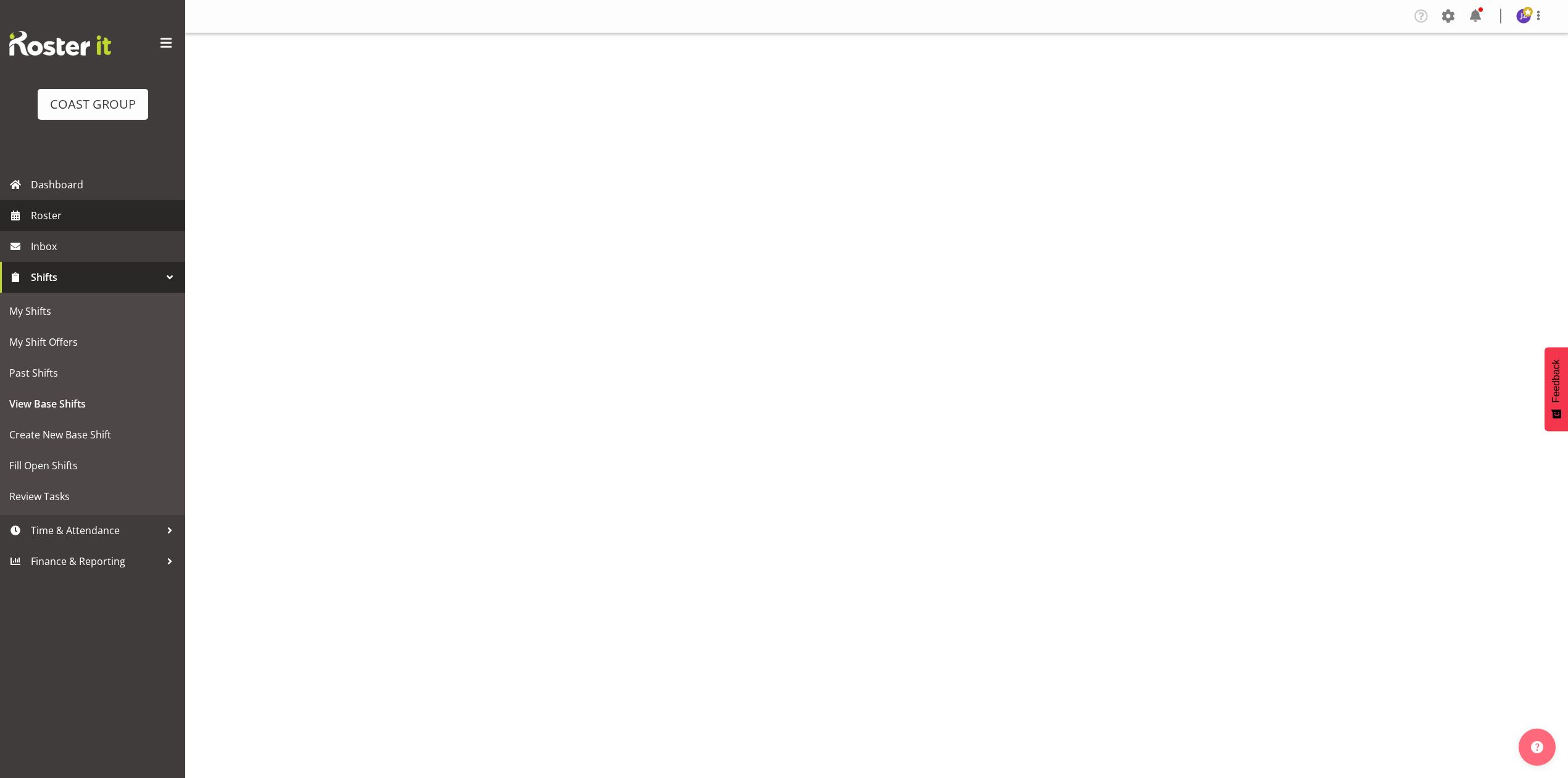
click at [107, 215] on span "Roster" at bounding box center [105, 216] width 148 height 18
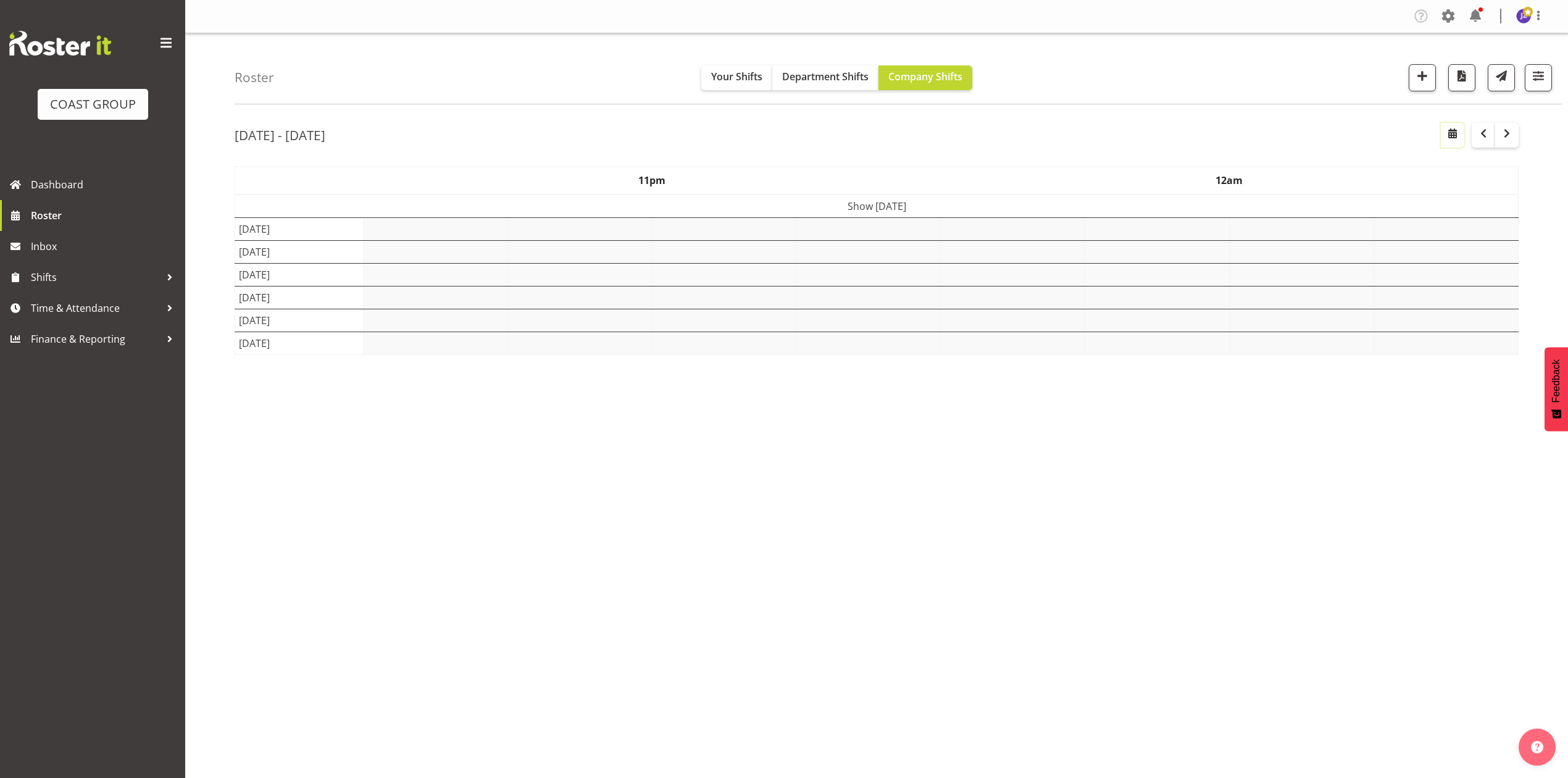
click at [1454, 123] on button "button" at bounding box center [1452, 135] width 23 height 25
select select "7"
select select "2025"
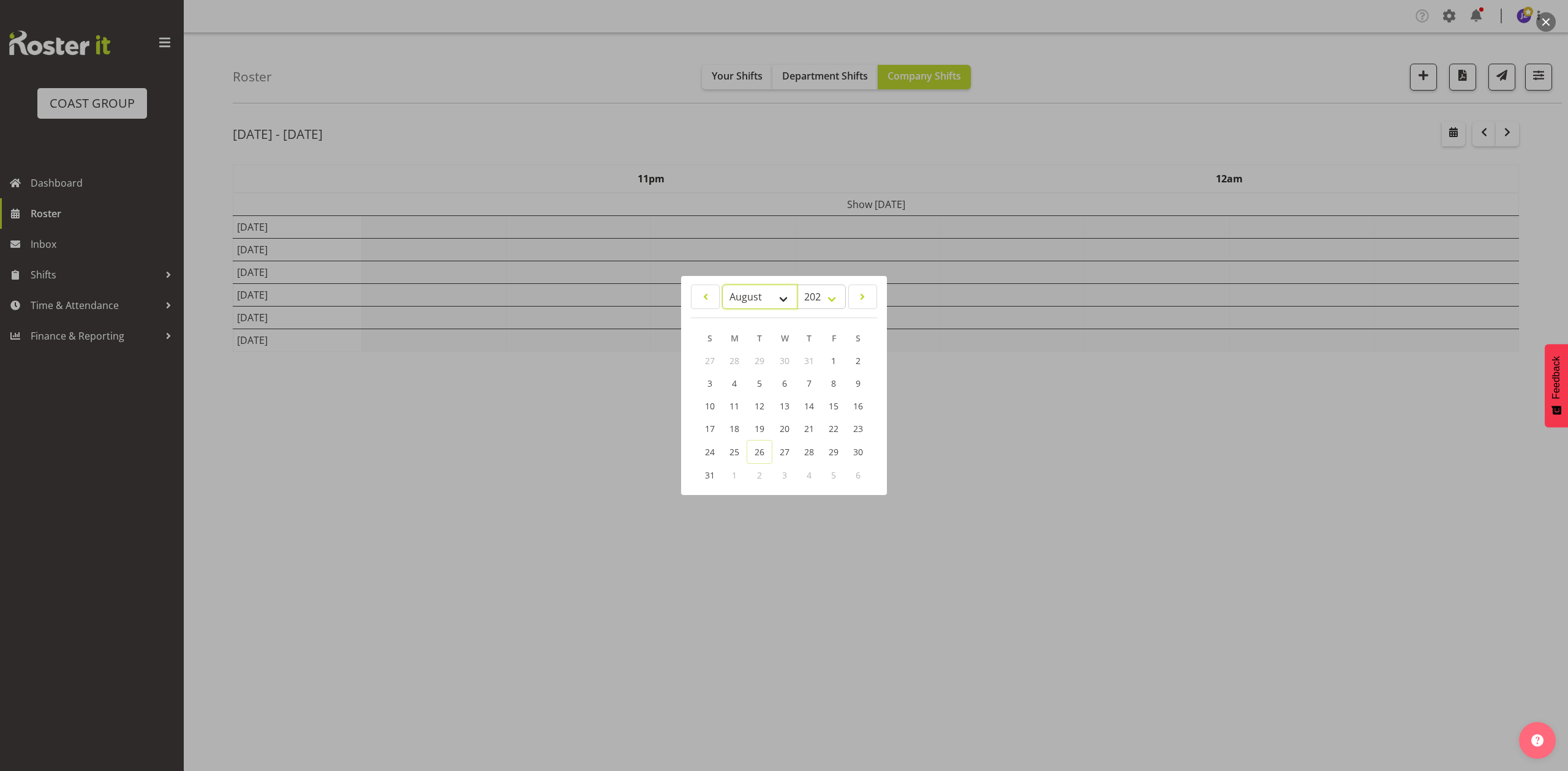
click at [724, 300] on select "January February March April May June July August September October November De…" at bounding box center [759, 297] width 75 height 25
select select "8"
click at [722, 285] on select "January February March April May June July August September October November De…" at bounding box center [759, 297] width 75 height 25
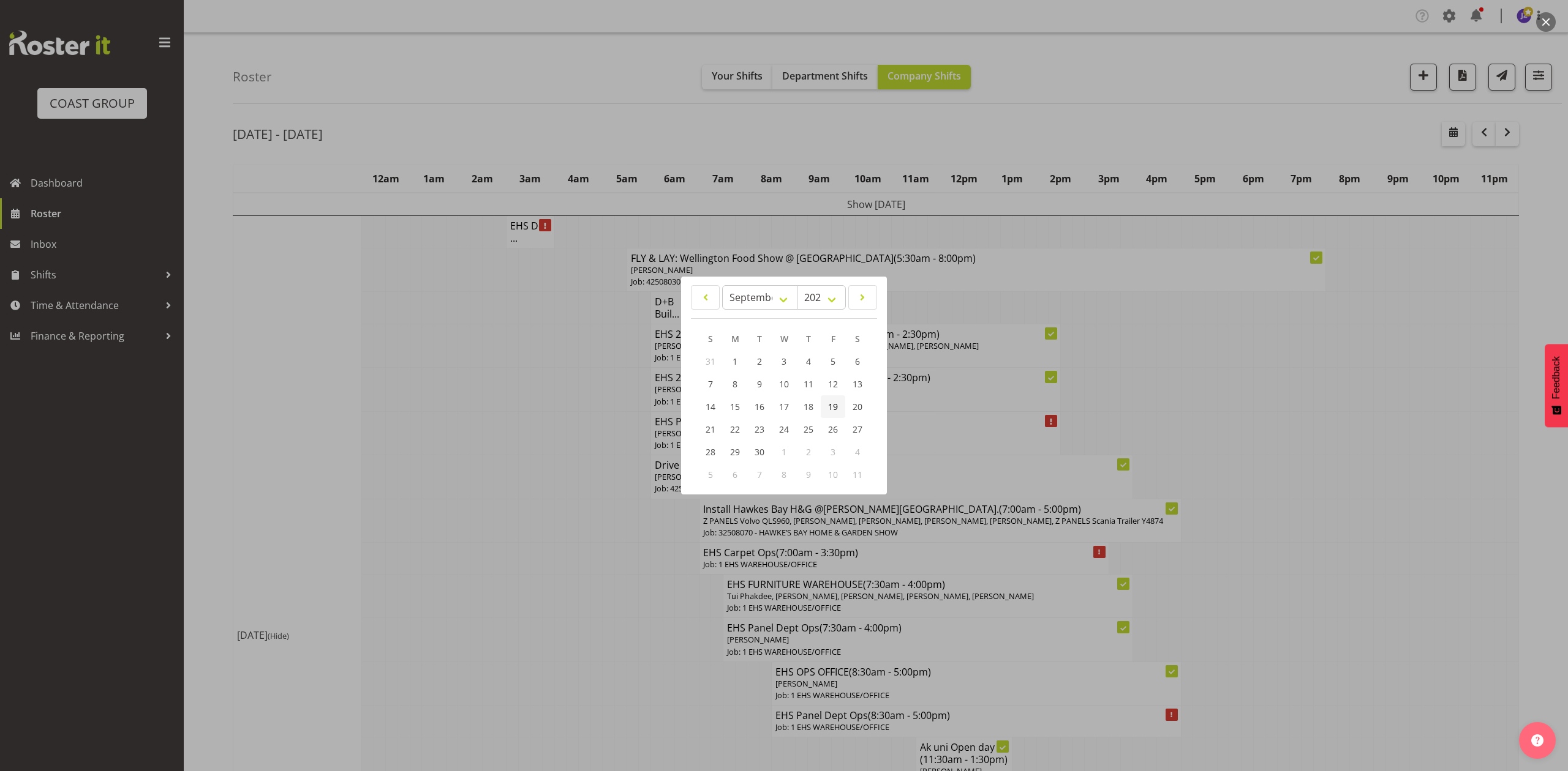
click at [835, 404] on span "19" at bounding box center [833, 407] width 10 height 12
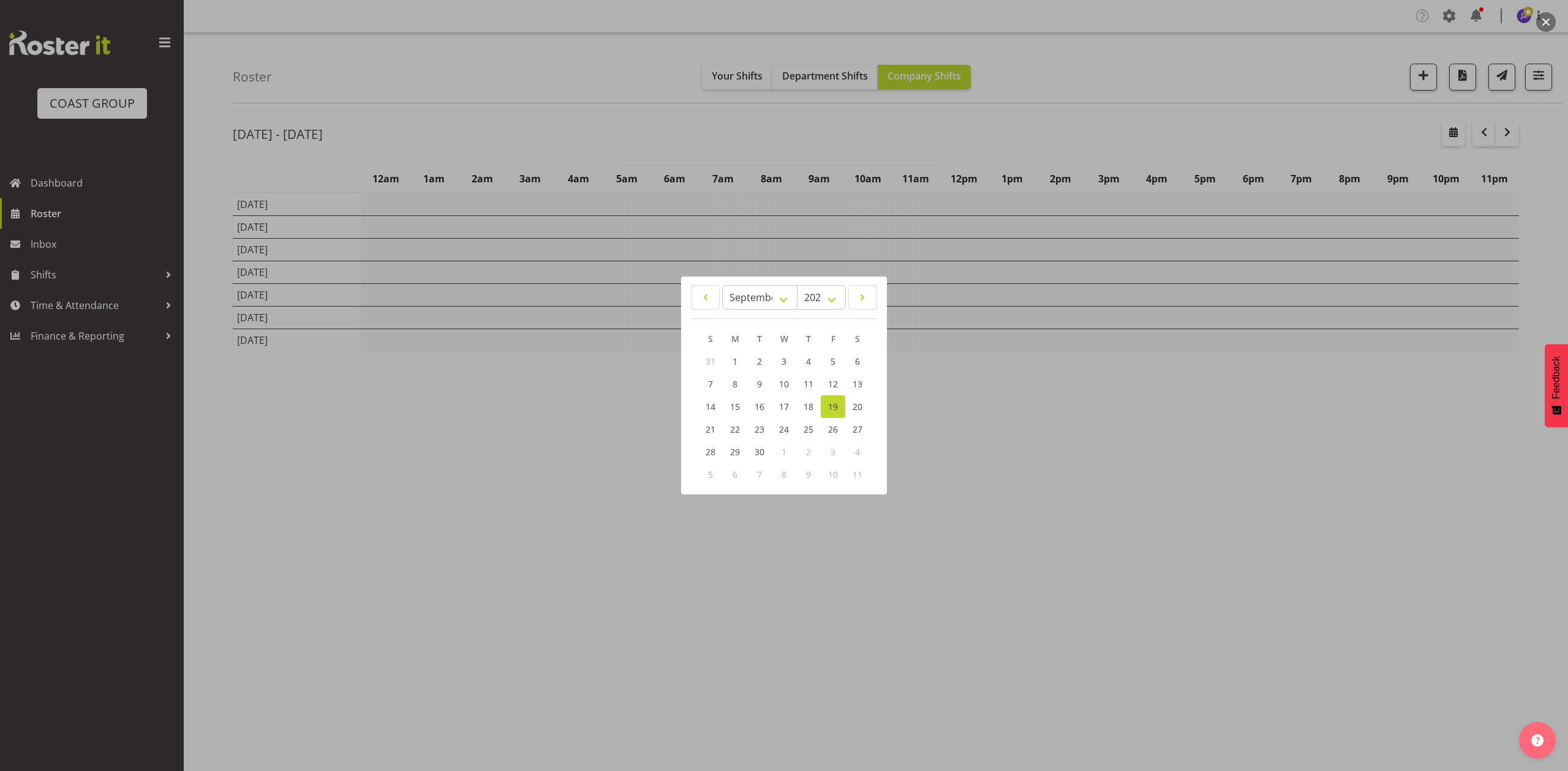
click at [1106, 148] on div at bounding box center [784, 386] width 1568 height 771
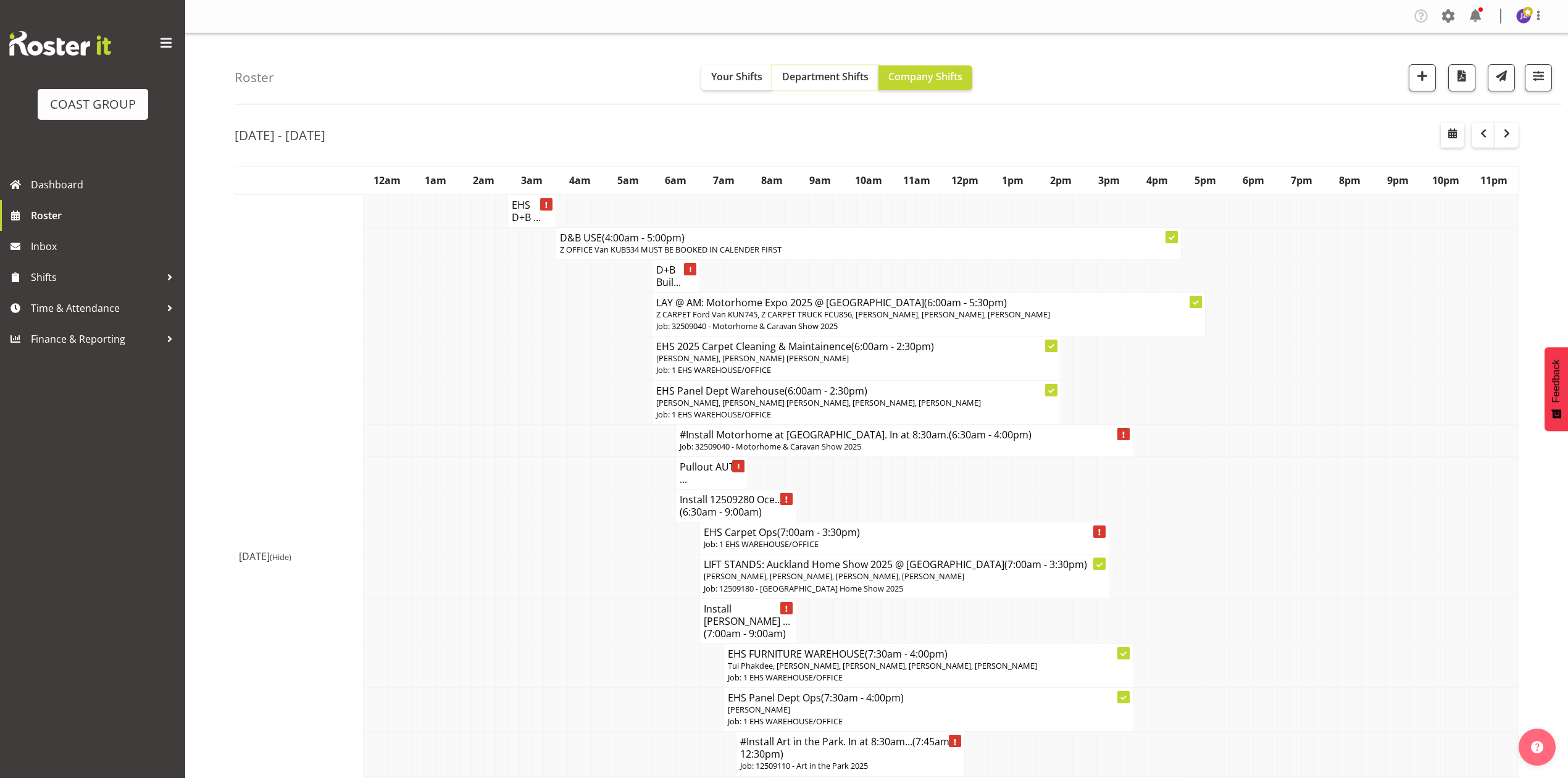
click at [809, 78] on span "Department Shifts" at bounding box center [826, 76] width 87 height 13
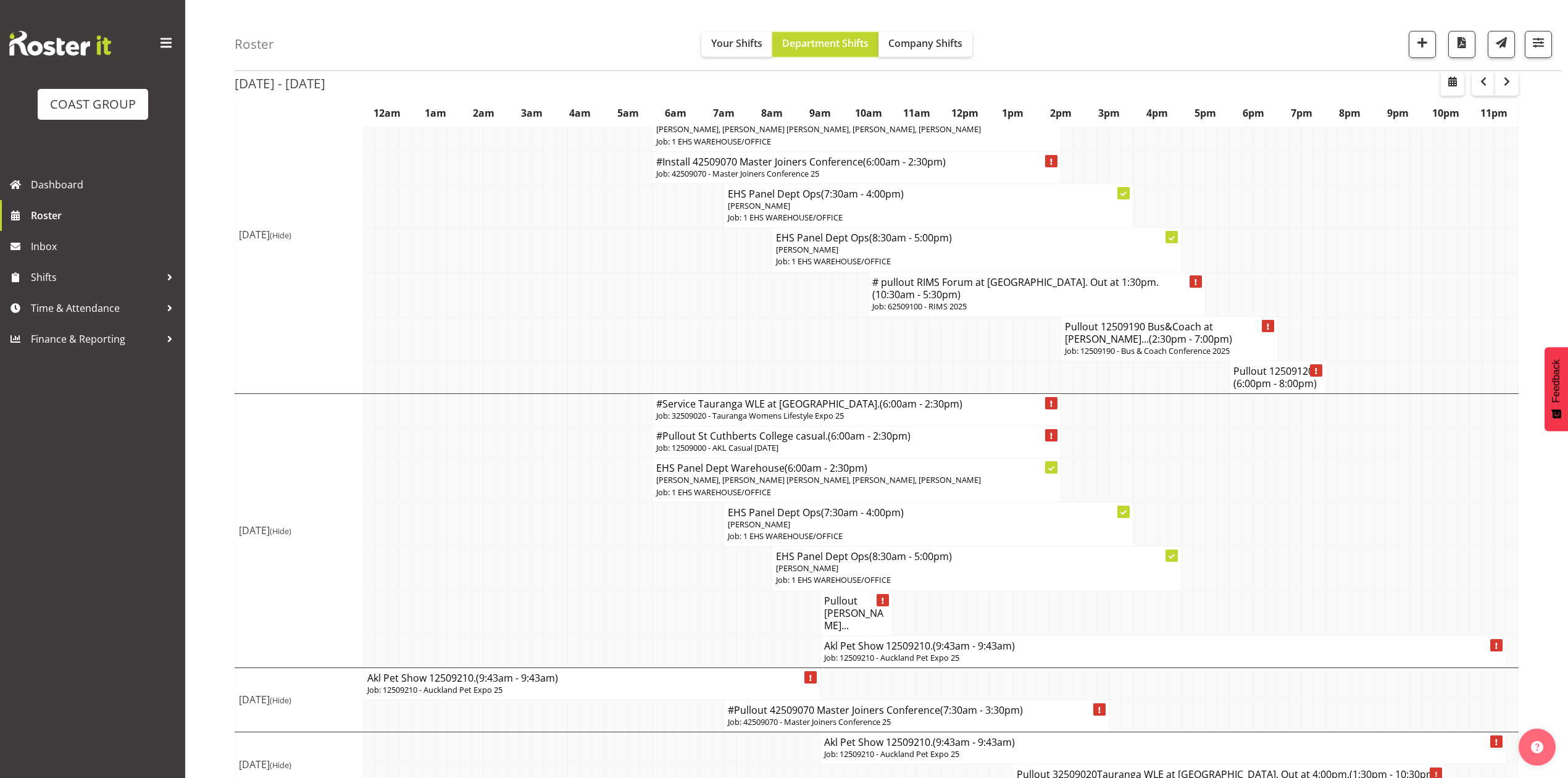
scroll to position [1088, 0]
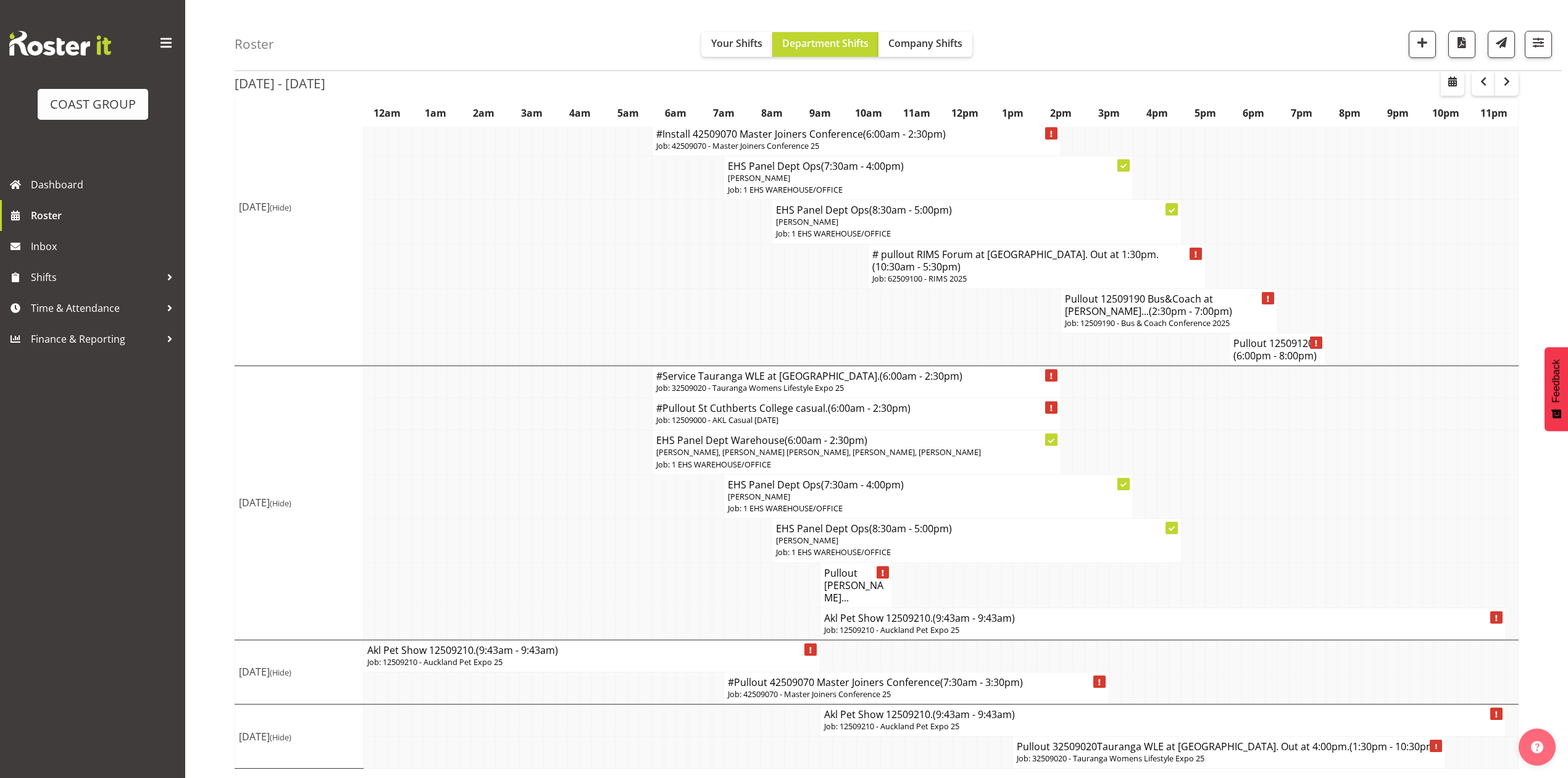
click at [964, 616] on span "(9:43am - 9:43am)" at bounding box center [974, 618] width 82 height 13
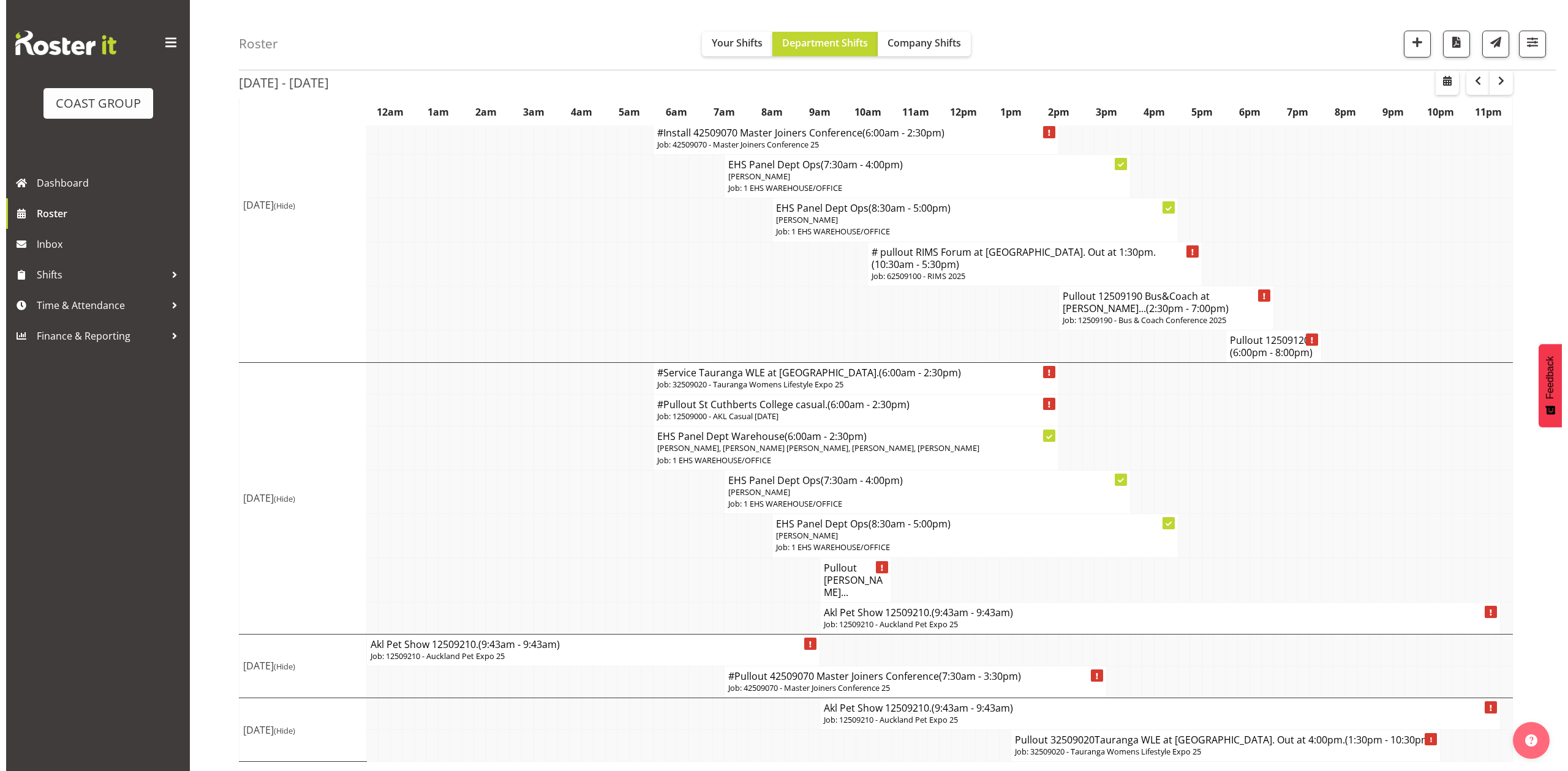
scroll to position [1054, 0]
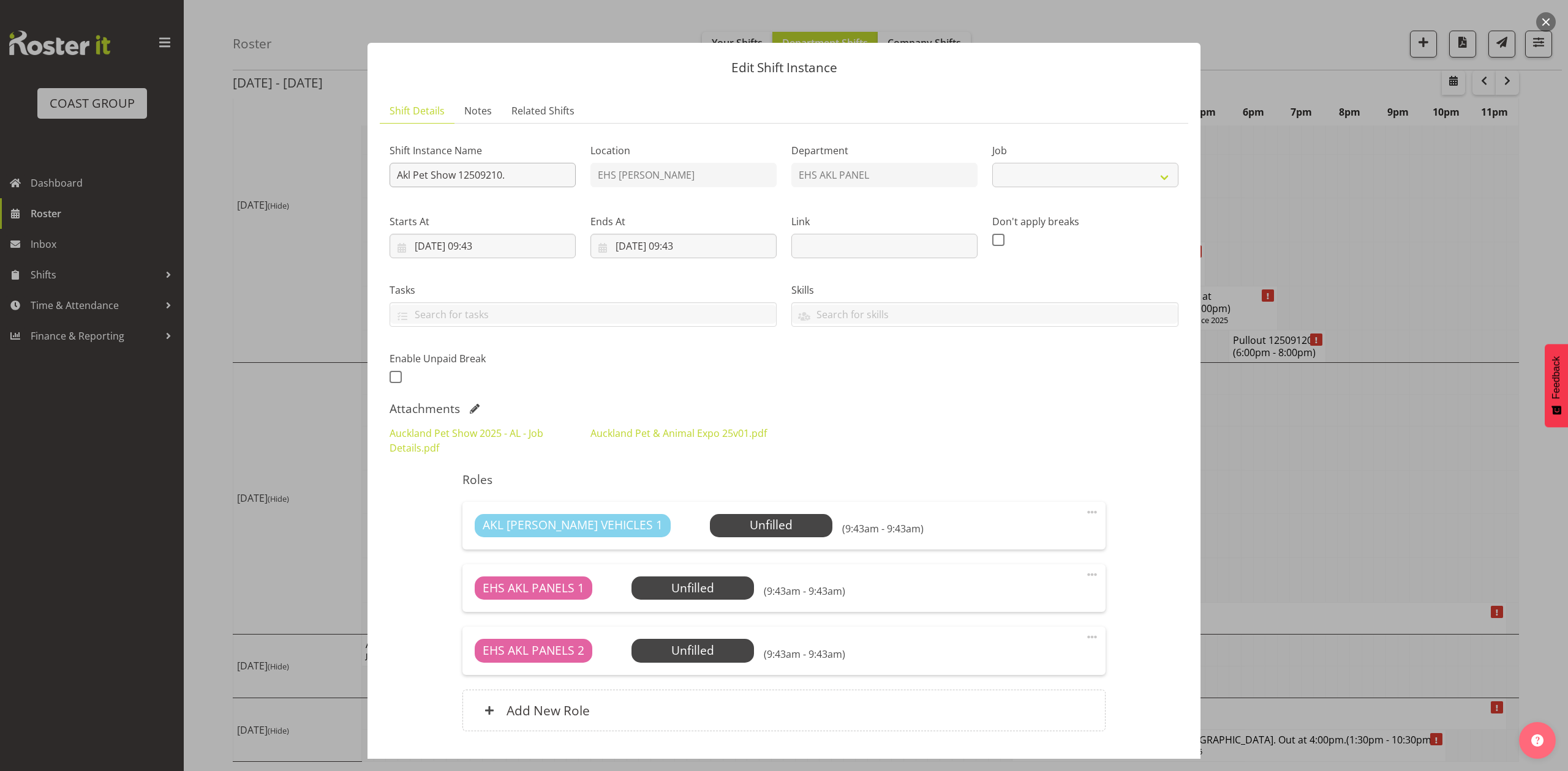
select select "10191"
click at [396, 175] on input "Akl Pet Show 12509210." at bounding box center [482, 174] width 186 height 25
click at [576, 179] on div "Shift Instance Name Install Akl Pet Show 12509210." at bounding box center [482, 161] width 201 height 71
click at [559, 179] on input "Install Akl Pet Show 12509210." at bounding box center [482, 174] width 186 height 25
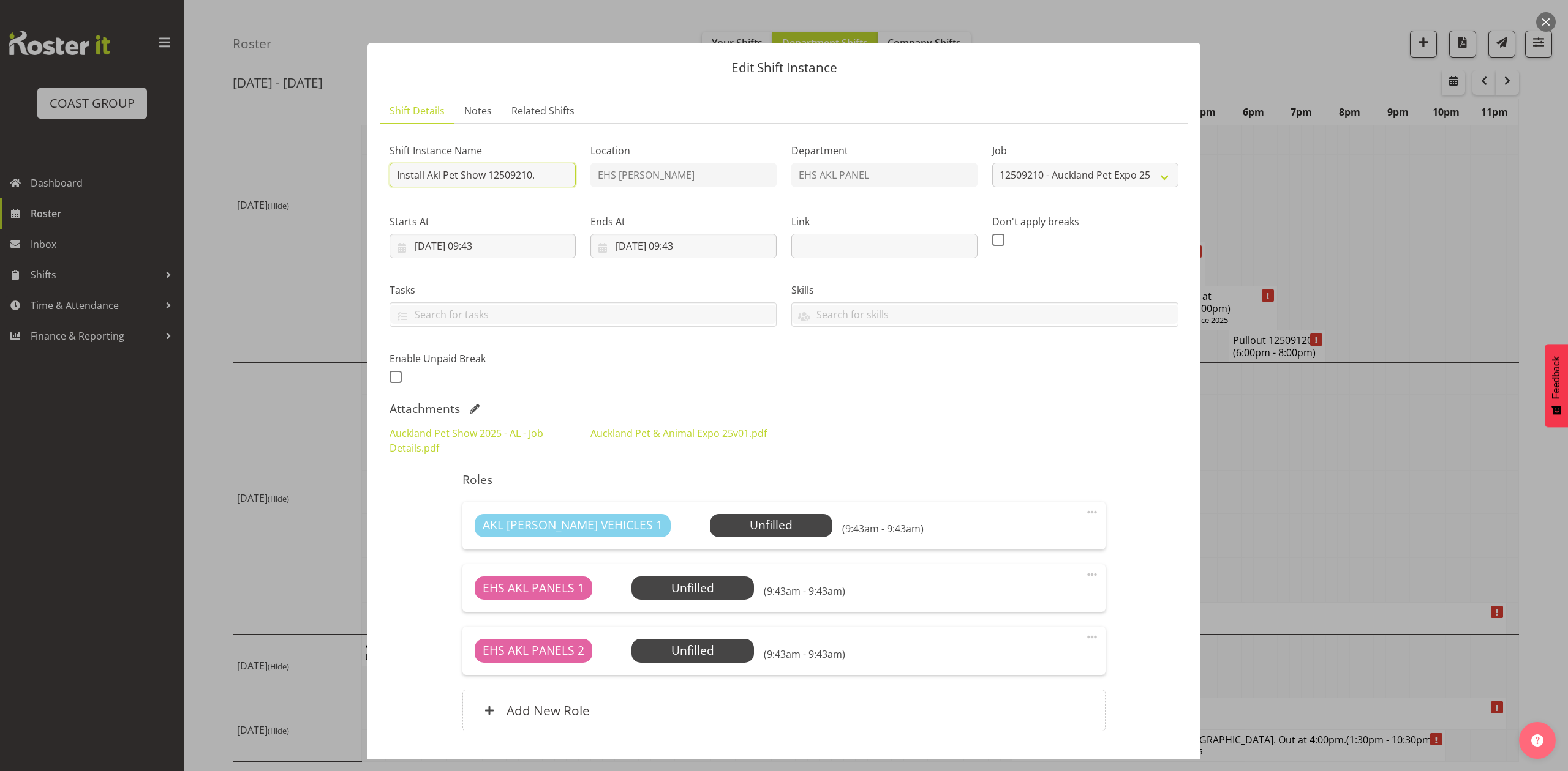
type input "Install Akl Pet Show 12509210."
click at [625, 246] on input "20/09/2025, 09:43" at bounding box center [683, 246] width 186 height 25
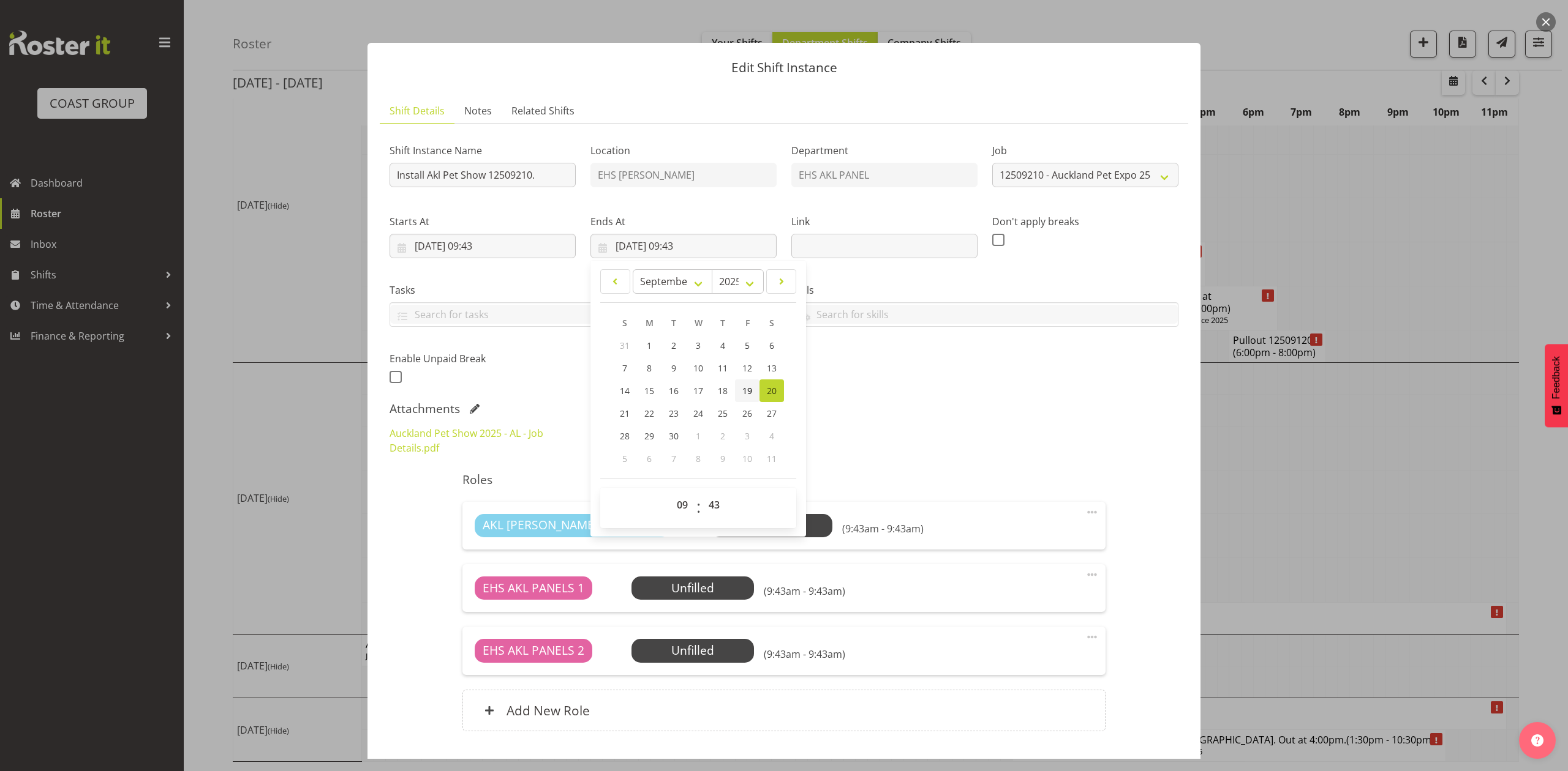
drag, startPoint x: 761, startPoint y: 395, endPoint x: 754, endPoint y: 394, distance: 7.1
click at [759, 395] on link "20" at bounding box center [771, 391] width 25 height 23
type input "20/09/2025, 00:00"
select select "0"
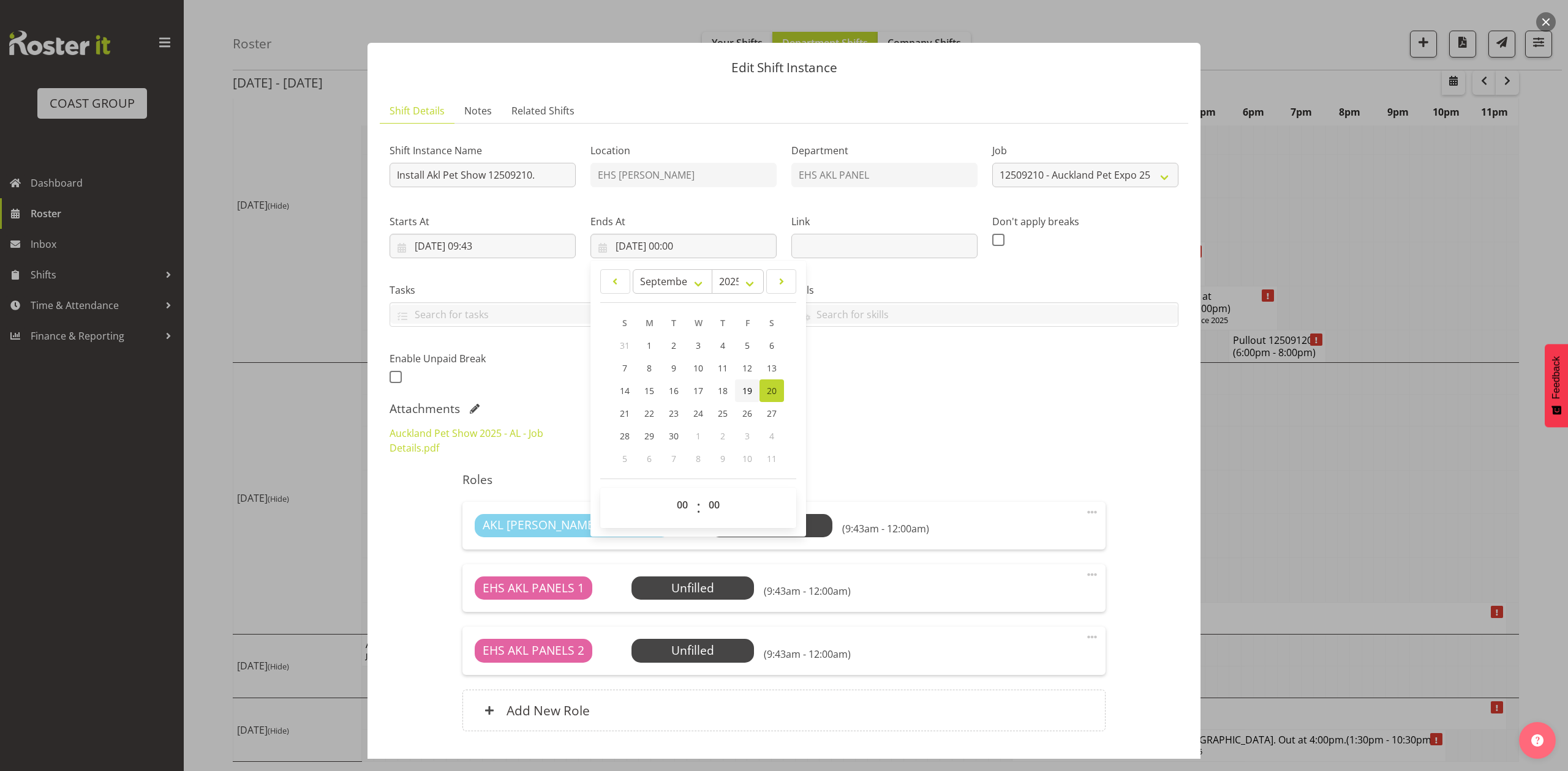
click at [747, 390] on span "19" at bounding box center [747, 390] width 10 height 12
type input "19/09/2025, 00:00"
click at [505, 241] on input "19/09/2025, 09:43" at bounding box center [482, 246] width 186 height 25
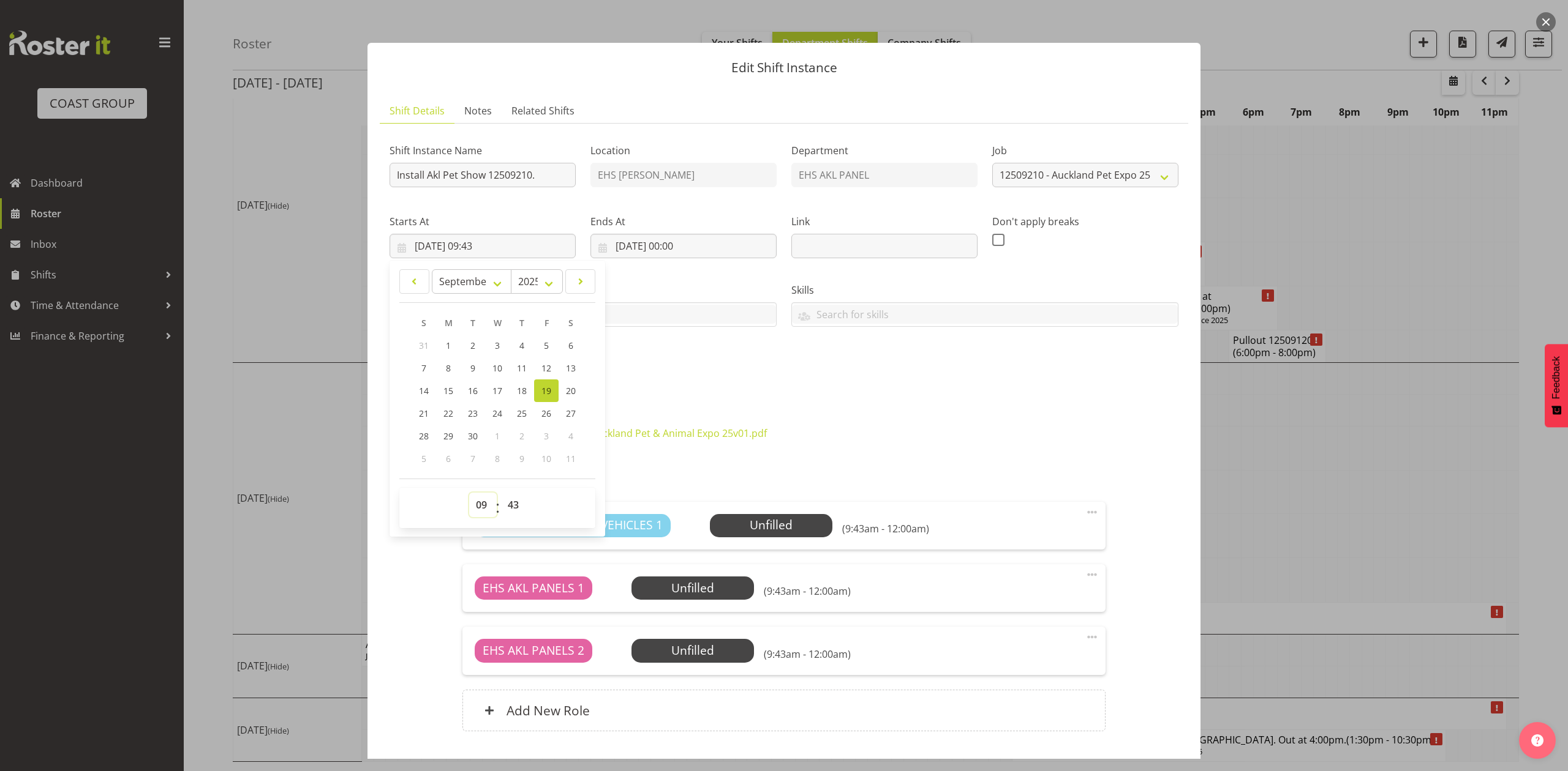
click at [483, 497] on select "00 01 02 03 04 05 06 07 08 09 10 11 12 13 14 15 16 17 18 19 20 21 22 23" at bounding box center [483, 504] width 27 height 25
select select "6"
click at [469, 493] on select "00 01 02 03 04 05 06 07 08 09 10 11 12 13 14 15 16 17 18 19 20 21 22 23" at bounding box center [483, 504] width 27 height 25
type input "19/09/2025, 06:43"
click at [506, 502] on select "00 01 02 03 04 05 06 07 08 09 10 11 12 13 14 15 16 17 18 19 20 21 22 23 24 25 2…" at bounding box center [514, 504] width 27 height 25
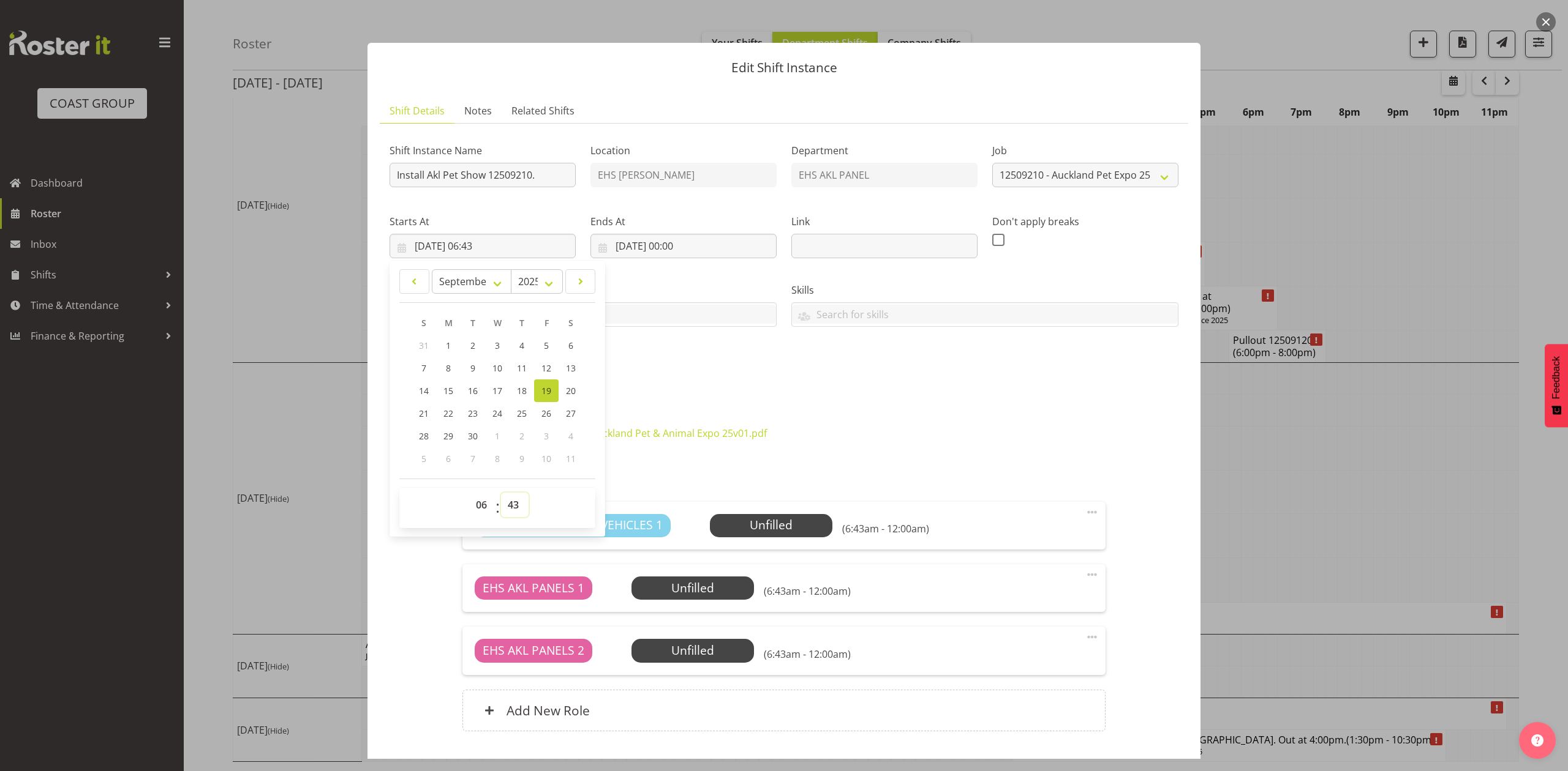
select select "0"
click at [501, 493] on select "00 01 02 03 04 05 06 07 08 09 10 11 12 13 14 15 16 17 18 19 20 21 22 23 24 25 2…" at bounding box center [514, 504] width 27 height 25
type input "19/09/2025, 06:00"
click at [779, 377] on div "Shift Instance Name Install Akl Pet Show 12509210. Location EHS RYMER Departmen…" at bounding box center [784, 260] width 804 height 268
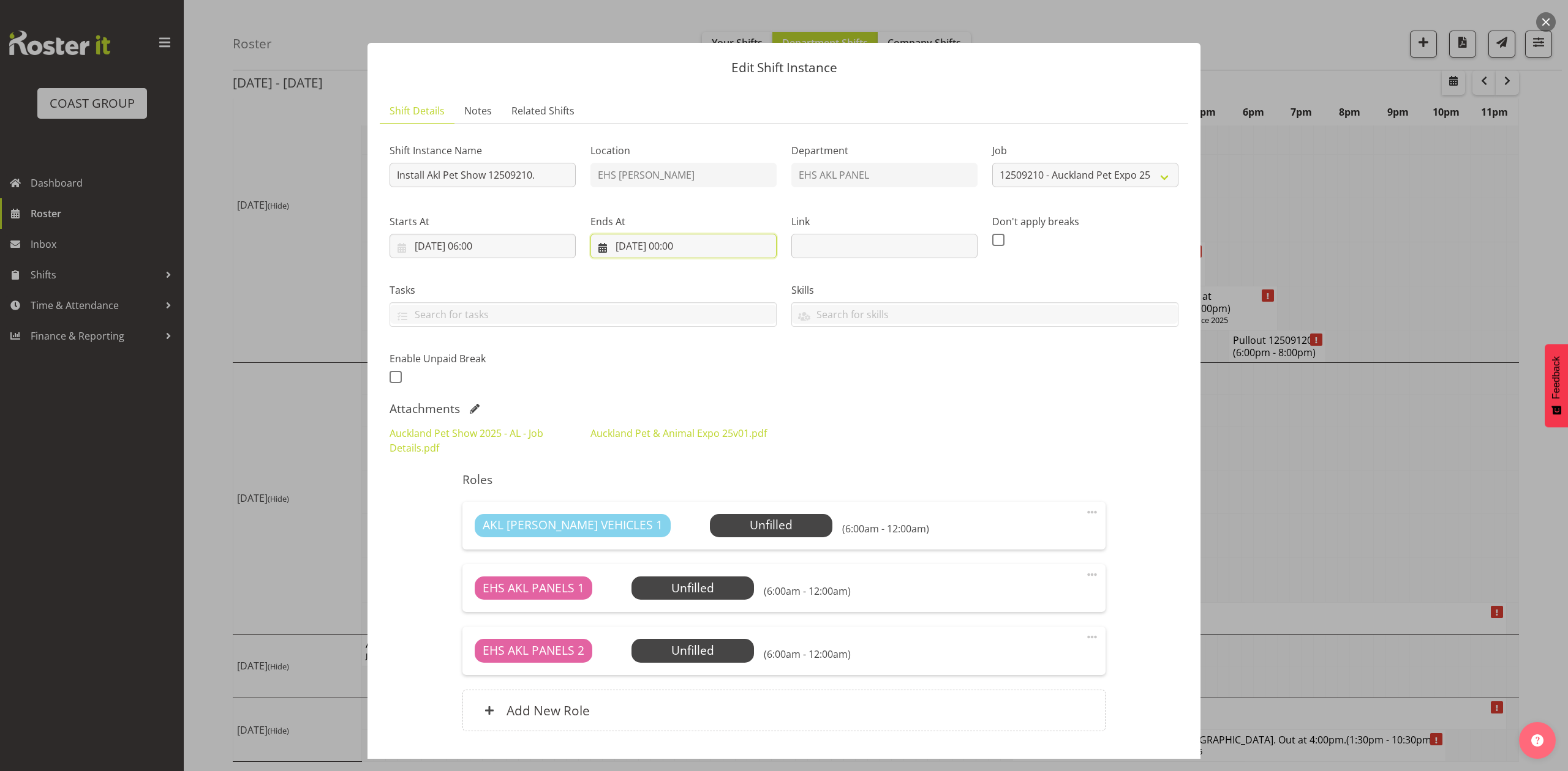
click at [682, 245] on input "19/09/2025, 00:00" at bounding box center [683, 246] width 186 height 25
click at [678, 511] on select "00 01 02 03 04 05 06 07 08 09 10 11 12 13 14 15 16 17 18 19 20 21 22 23" at bounding box center [683, 504] width 27 height 25
select select "14"
click at [670, 493] on select "00 01 02 03 04 05 06 07 08 09 10 11 12 13 14 15 16 17 18 19 20 21 22 23" at bounding box center [683, 504] width 27 height 25
type input "19/09/2025, 14:00"
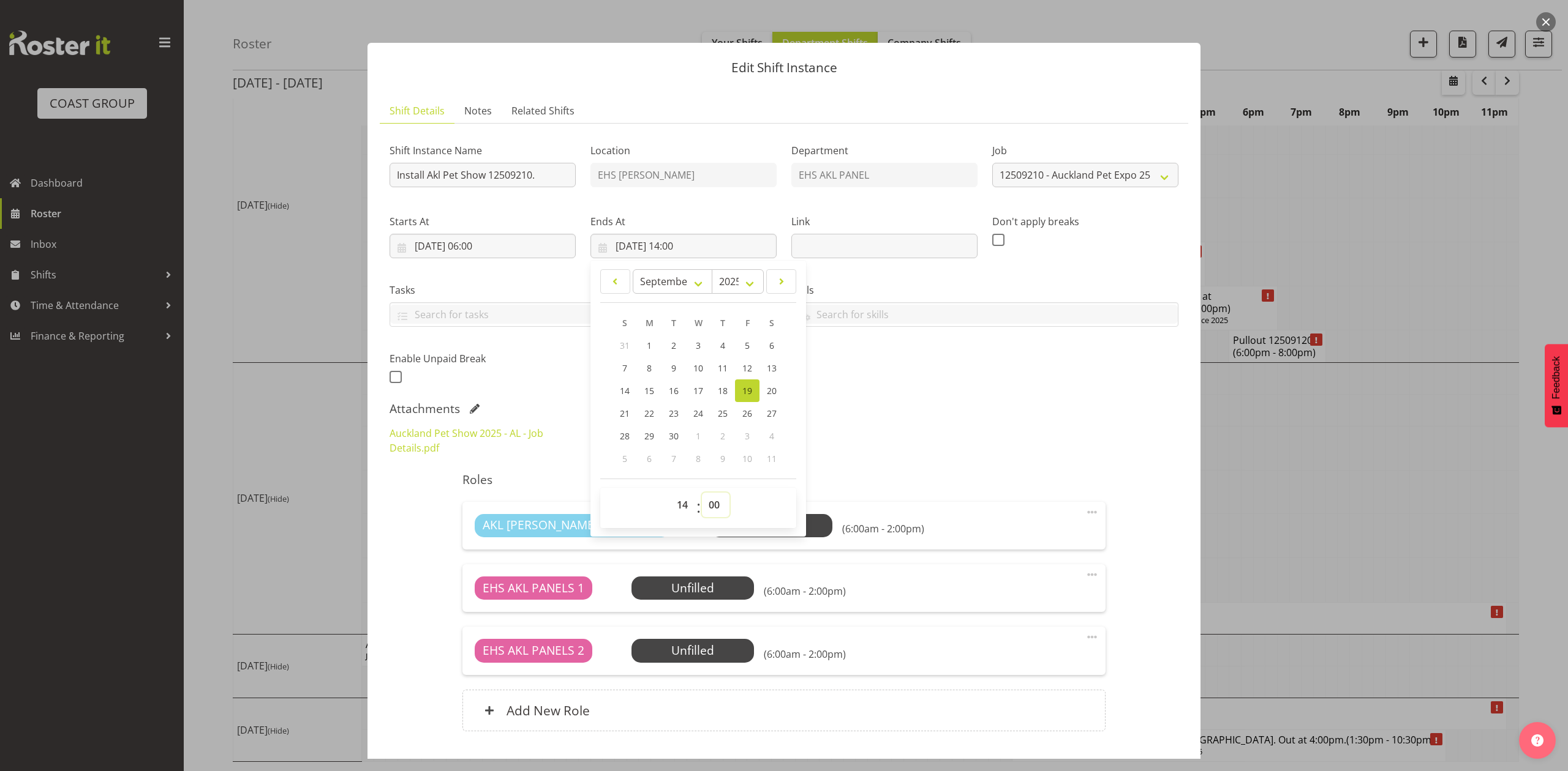
click at [712, 509] on select "00 01 02 03 04 05 06 07 08 09 10 11 12 13 14 15 16 17 18 19 20 21 22 23 24 25 2…" at bounding box center [715, 504] width 27 height 25
select select "30"
click at [702, 493] on select "00 01 02 03 04 05 06 07 08 09 10 11 12 13 14 15 16 17 18 19 20 21 22 23 24 25 2…" at bounding box center [715, 504] width 27 height 25
type input "19/09/2025, 14:30"
drag, startPoint x: 1049, startPoint y: 405, endPoint x: 1104, endPoint y: 526, distance: 132.9
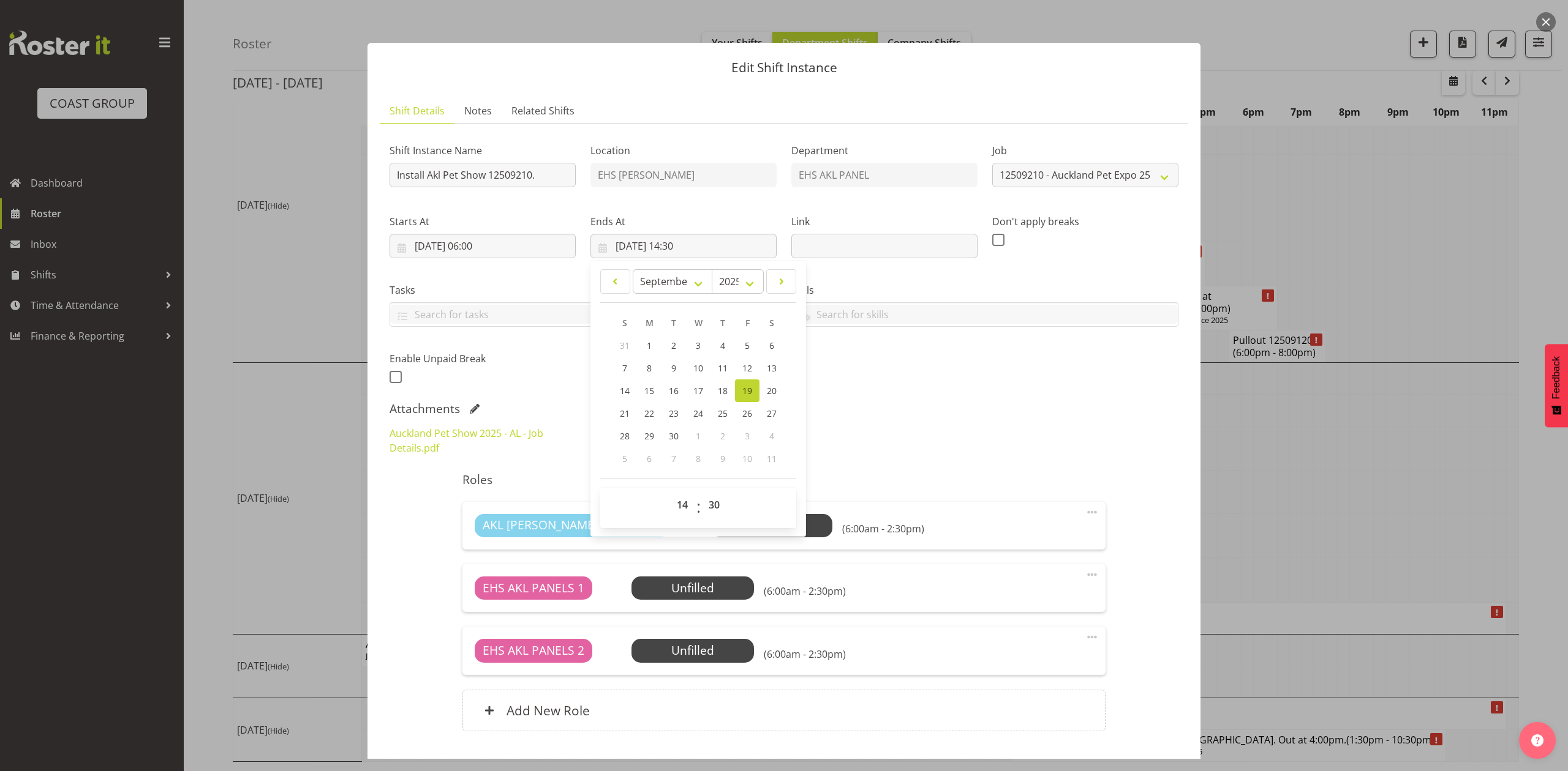
click at [1049, 407] on div "Attachments" at bounding box center [783, 409] width 789 height 15
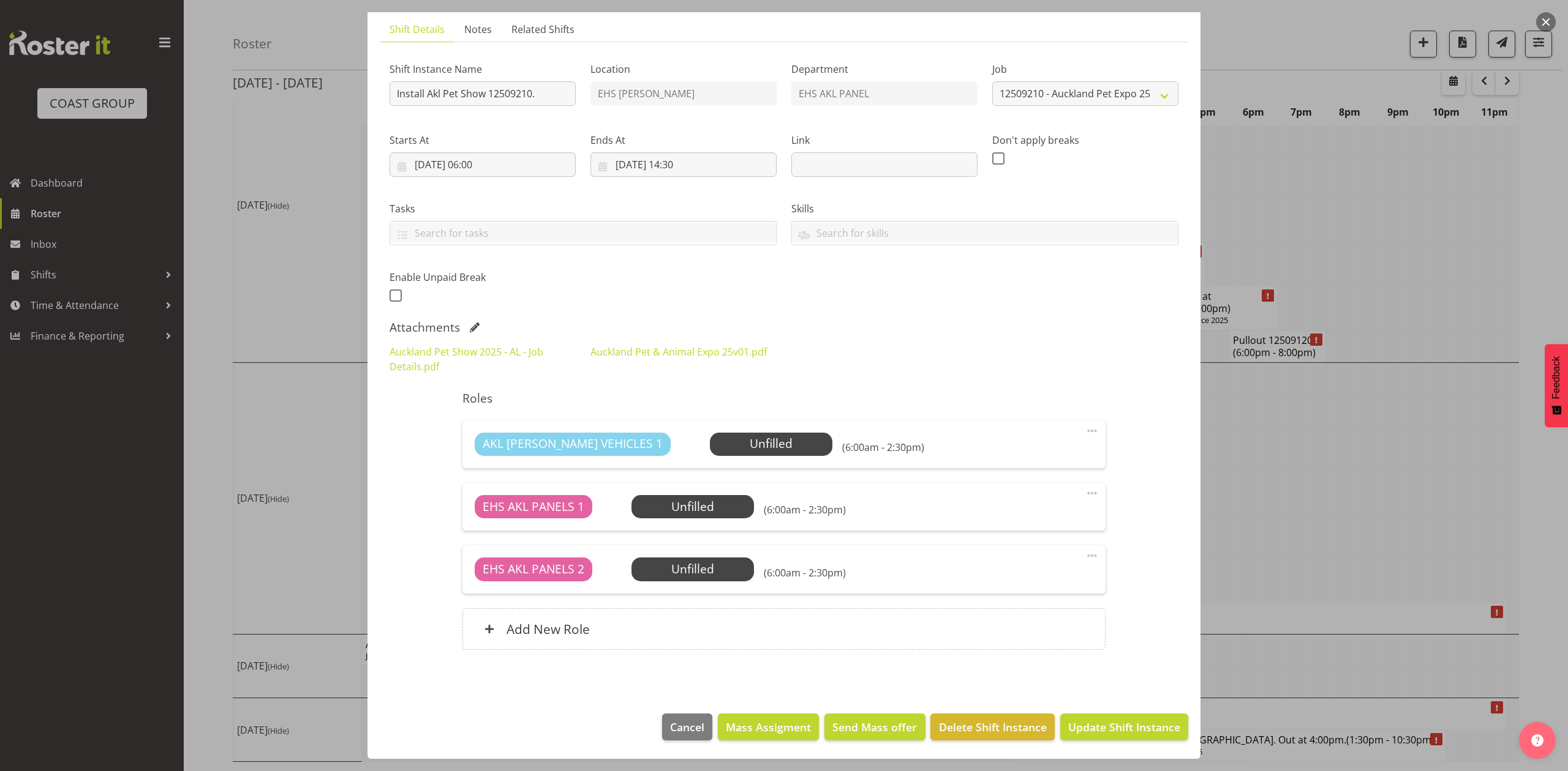
scroll to position [83, 0]
click at [1139, 729] on span "Update Shift Instance" at bounding box center [1124, 727] width 112 height 16
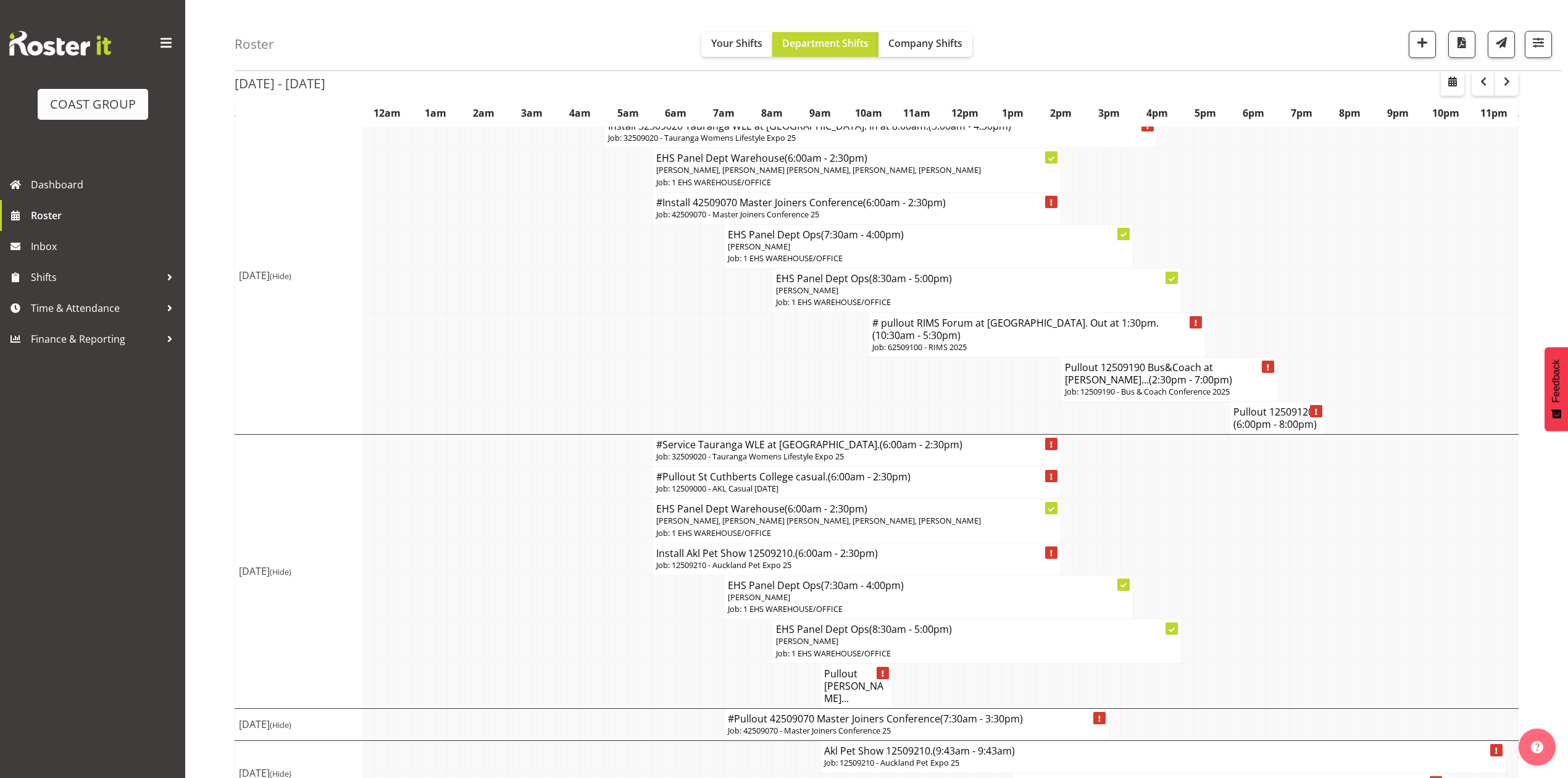
scroll to position [1056, 0]
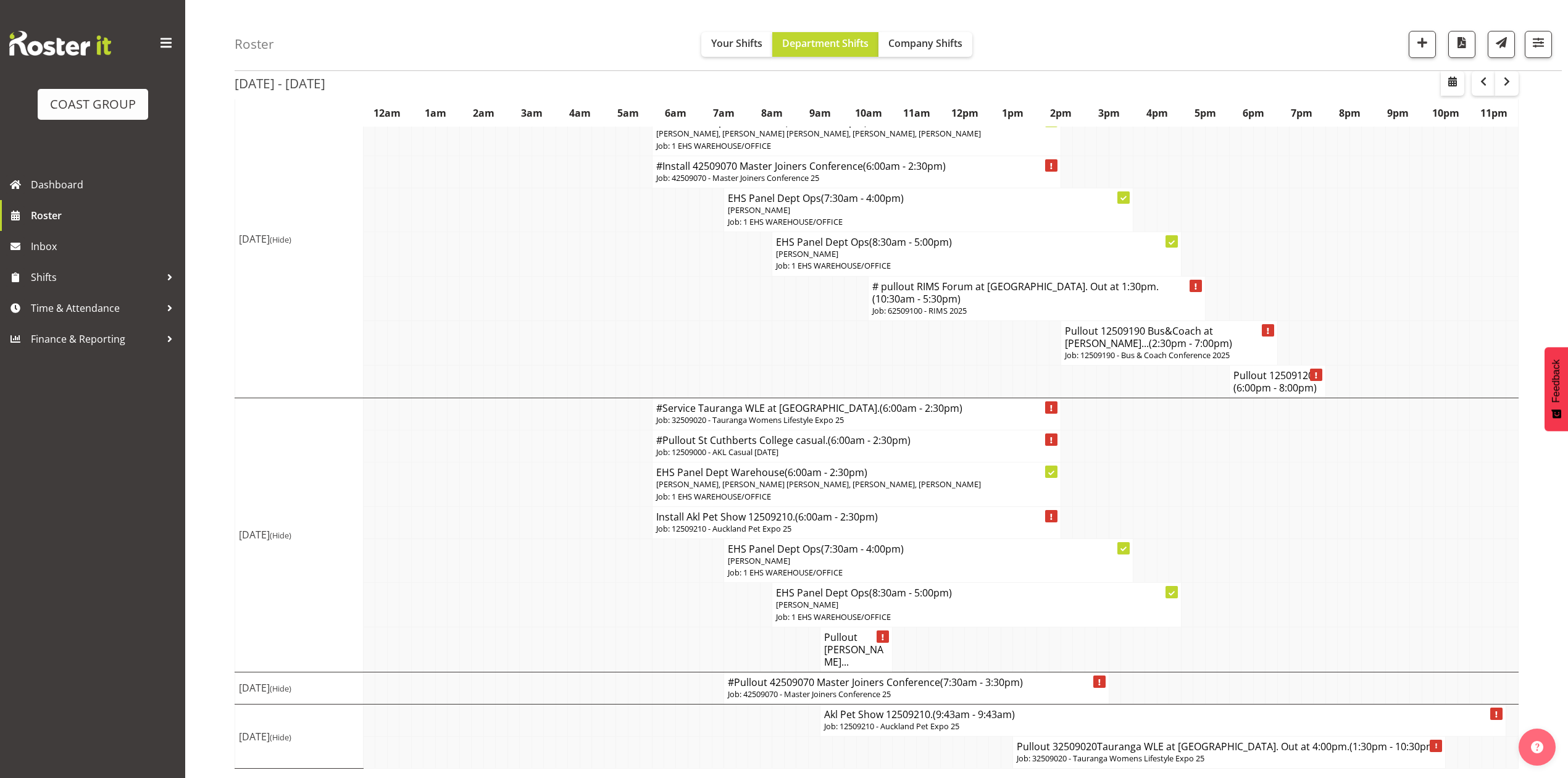
click at [841, 727] on p "Job: 12509210 - Auckland Pet Expo 25" at bounding box center [1163, 726] width 678 height 12
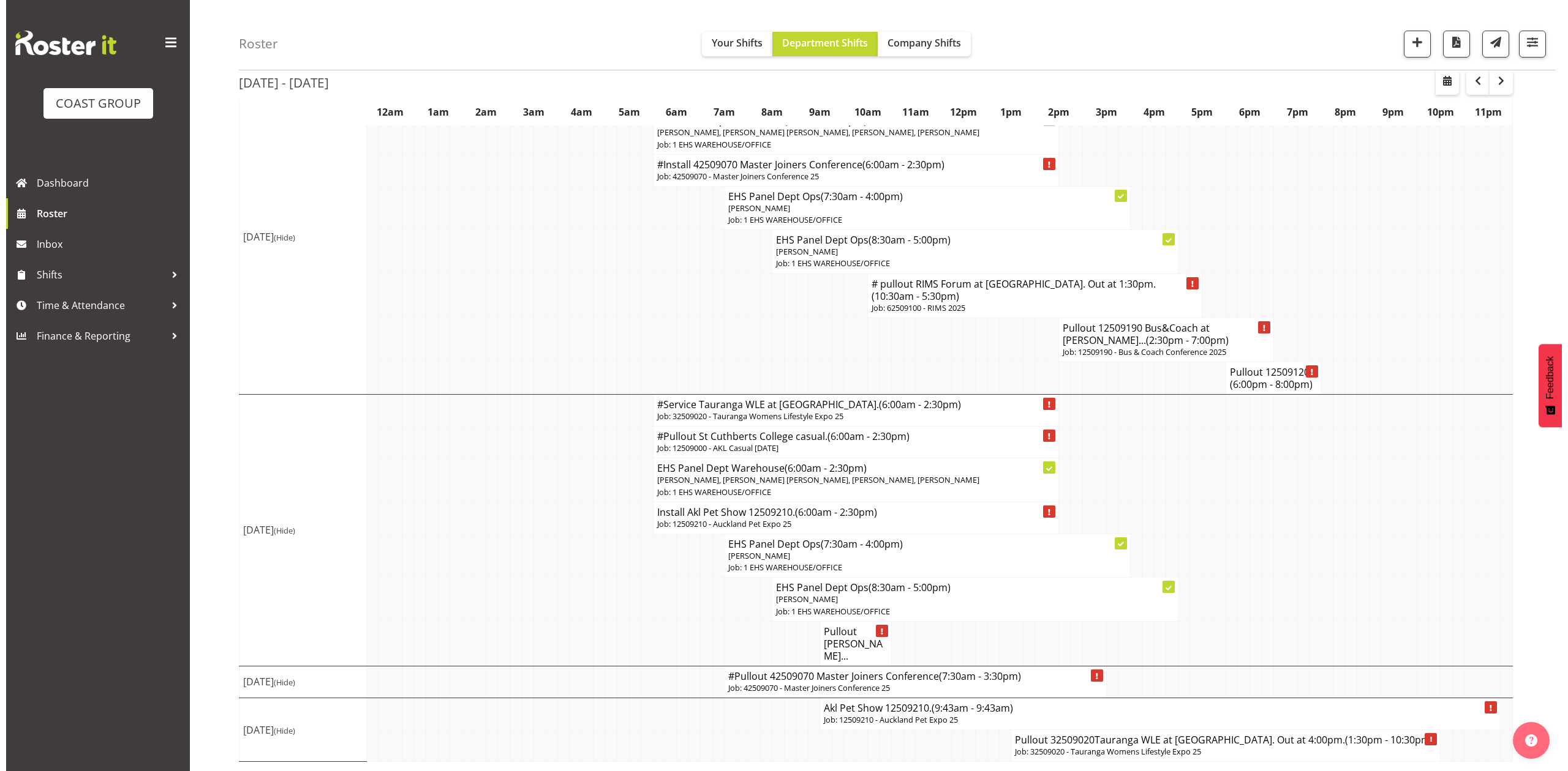
scroll to position [1022, 0]
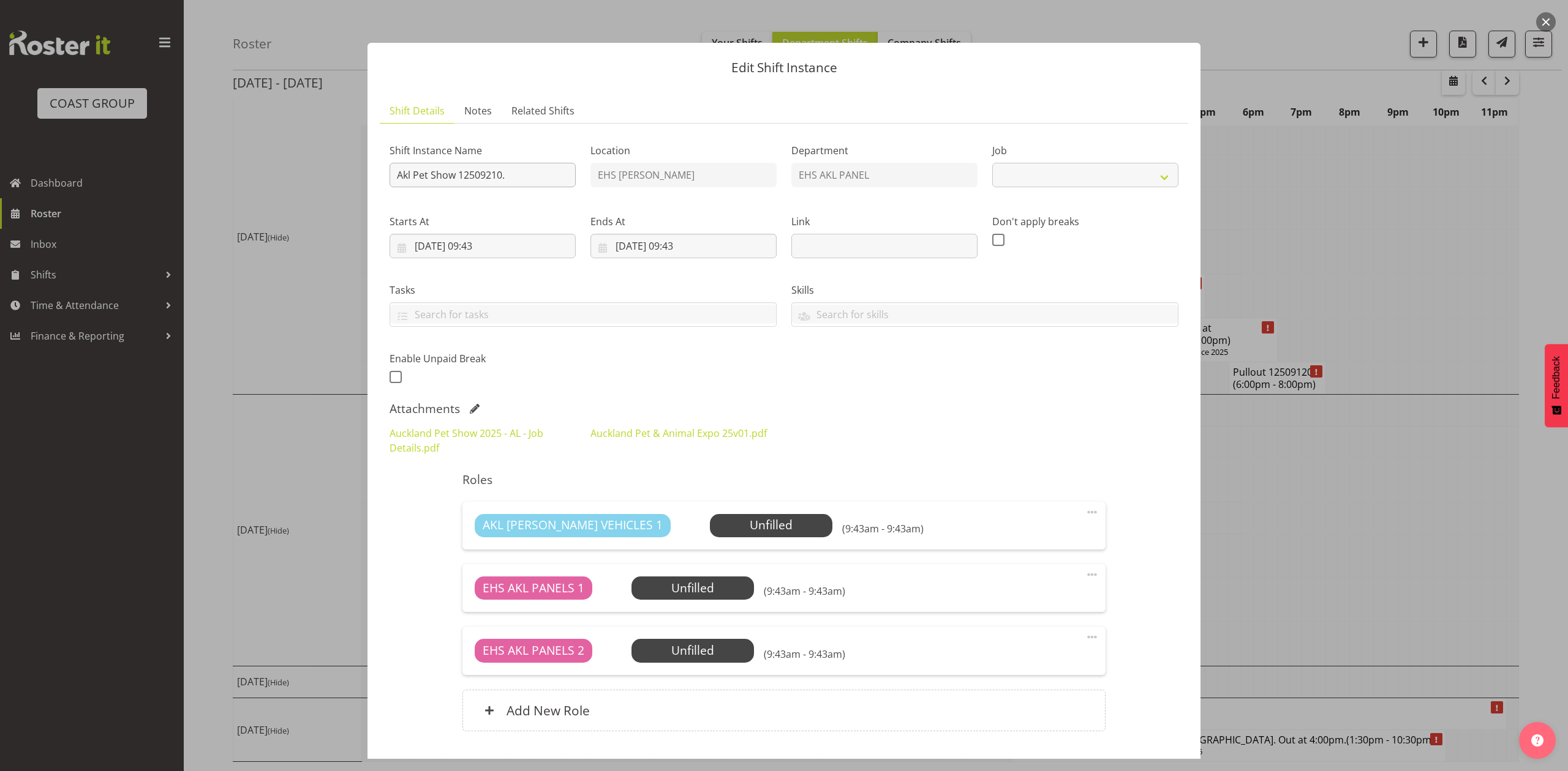
select select "10191"
click at [398, 175] on input "Akl Pet Show 12509210." at bounding box center [482, 174] width 186 height 25
click at [430, 170] on input "Pullout Akl Pet Show 12509210." at bounding box center [482, 174] width 186 height 25
click at [549, 172] on input "Pullout Akl Pet Show 12509210." at bounding box center [482, 174] width 186 height 25
type input "Pullout Akl Pet Show 12509210."
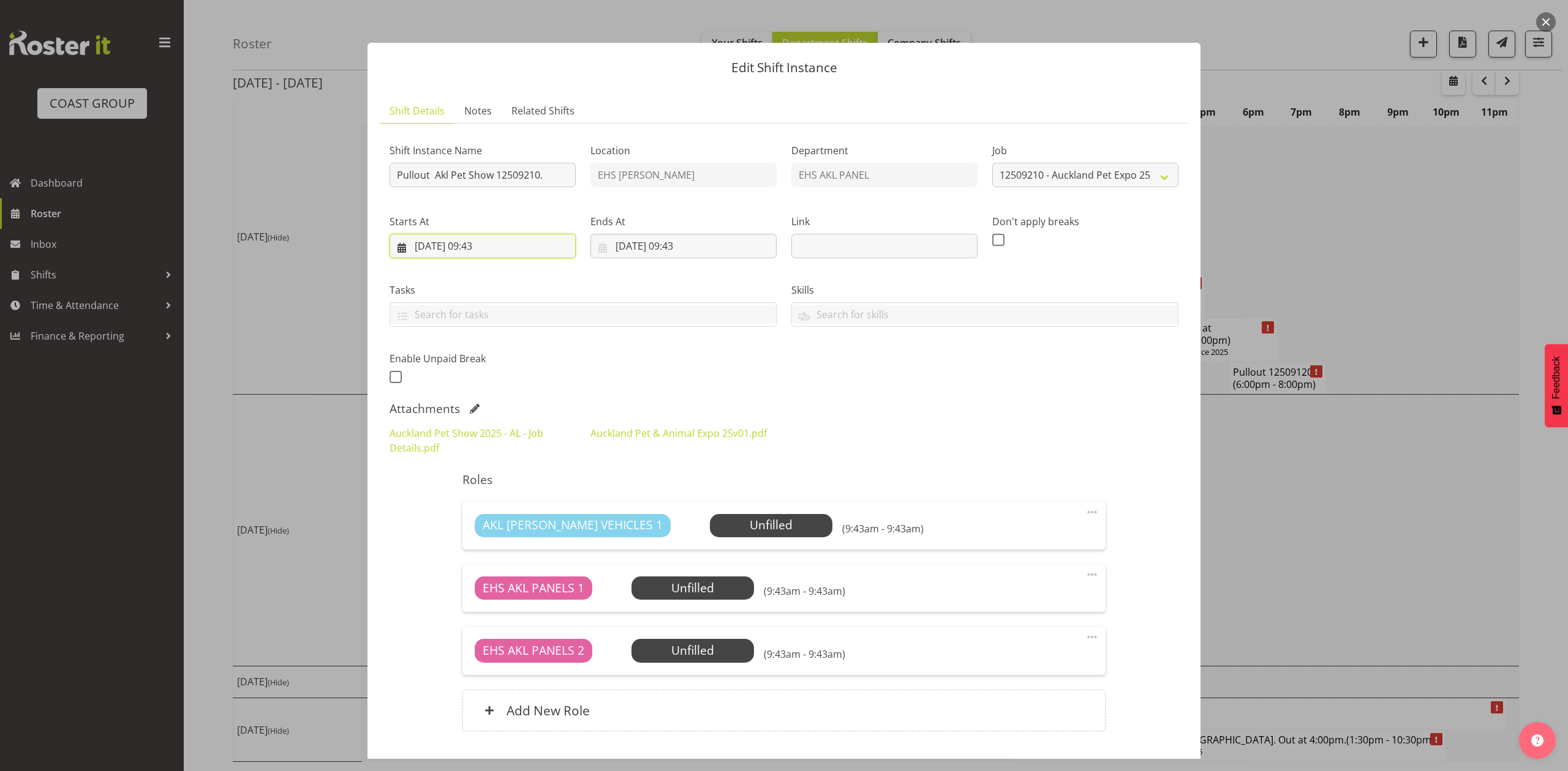
click at [434, 243] on input "21/09/2025, 09:43" at bounding box center [482, 246] width 186 height 25
click at [441, 412] on link "22" at bounding box center [448, 414] width 25 height 23
type input "22/09/2025, 09:43"
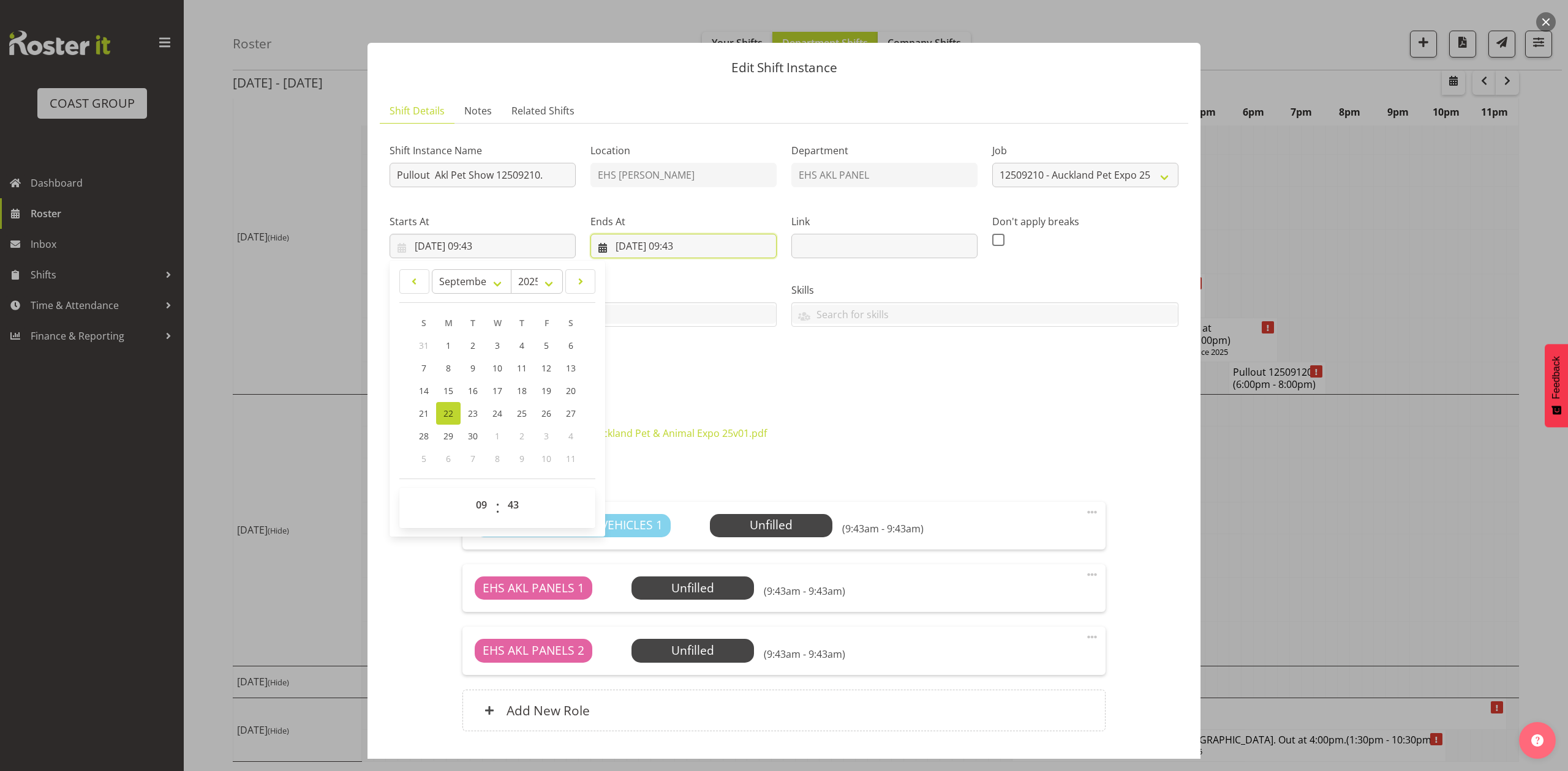
click at [633, 238] on input "22/09/2025, 09:43" at bounding box center [683, 246] width 186 height 25
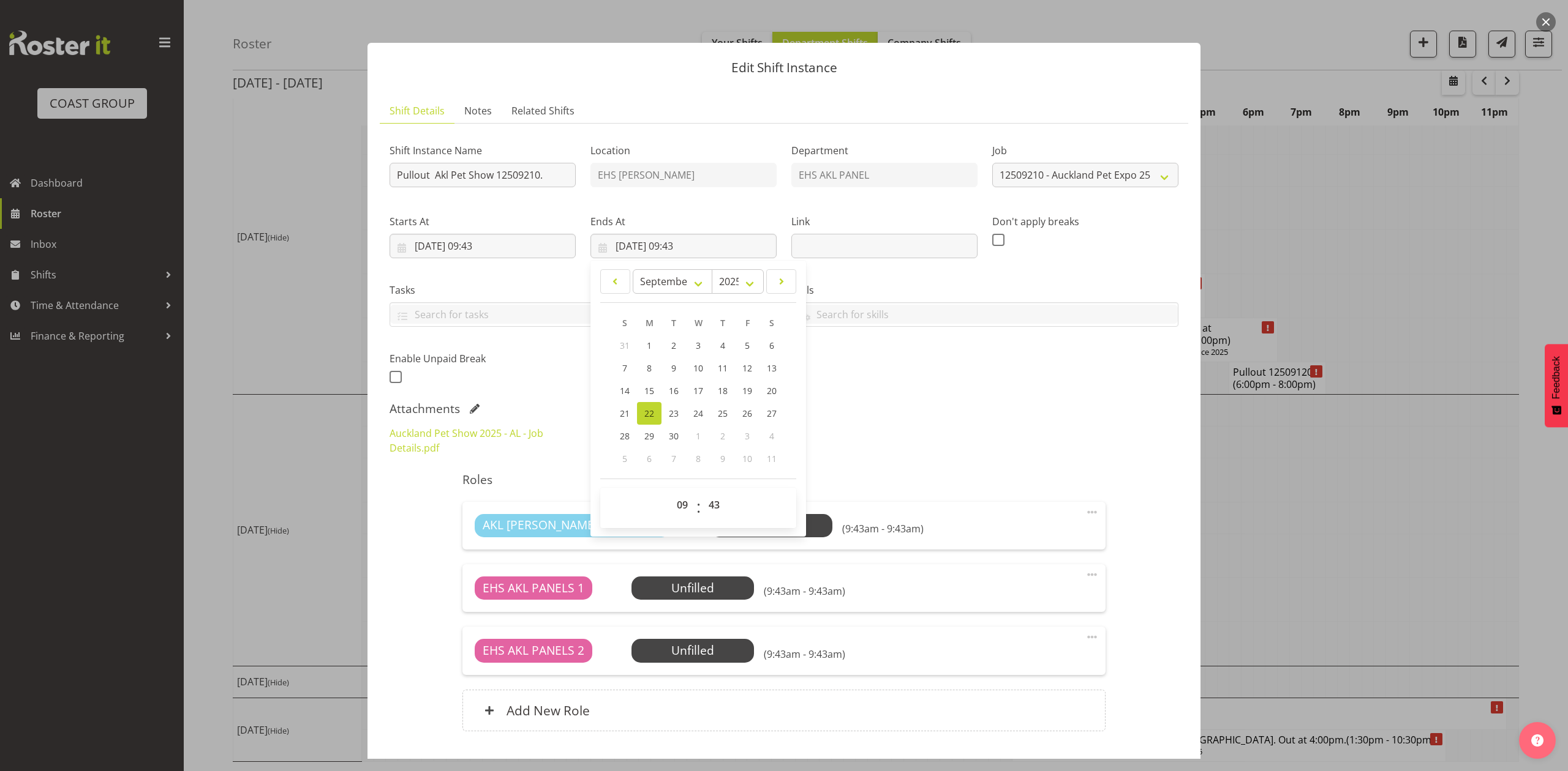
click at [545, 283] on label "Tasks" at bounding box center [583, 290] width 387 height 15
click at [480, 262] on div "Starts At 22/09/2025, 09:43 January February March April May June July August S…" at bounding box center [482, 231] width 201 height 68
click at [480, 248] on input "22/09/2025, 09:43" at bounding box center [482, 246] width 186 height 25
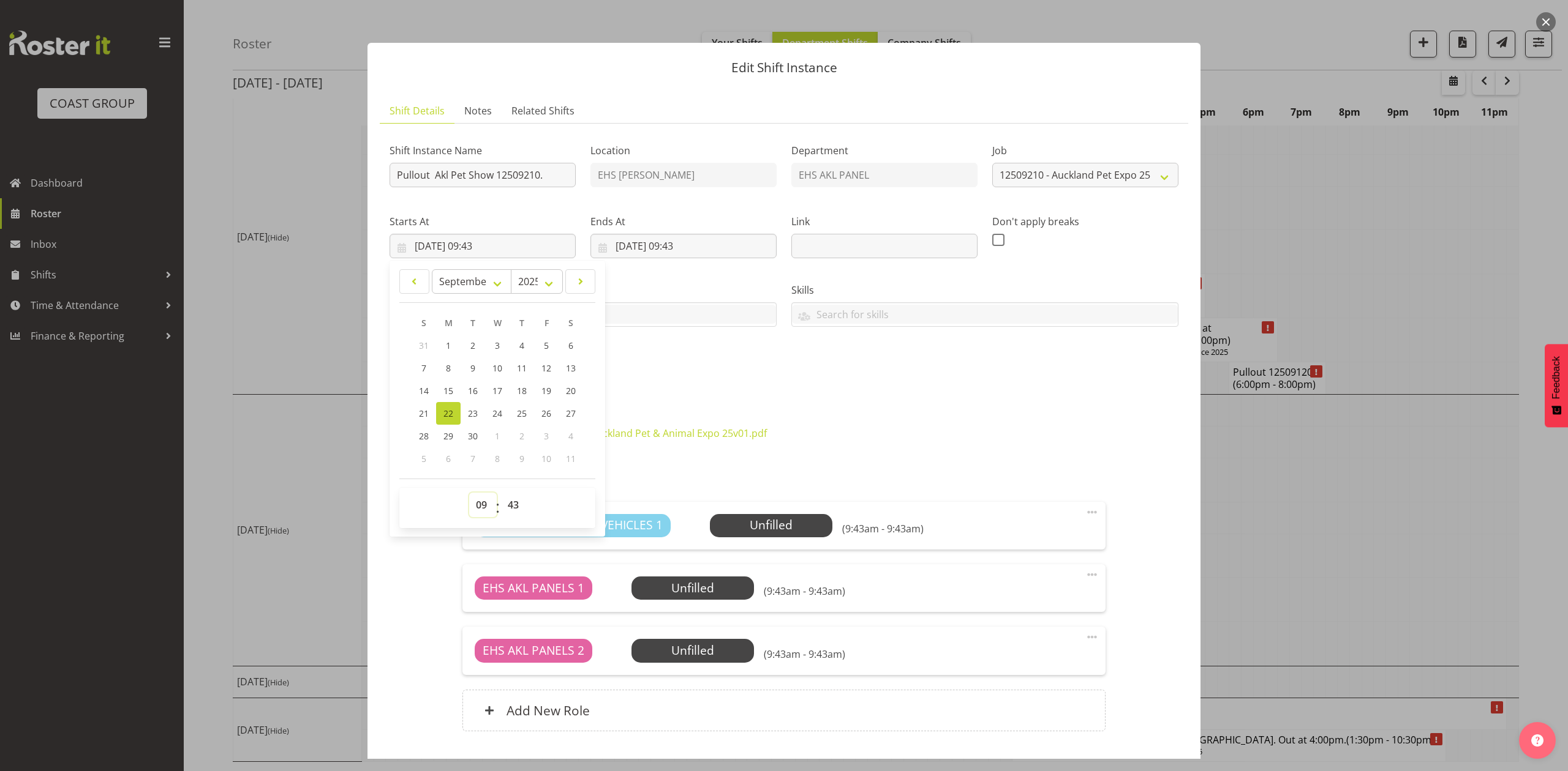
click at [480, 509] on select "00 01 02 03 04 05 06 07 08 09 10 11 12 13 14 15 16 17 18 19 20 21 22 23" at bounding box center [483, 504] width 27 height 25
select select "6"
click at [469, 493] on select "00 01 02 03 04 05 06 07 08 09 10 11 12 13 14 15 16 17 18 19 20 21 22 23" at bounding box center [483, 504] width 27 height 25
type input "22/09/2025, 06:43"
drag, startPoint x: 507, startPoint y: 509, endPoint x: 507, endPoint y: 496, distance: 13.0
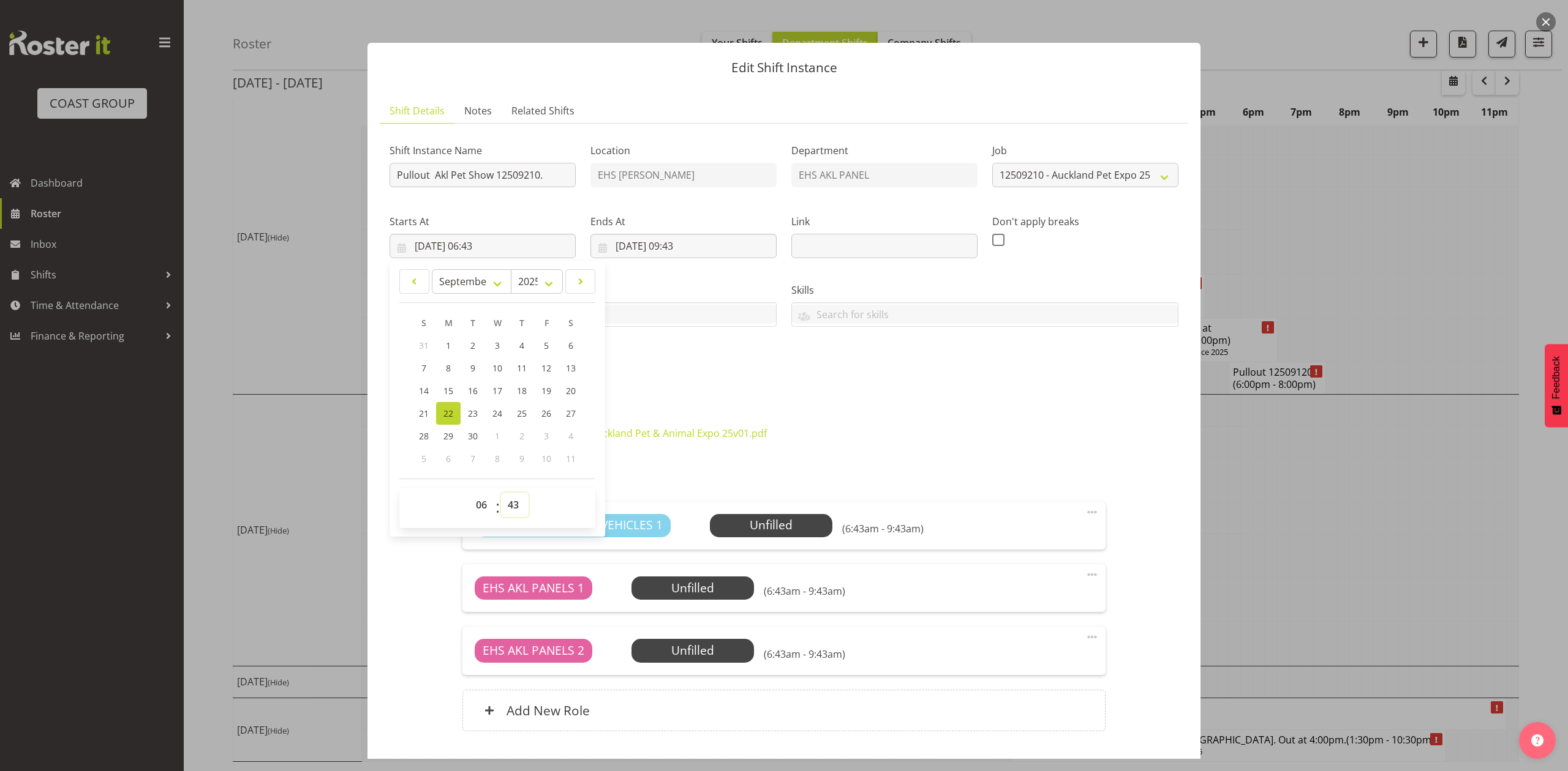
click at [507, 509] on select "00 01 02 03 04 05 06 07 08 09 10 11 12 13 14 15 16 17 18 19 20 21 22 23 24 25 2…" at bounding box center [514, 504] width 27 height 25
select select "0"
click at [501, 493] on select "00 01 02 03 04 05 06 07 08 09 10 11 12 13 14 15 16 17 18 19 20 21 22 23 24 25 2…" at bounding box center [514, 504] width 27 height 25
type input "22/09/2025, 06:00"
click at [677, 382] on div "Shift Instance Name Pullout Akl Pet Show 12509210. Location EHS RYMER Departmen…" at bounding box center [784, 260] width 804 height 268
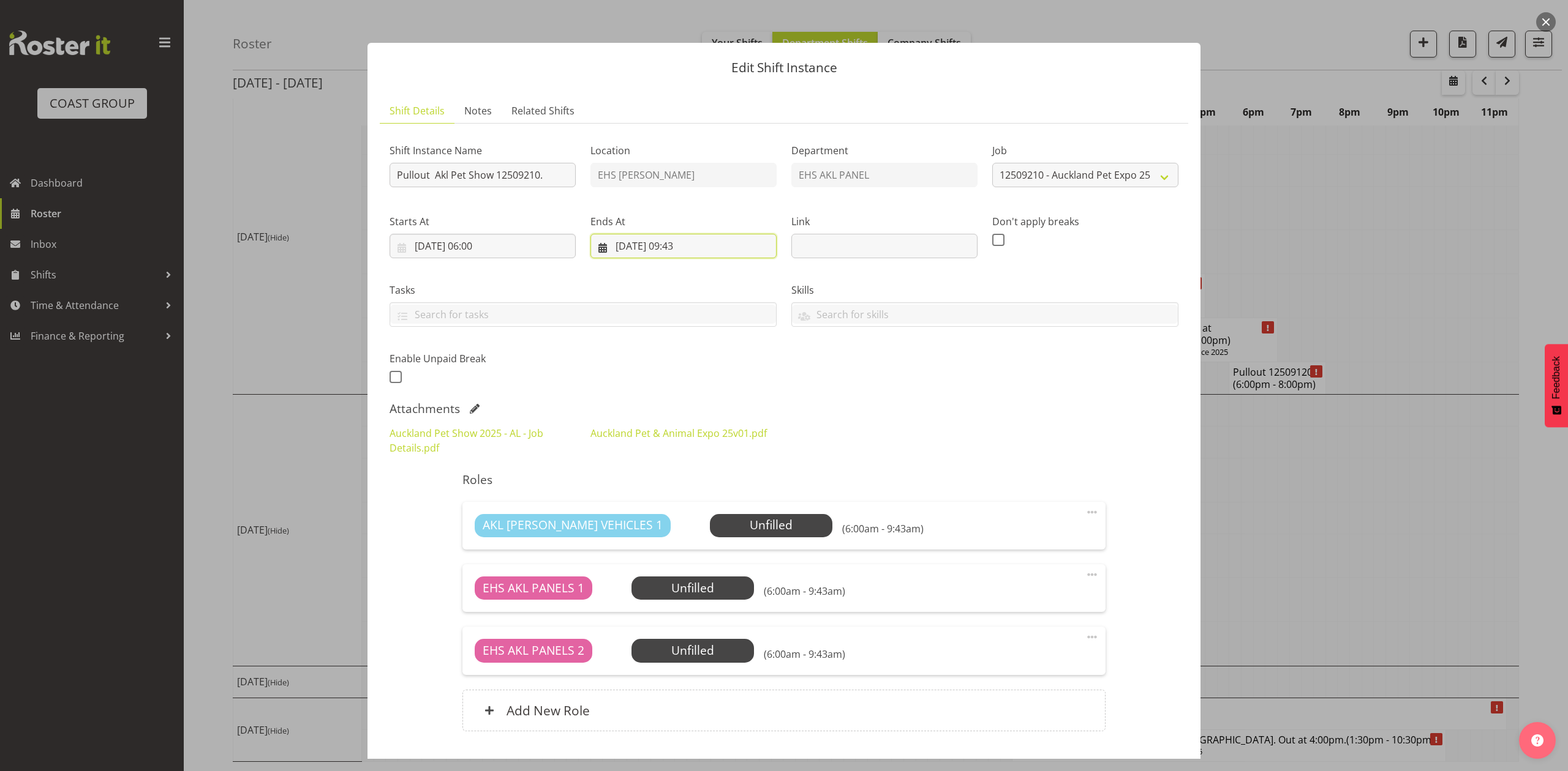
click at [677, 236] on input "22/09/2025, 09:43" at bounding box center [683, 246] width 186 height 25
click at [676, 508] on select "00 01 02 03 04 05 06 07 08 09 10 11 12 13 14 15 16 17 18 19 20 21 22 23" at bounding box center [683, 504] width 27 height 25
select select "10"
click at [670, 493] on select "00 01 02 03 04 05 06 07 08 09 10 11 12 13 14 15 16 17 18 19 20 21 22 23" at bounding box center [683, 504] width 27 height 25
type input "22/09/2025, 10:43"
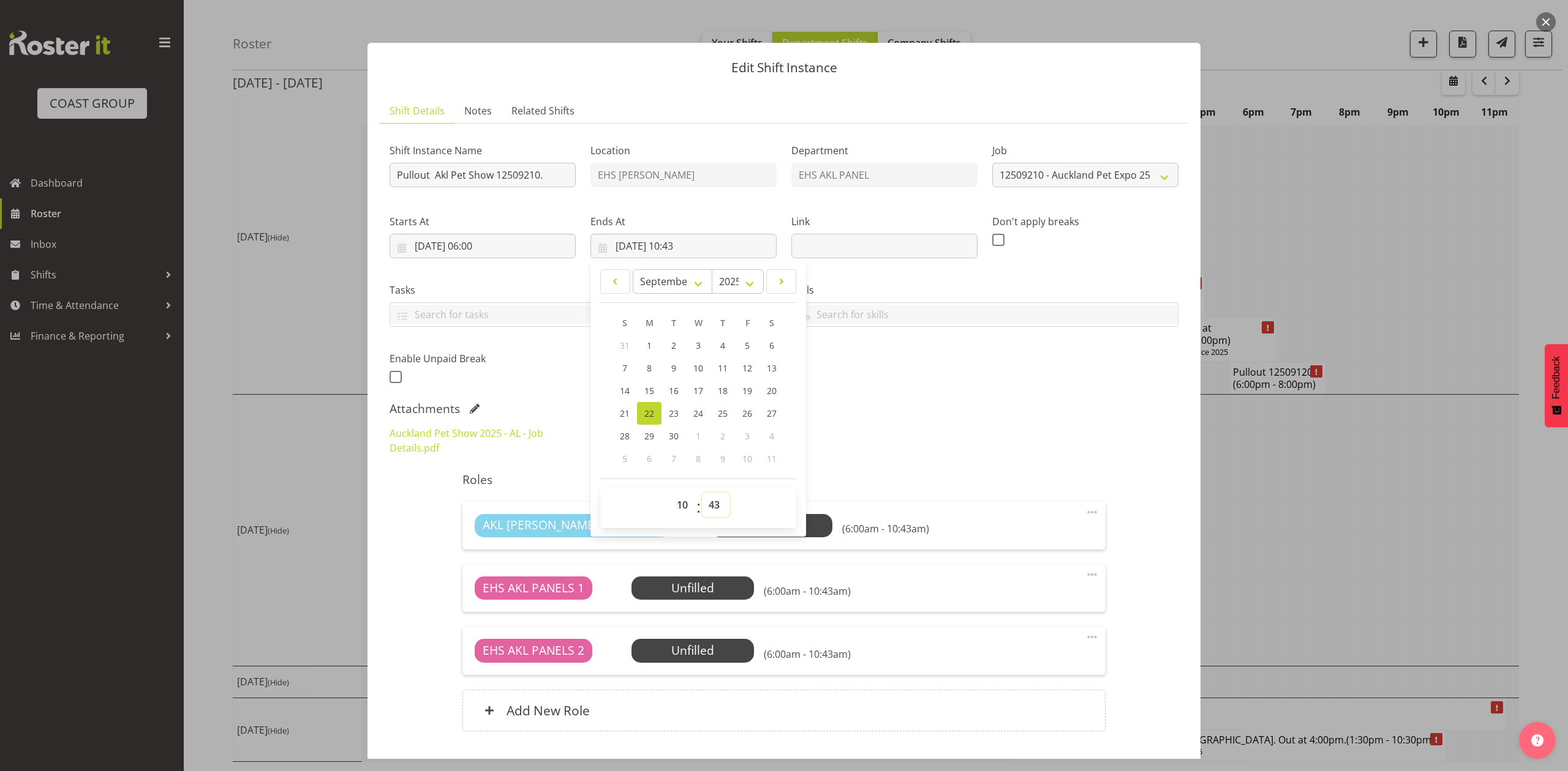
click at [702, 509] on select "00 01 02 03 04 05 06 07 08 09 10 11 12 13 14 15 16 17 18 19 20 21 22 23 24 25 2…" at bounding box center [715, 504] width 27 height 25
select select "0"
click at [702, 493] on select "00 01 02 03 04 05 06 07 08 09 10 11 12 13 14 15 16 17 18 19 20 21 22 23 24 25 2…" at bounding box center [715, 504] width 27 height 25
type input "22/09/2025, 10:00"
click at [856, 409] on div "Attachments" at bounding box center [783, 409] width 789 height 15
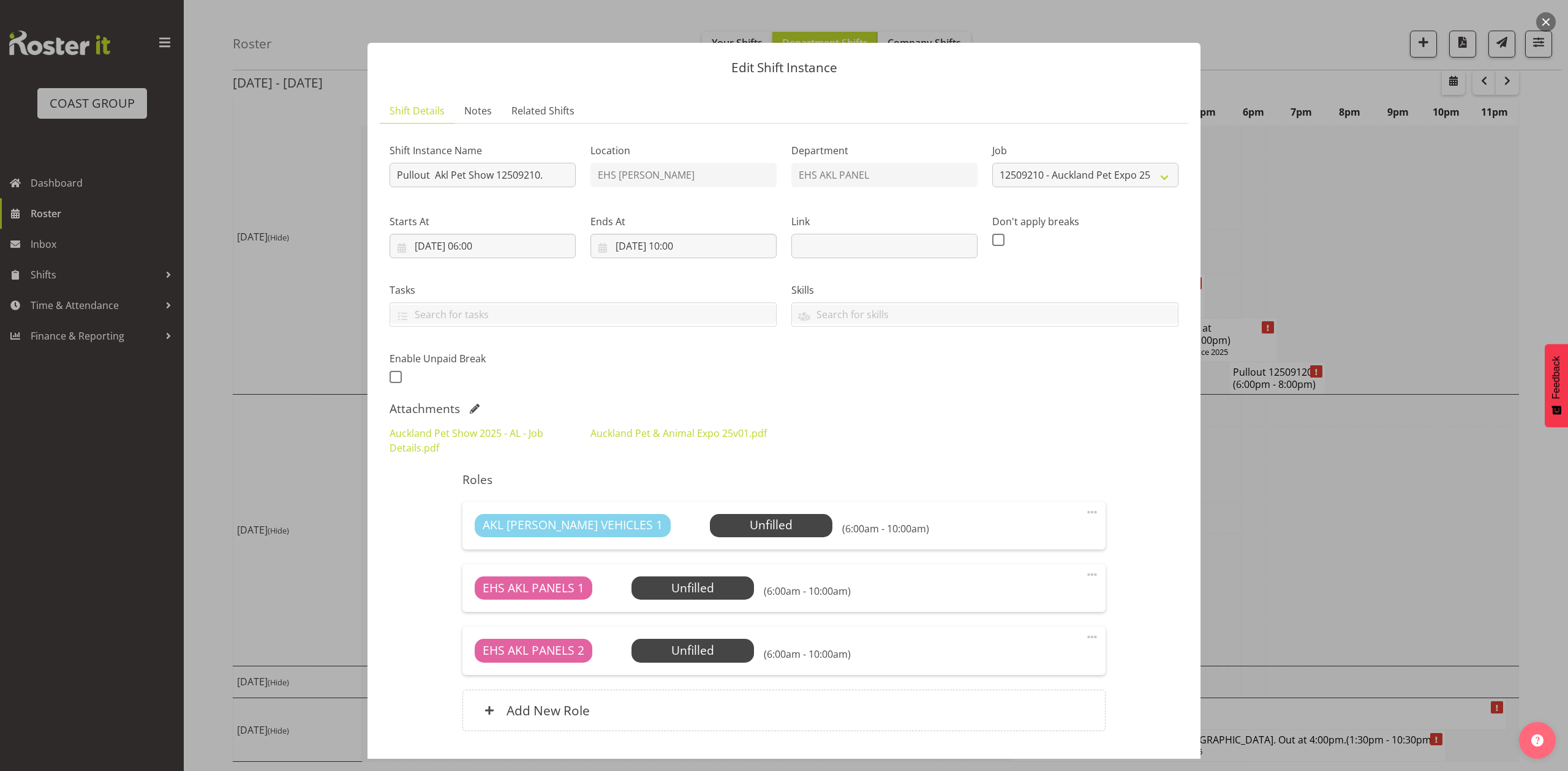
scroll to position [83, 0]
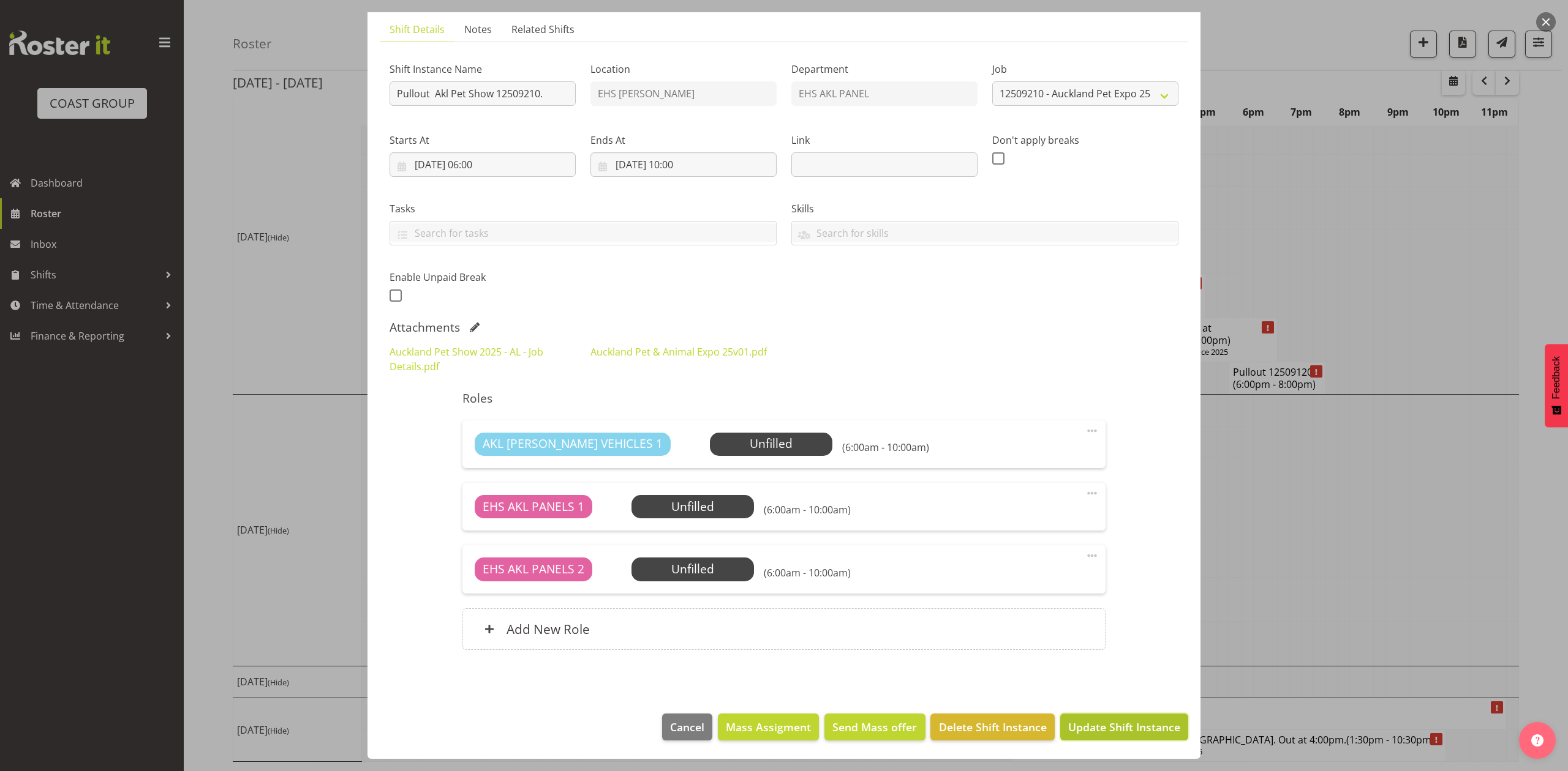
click at [1115, 730] on span "Update Shift Instance" at bounding box center [1124, 727] width 112 height 16
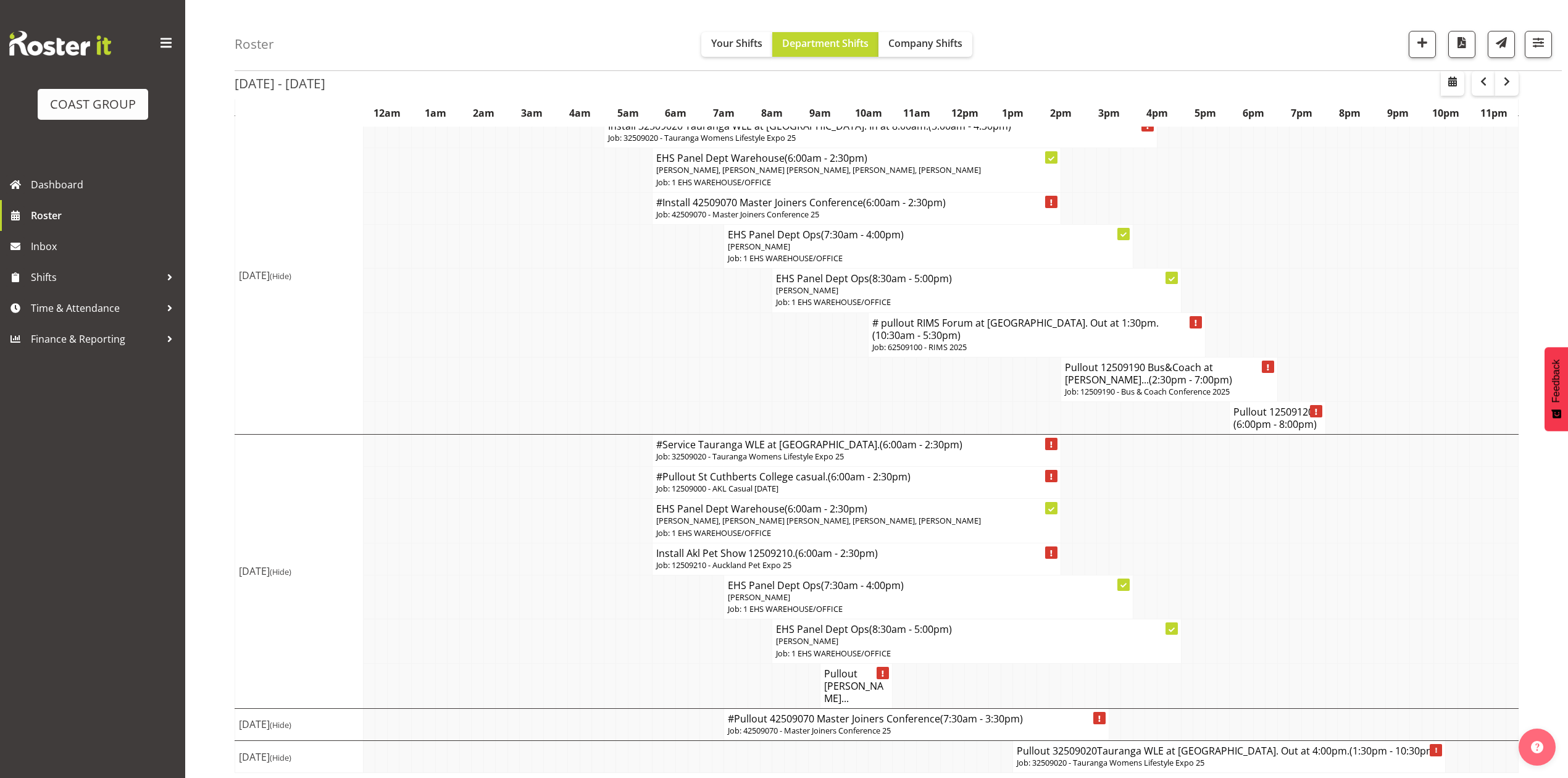
scroll to position [1024, 0]
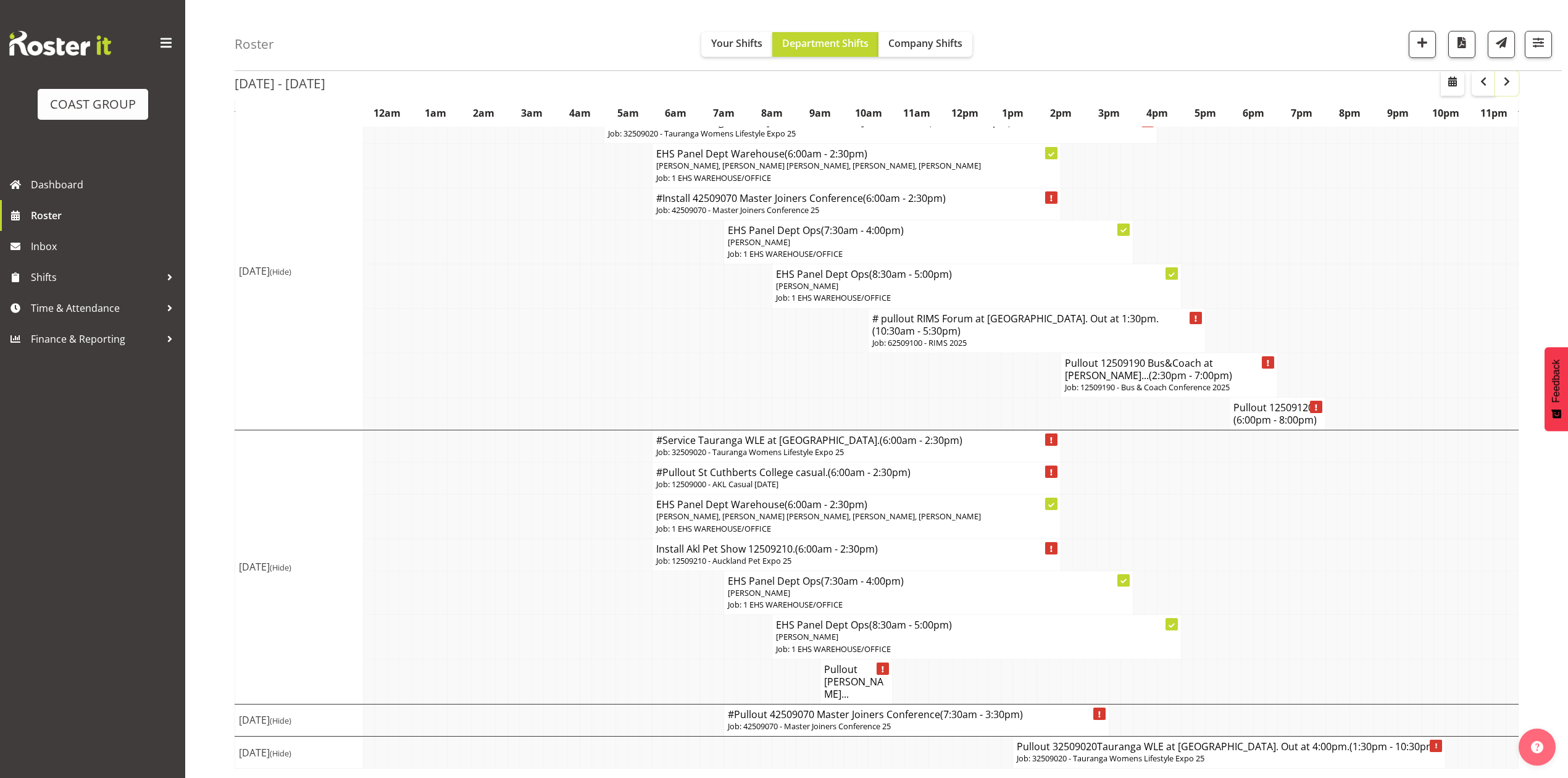
click at [1500, 82] on span "button" at bounding box center [1507, 81] width 15 height 15
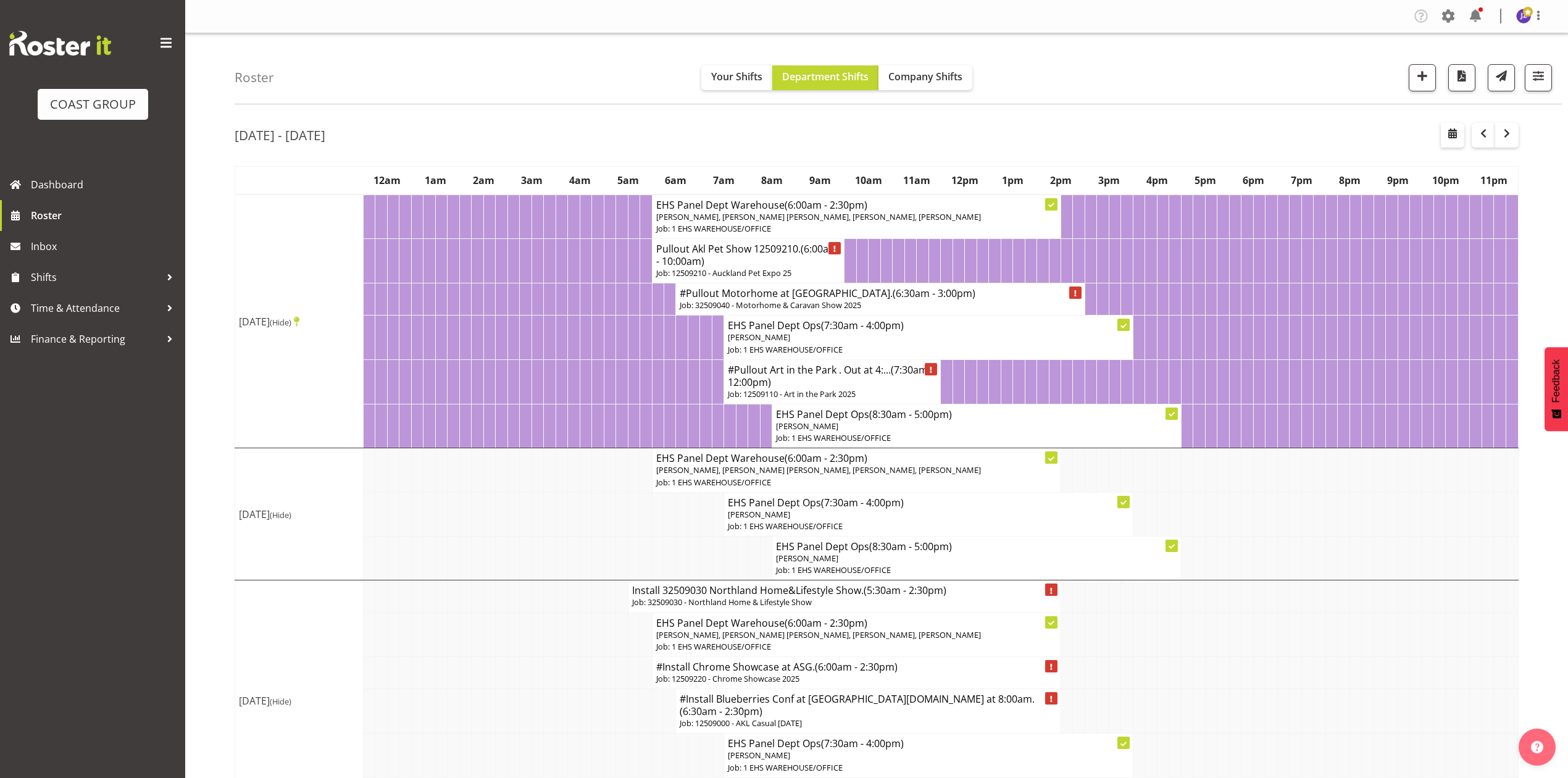
click at [1260, 529] on td at bounding box center [1259, 515] width 12 height 44
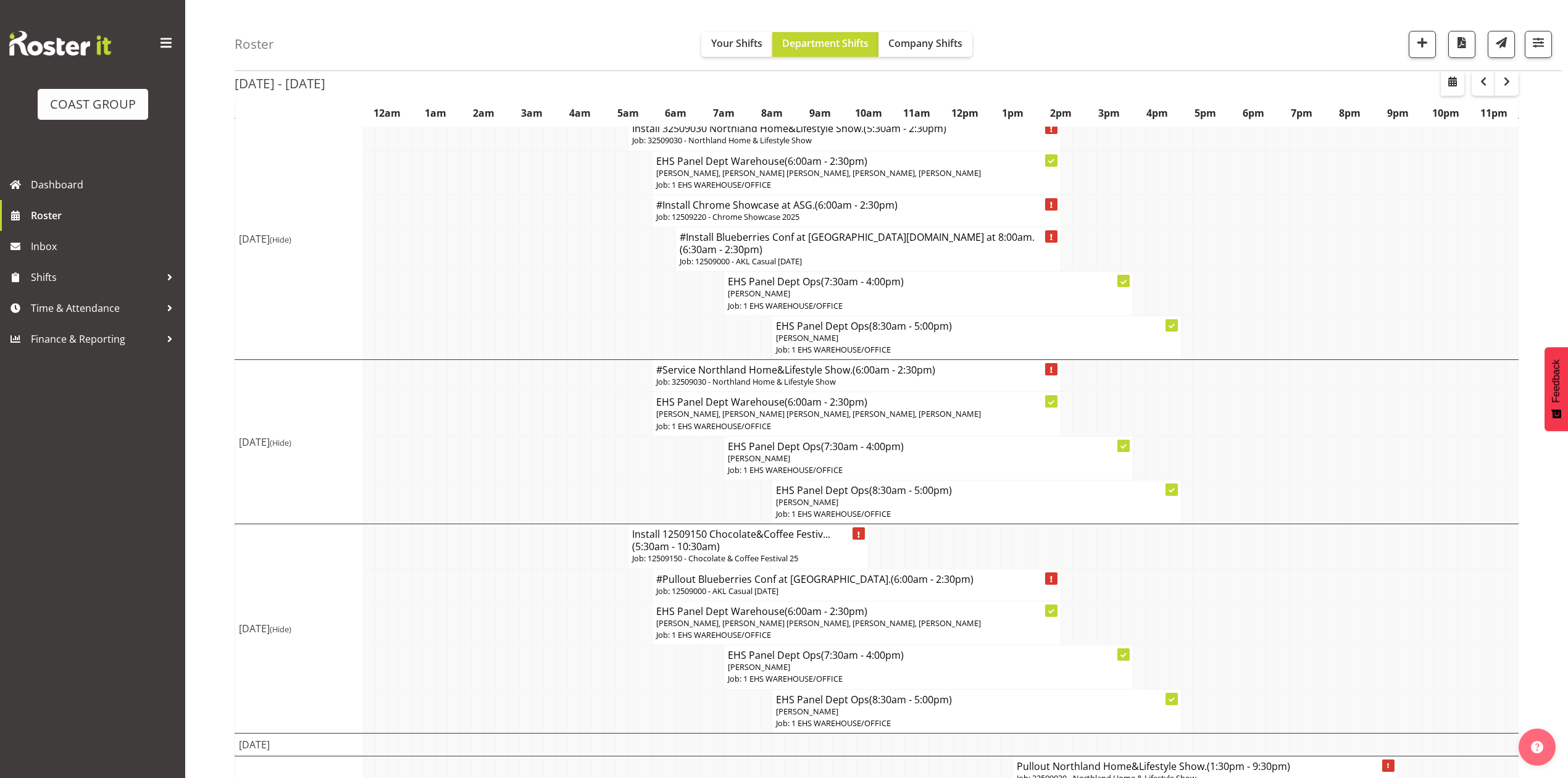
scroll to position [494, 0]
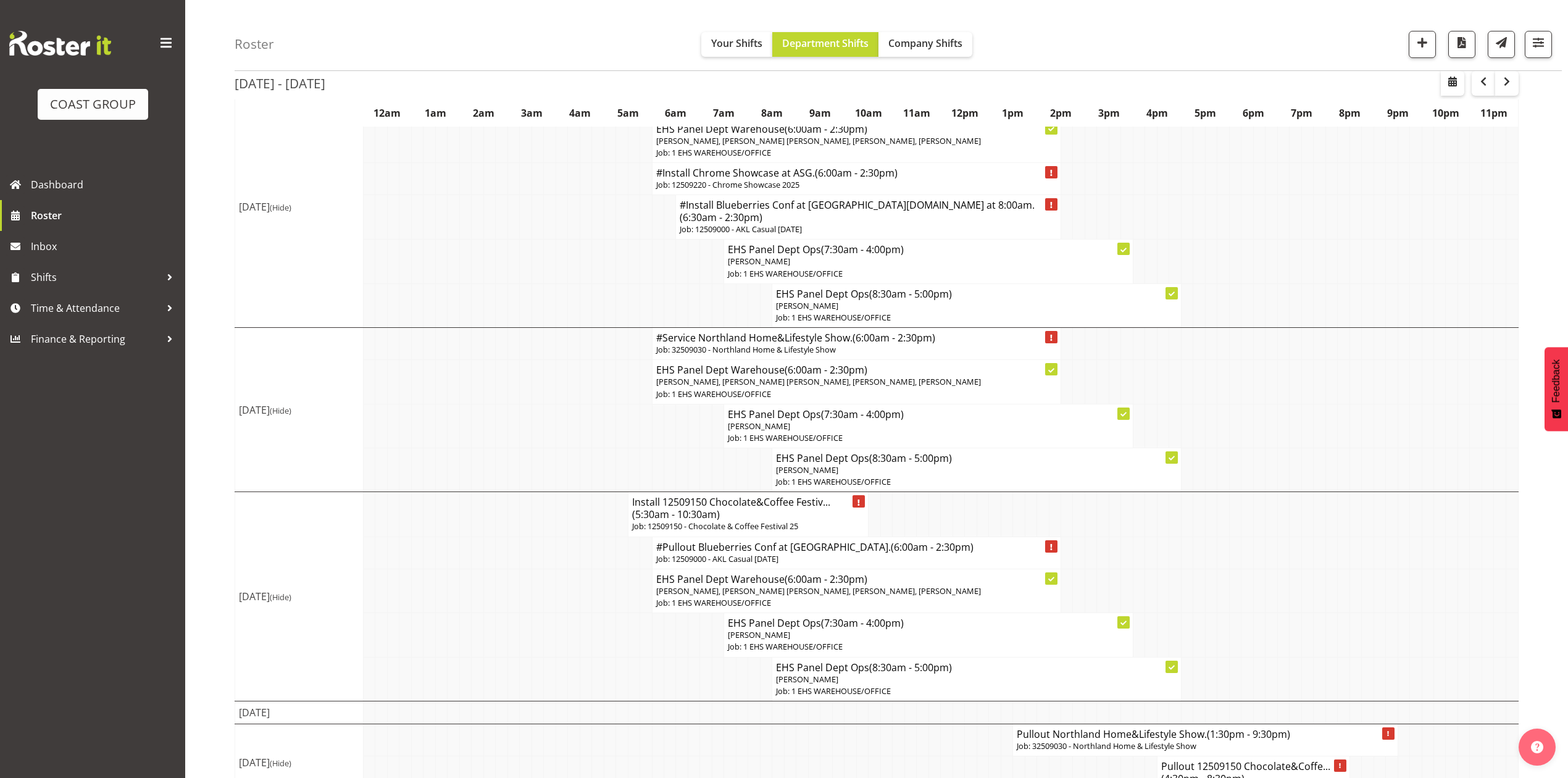
click at [1245, 278] on td at bounding box center [1247, 262] width 12 height 44
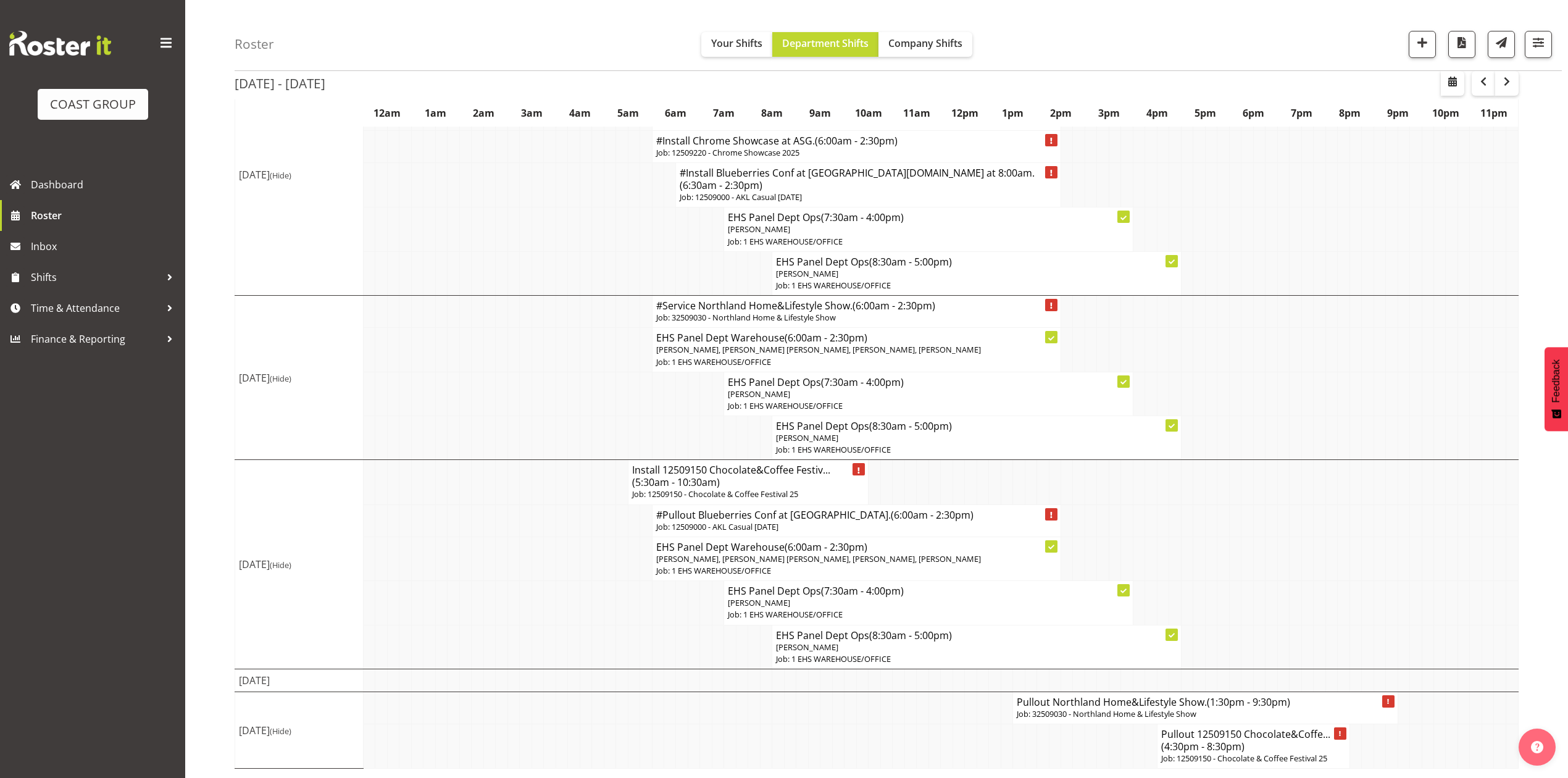
click at [1218, 478] on td at bounding box center [1223, 482] width 12 height 45
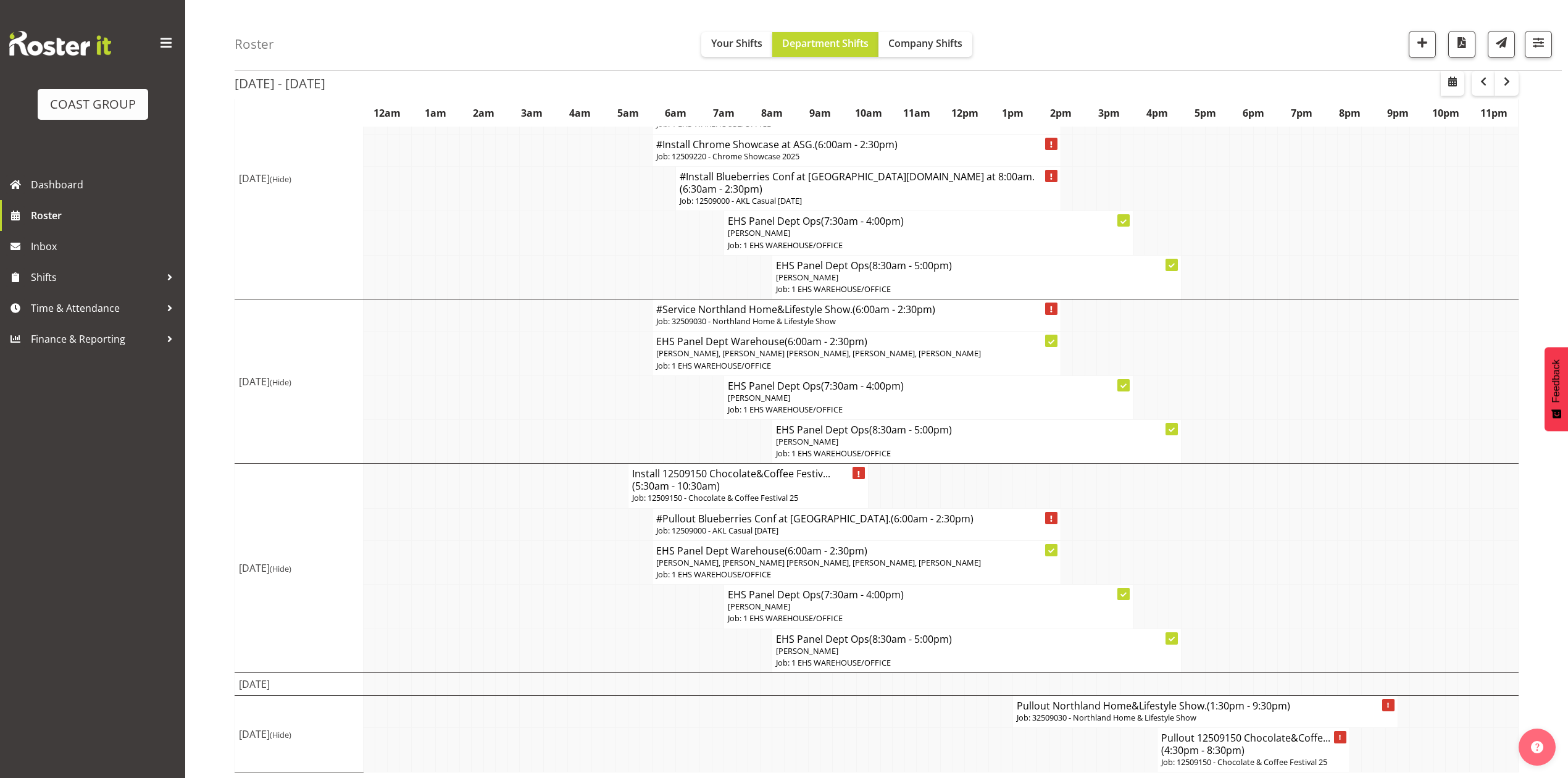
scroll to position [497, 0]
